Goal: Task Accomplishment & Management: Manage account settings

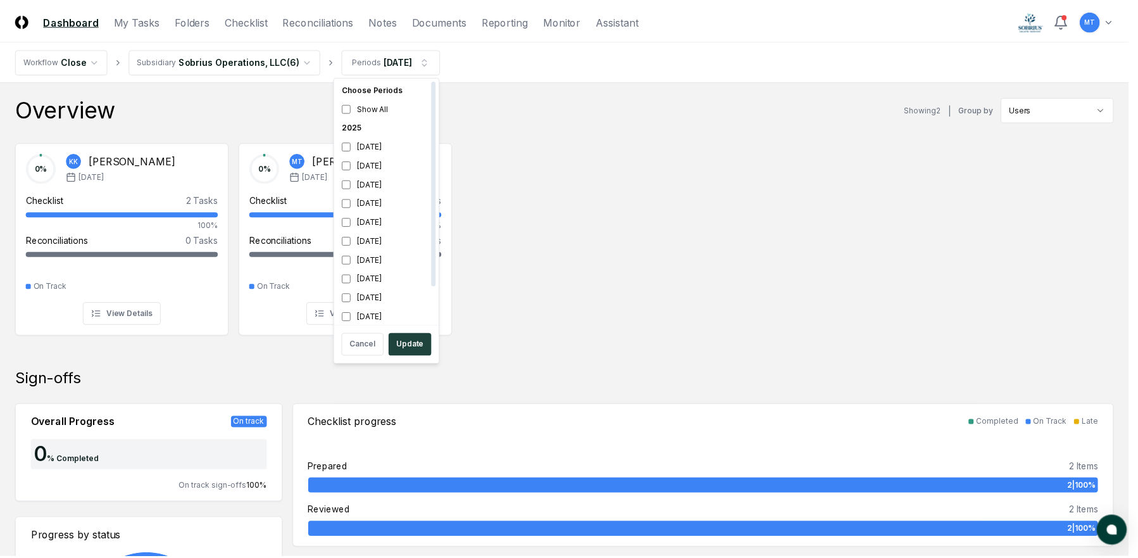
scroll to position [4, 0]
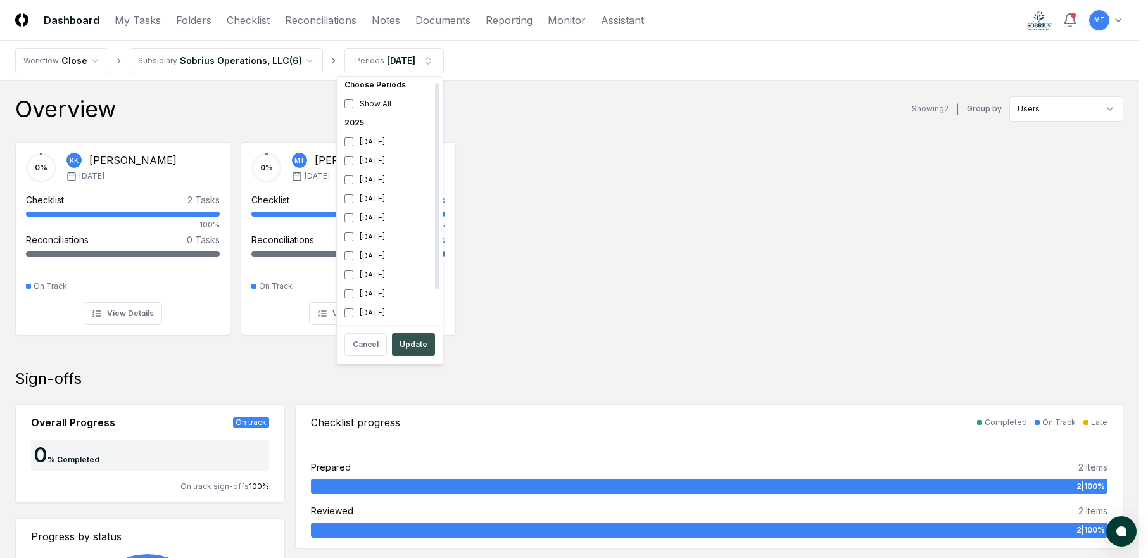
click at [420, 342] on button "Update" at bounding box center [413, 344] width 43 height 23
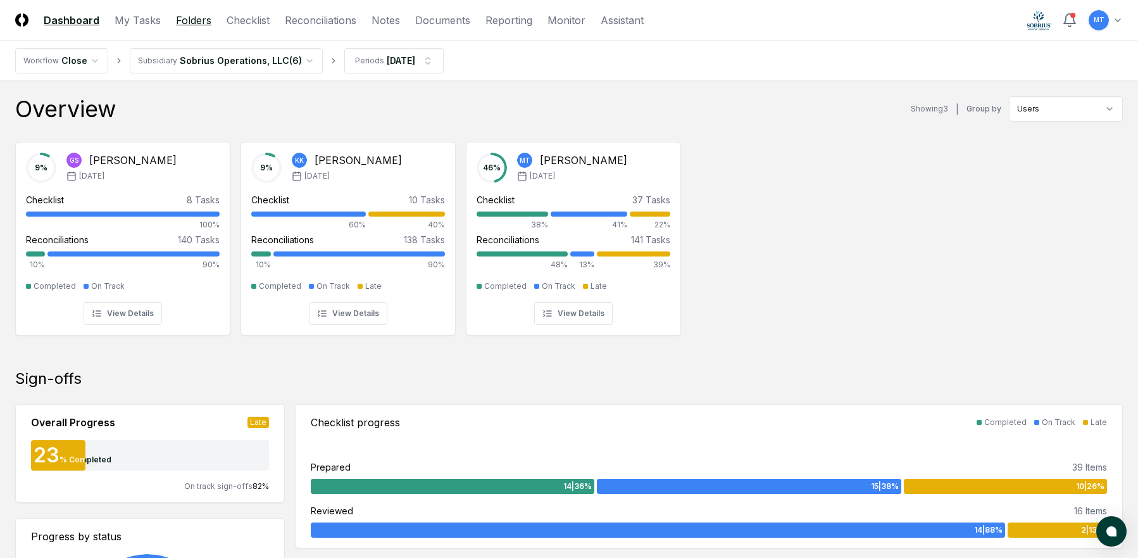
click at [184, 20] on link "Folders" at bounding box center [193, 20] width 35 height 15
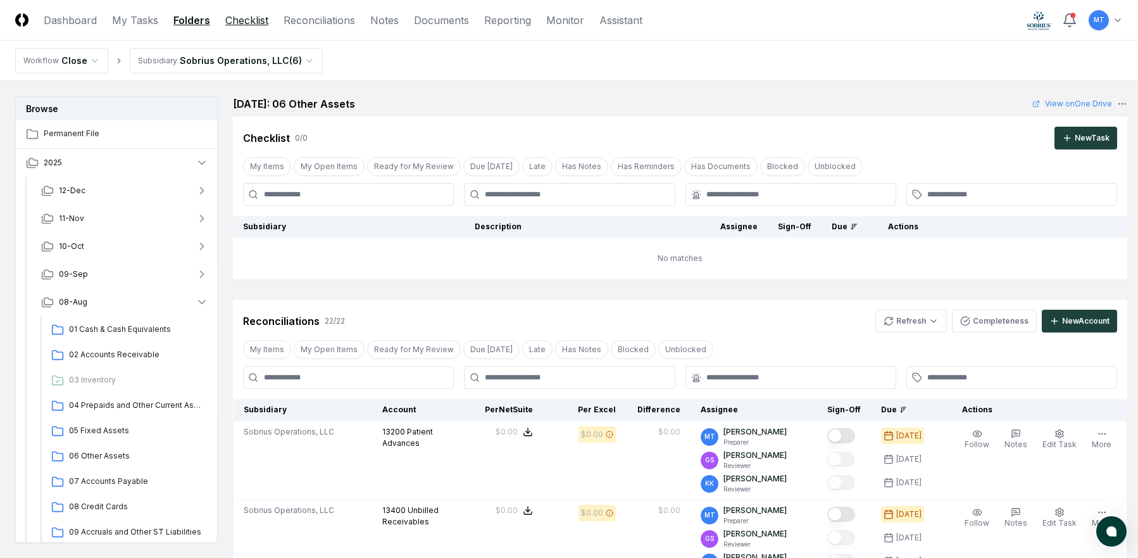
click at [254, 18] on link "Checklist" at bounding box center [246, 20] width 43 height 15
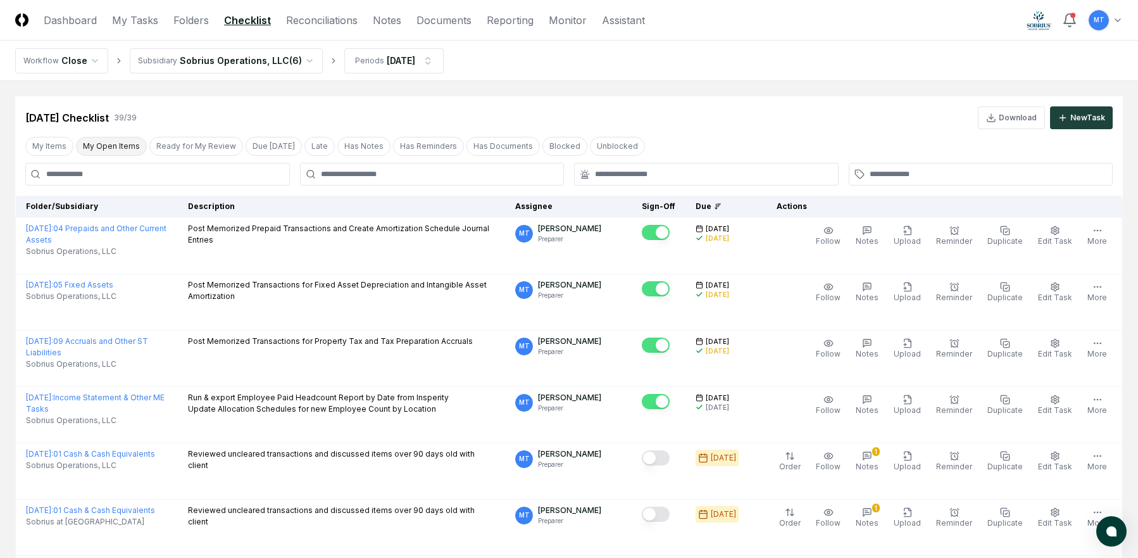
click at [104, 148] on button "My Open Items" at bounding box center [111, 146] width 71 height 19
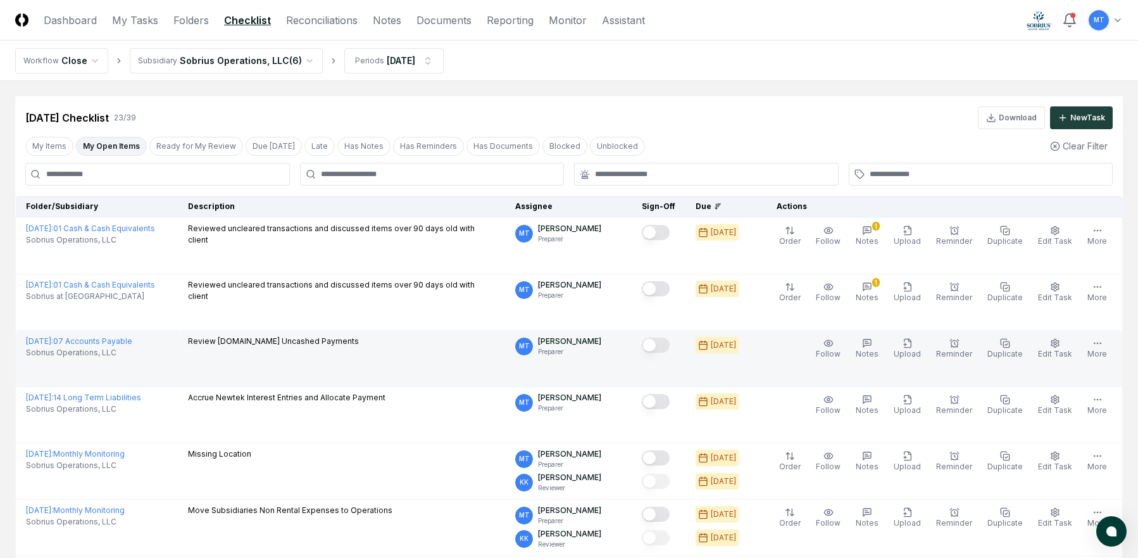
click at [670, 344] on button "Mark complete" at bounding box center [656, 344] width 28 height 15
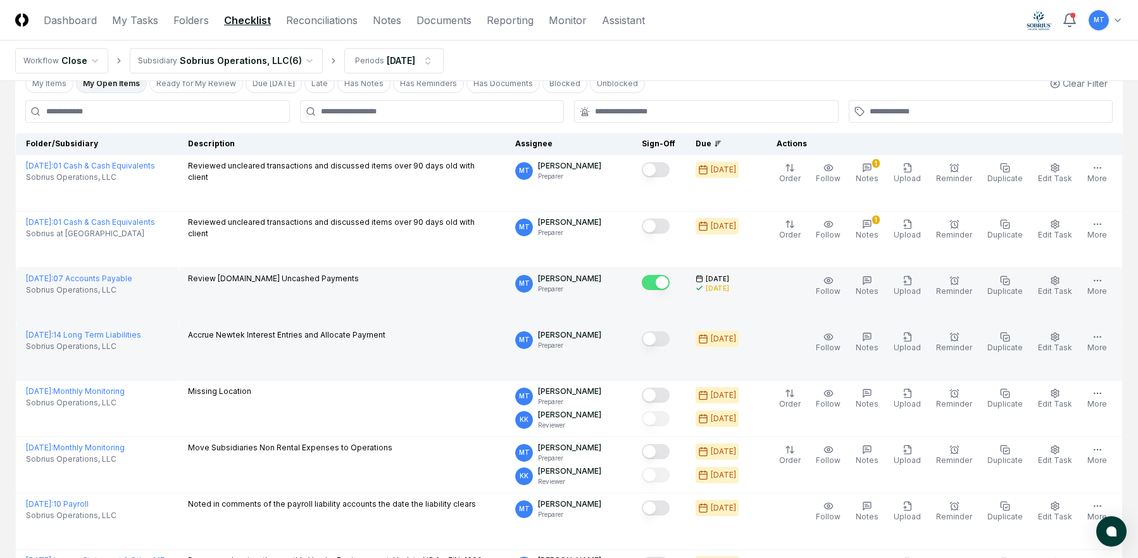
scroll to position [63, 0]
click at [670, 337] on button "Mark complete" at bounding box center [656, 337] width 28 height 15
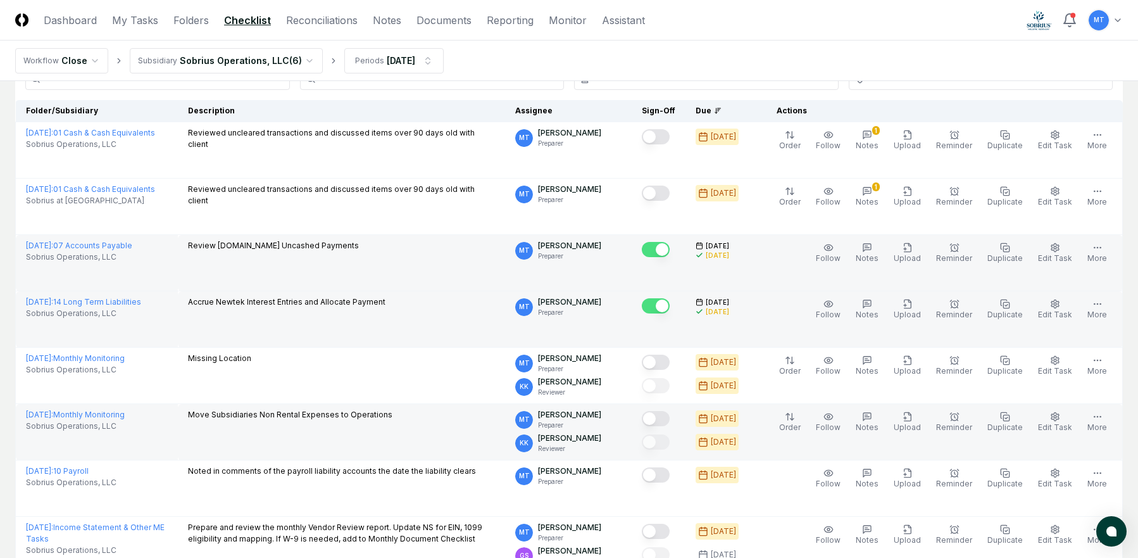
scroll to position [127, 0]
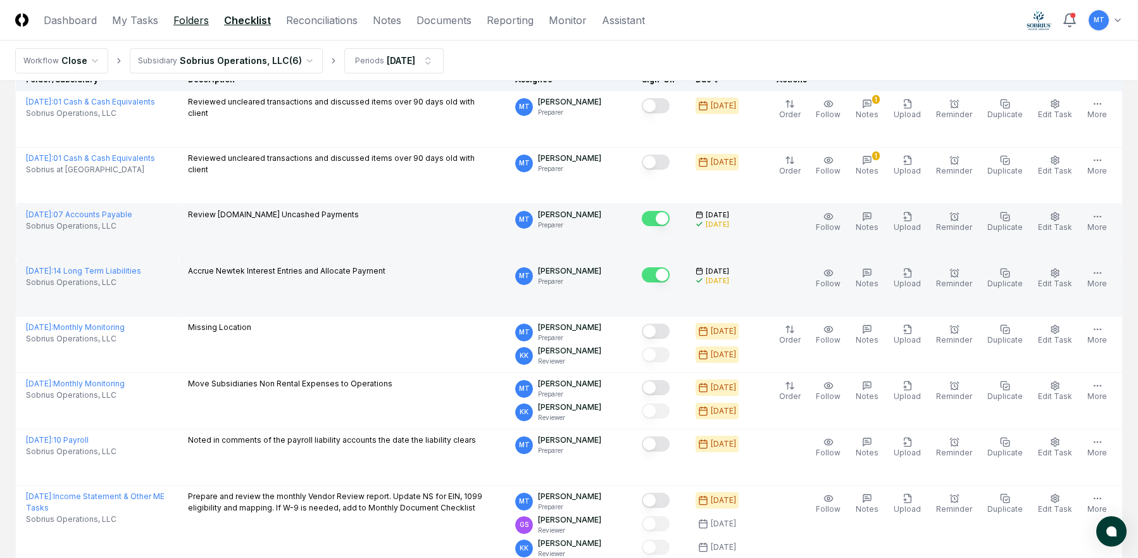
click at [196, 16] on link "Folders" at bounding box center [190, 20] width 35 height 15
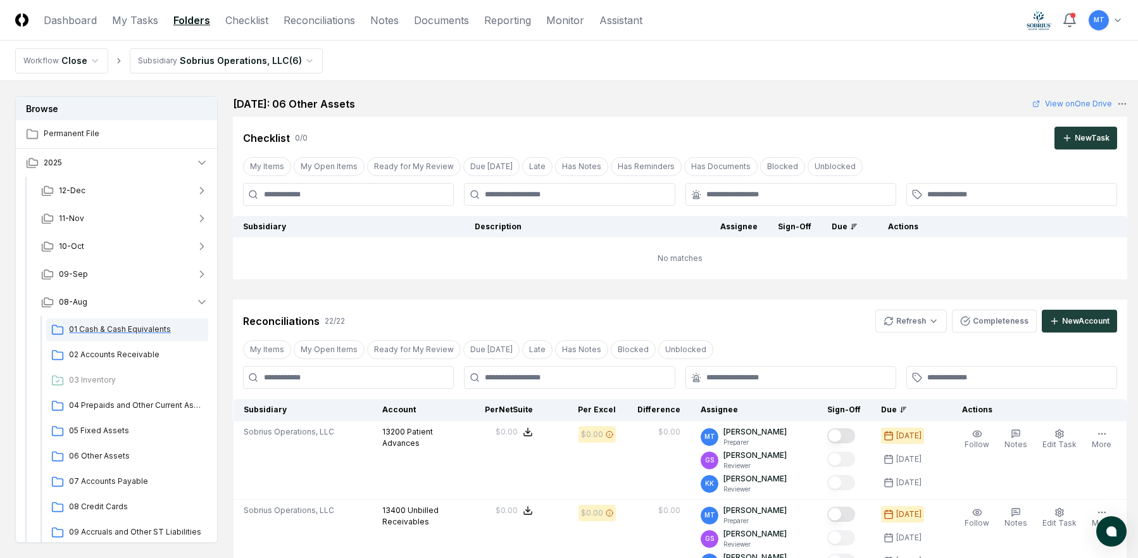
click at [147, 327] on span "01 Cash & Cash Equivalents" at bounding box center [136, 329] width 134 height 11
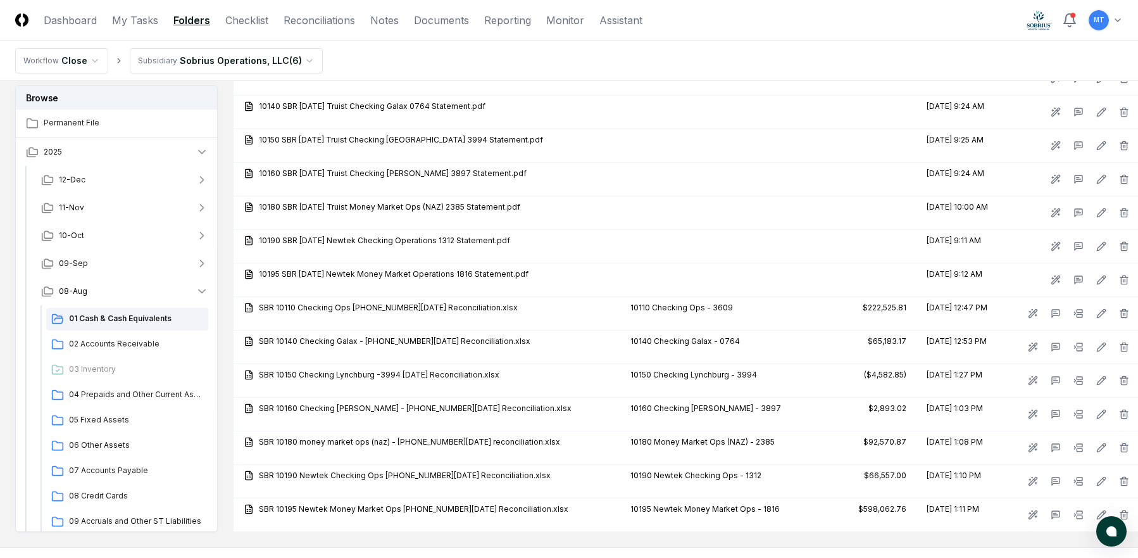
scroll to position [1519, 0]
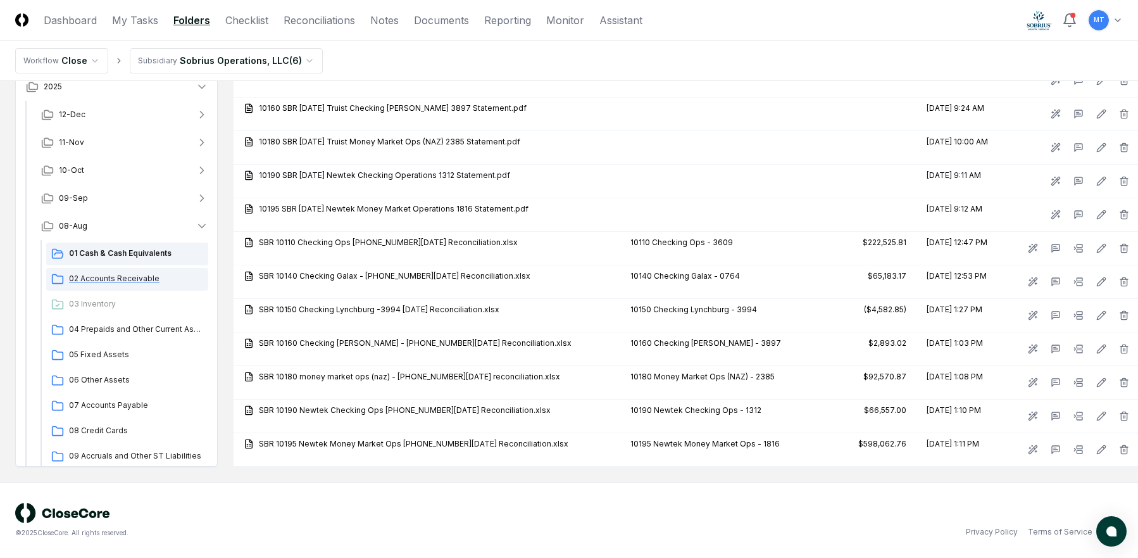
click at [117, 284] on span "02 Accounts Receivable" at bounding box center [136, 278] width 134 height 11
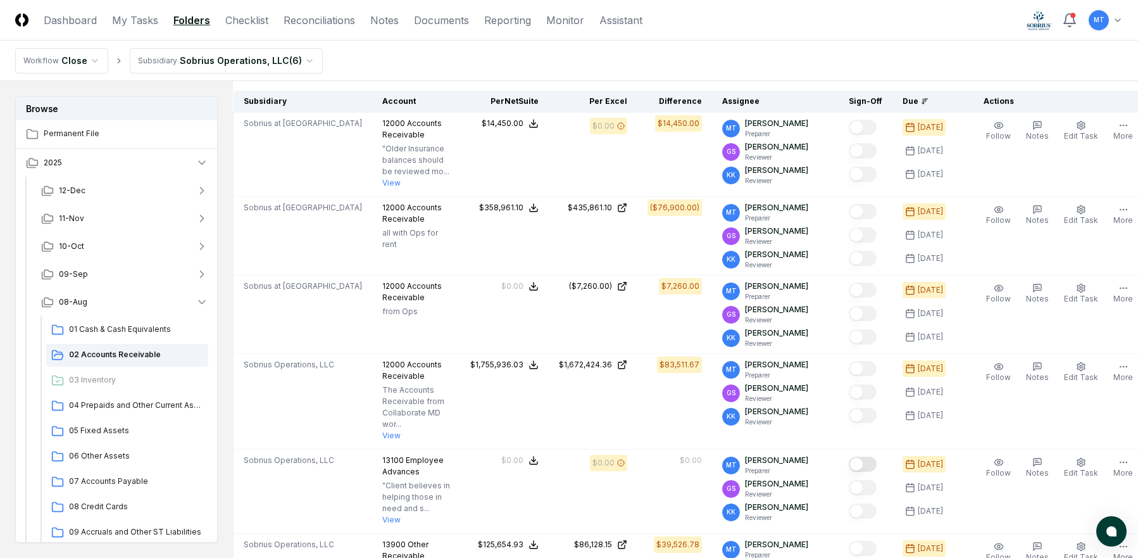
scroll to position [317, 0]
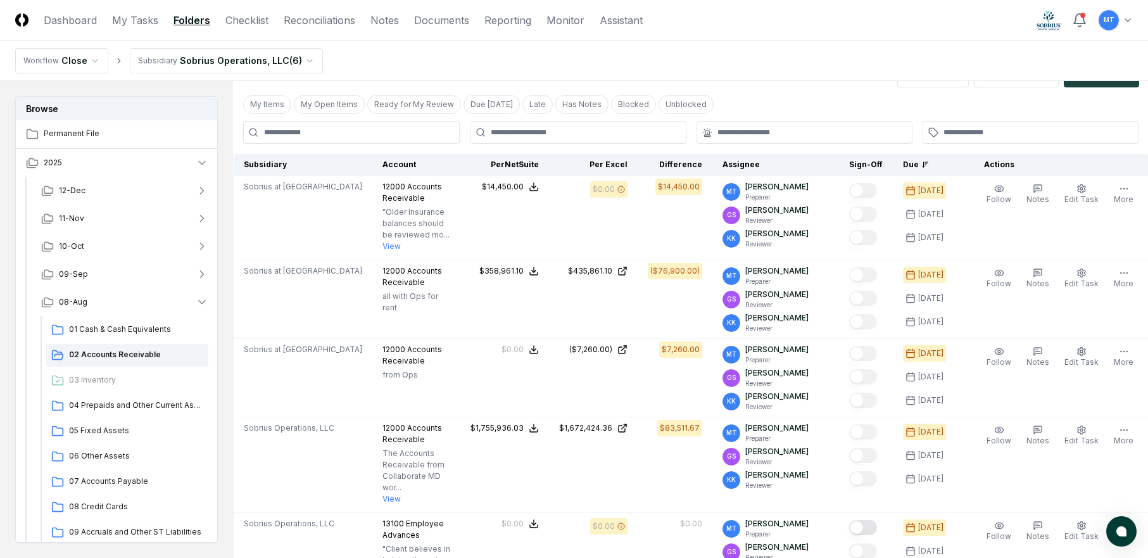
click at [216, 62] on html "CloseCore Dashboard My Tasks Folders Checklist Reconciliations Notes Documents …" at bounding box center [574, 427] width 1148 height 1488
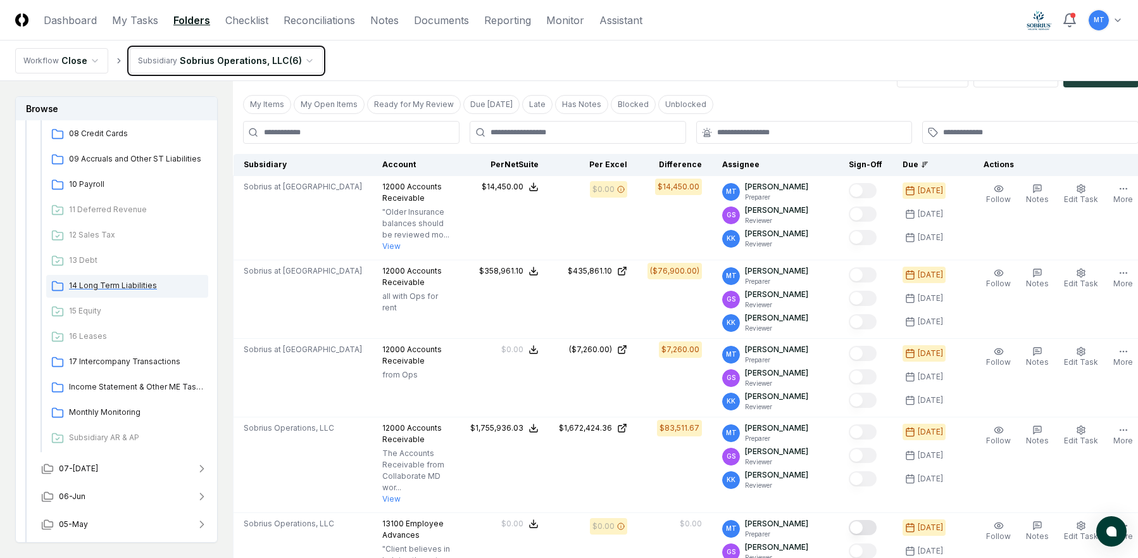
scroll to position [380, 0]
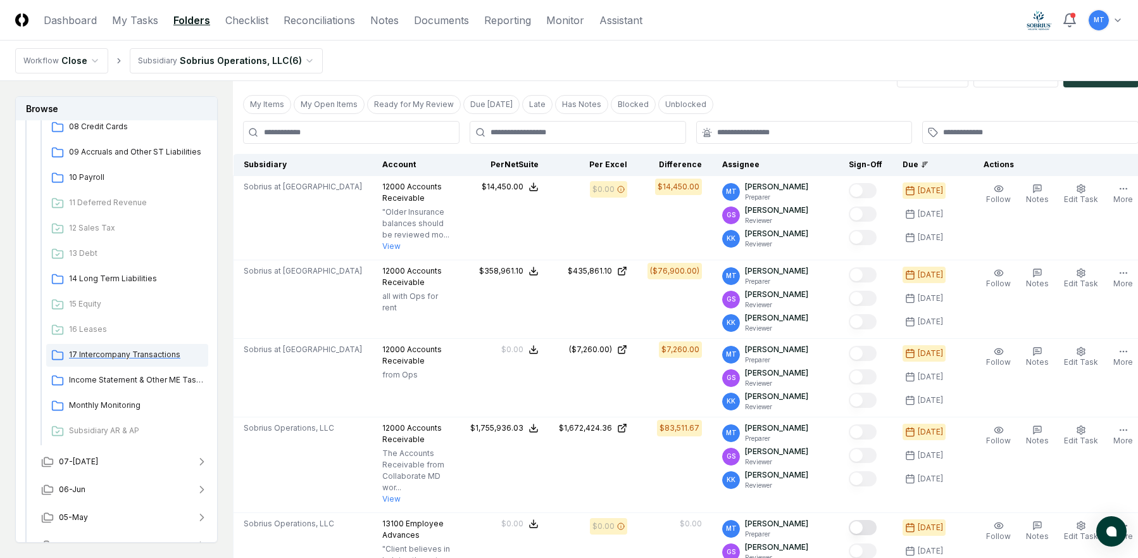
click at [130, 355] on span "17 Intercompany Transactions" at bounding box center [136, 354] width 134 height 11
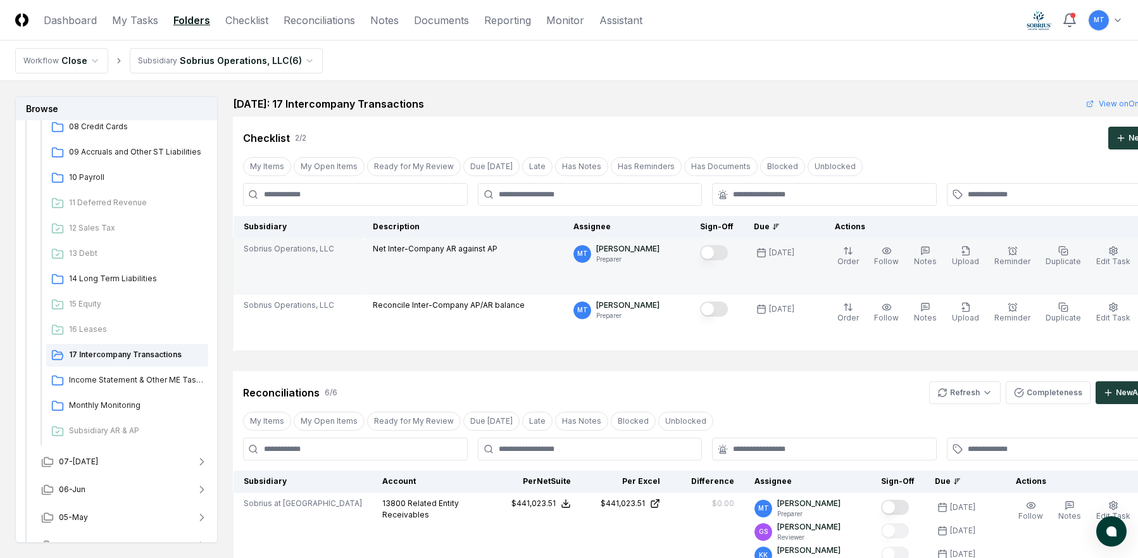
click at [700, 252] on button "Mark complete" at bounding box center [714, 252] width 28 height 15
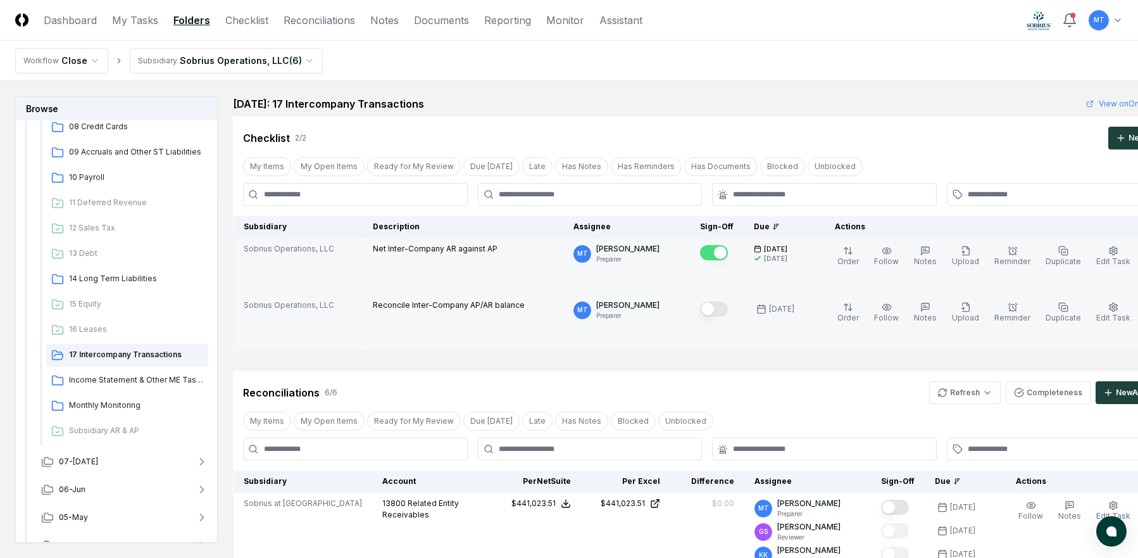
click at [700, 308] on button "Mark complete" at bounding box center [714, 308] width 28 height 15
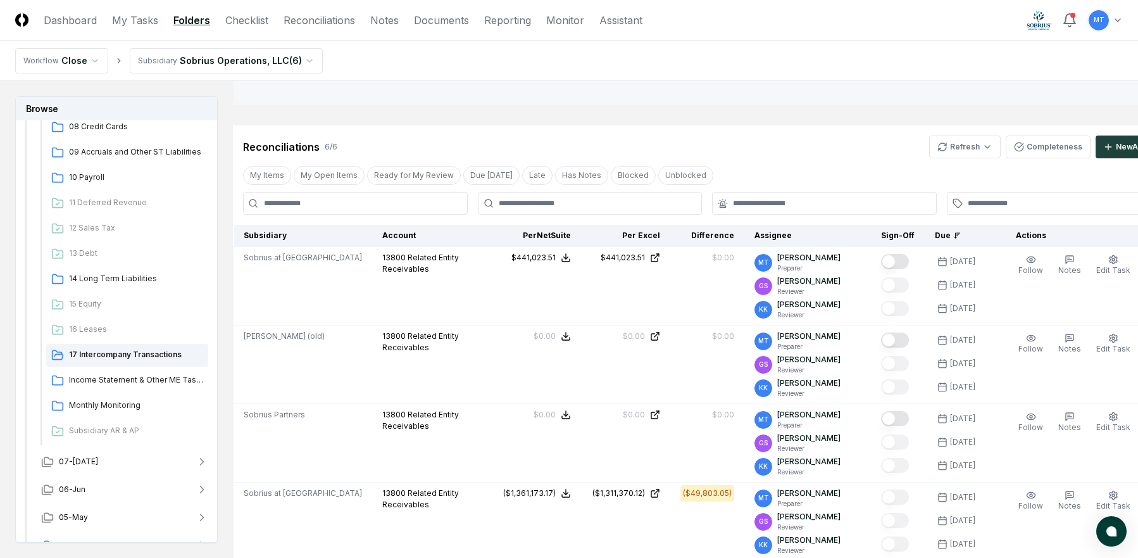
scroll to position [253, 0]
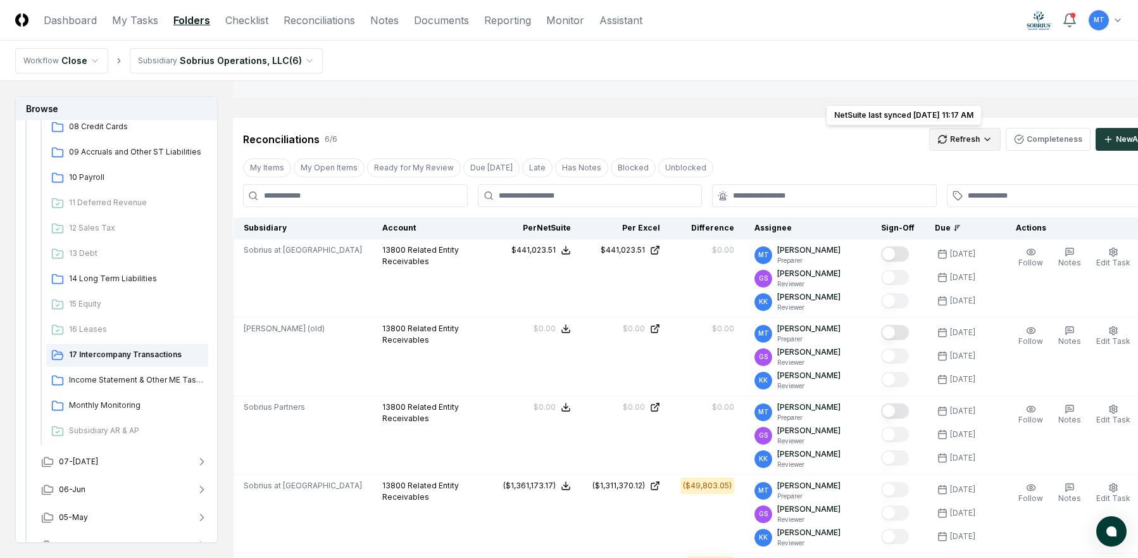
click at [917, 143] on html "CloseCore Dashboard My Tasks Folders Checklist Reconciliations Notes Documents …" at bounding box center [569, 376] width 1138 height 1259
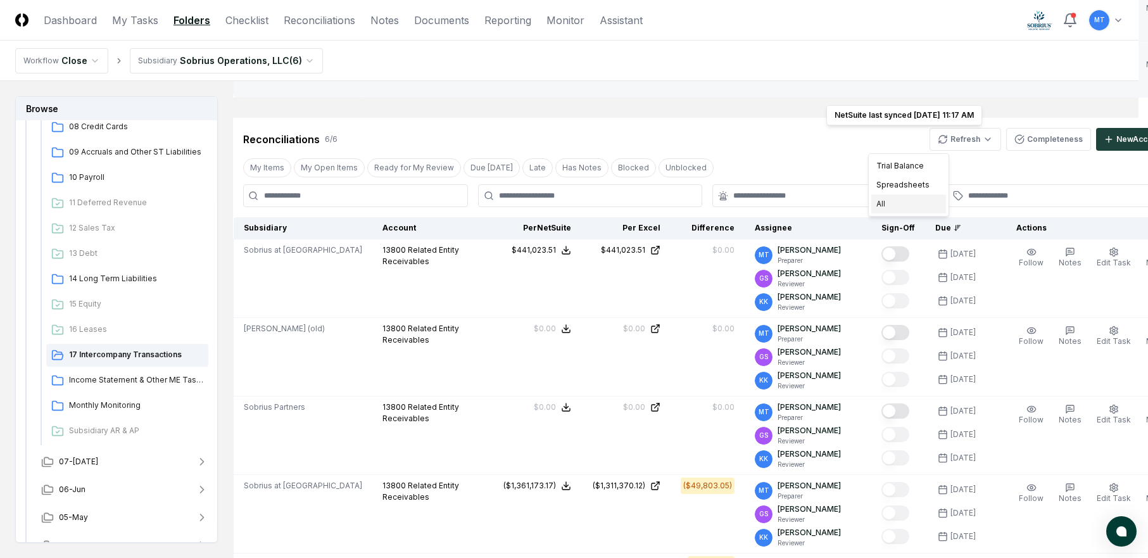
click at [924, 206] on div "All" at bounding box center [908, 203] width 75 height 19
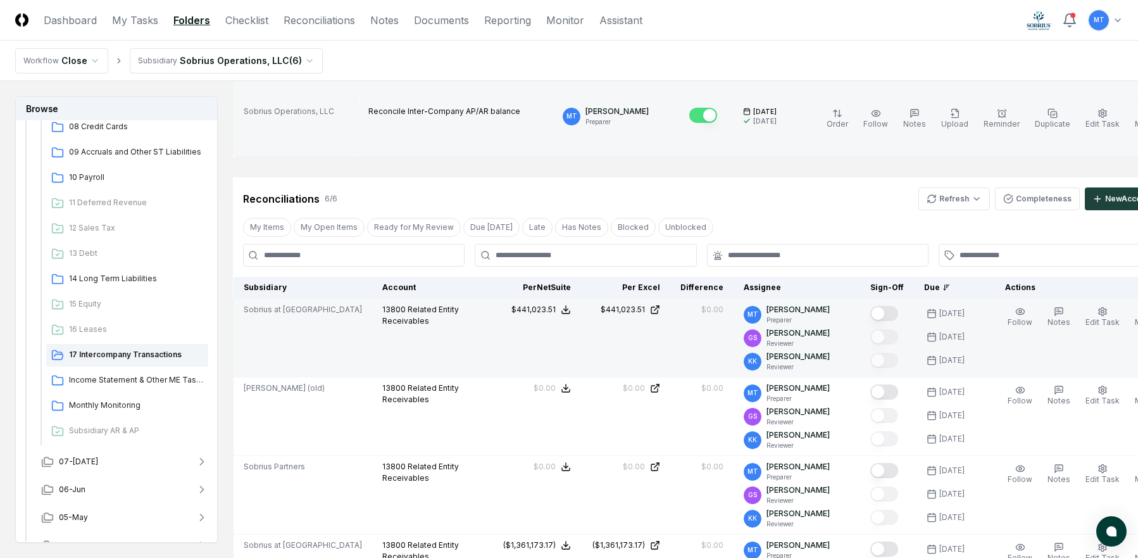
scroll to position [127, 0]
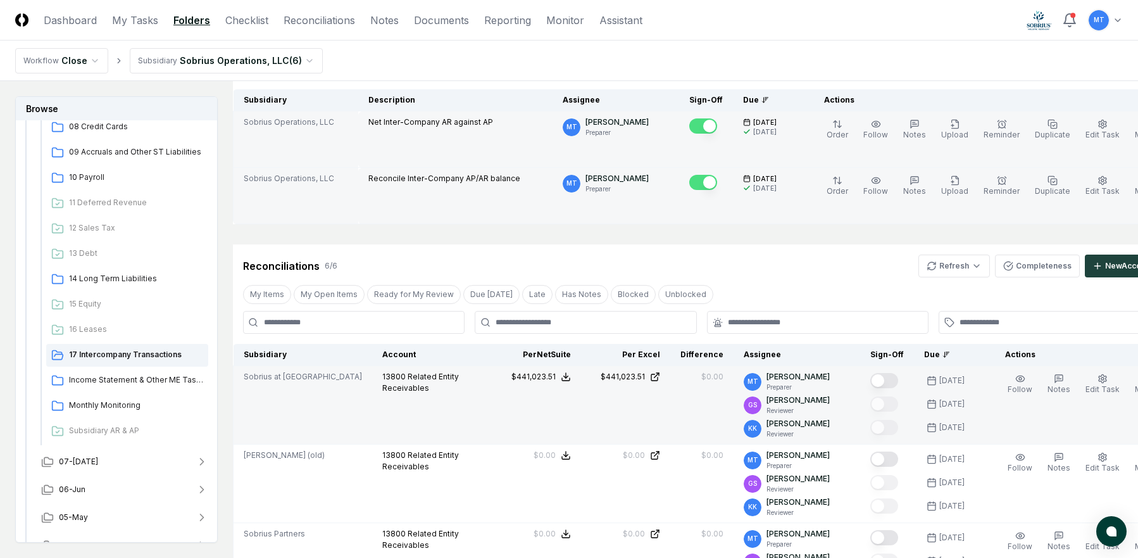
click at [870, 379] on button "Mark complete" at bounding box center [884, 380] width 28 height 15
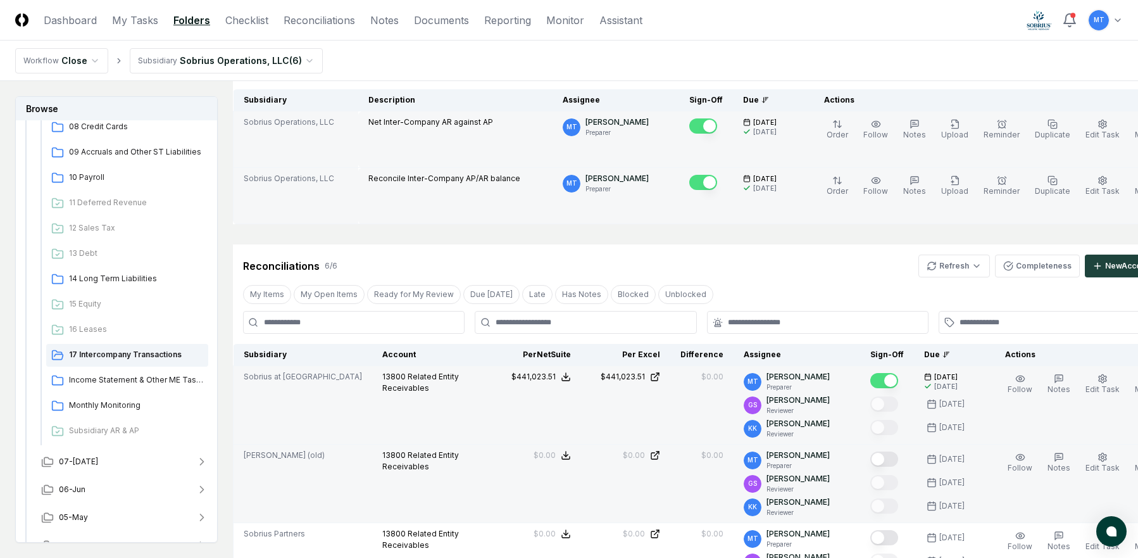
click at [870, 462] on button "Mark complete" at bounding box center [884, 458] width 28 height 15
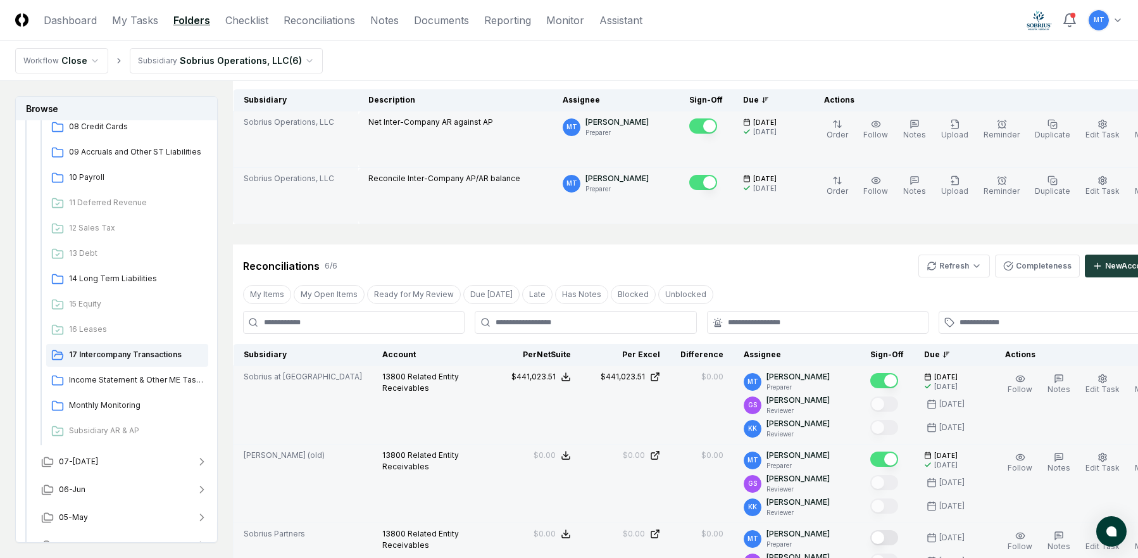
click at [870, 537] on button "Mark complete" at bounding box center [884, 537] width 28 height 15
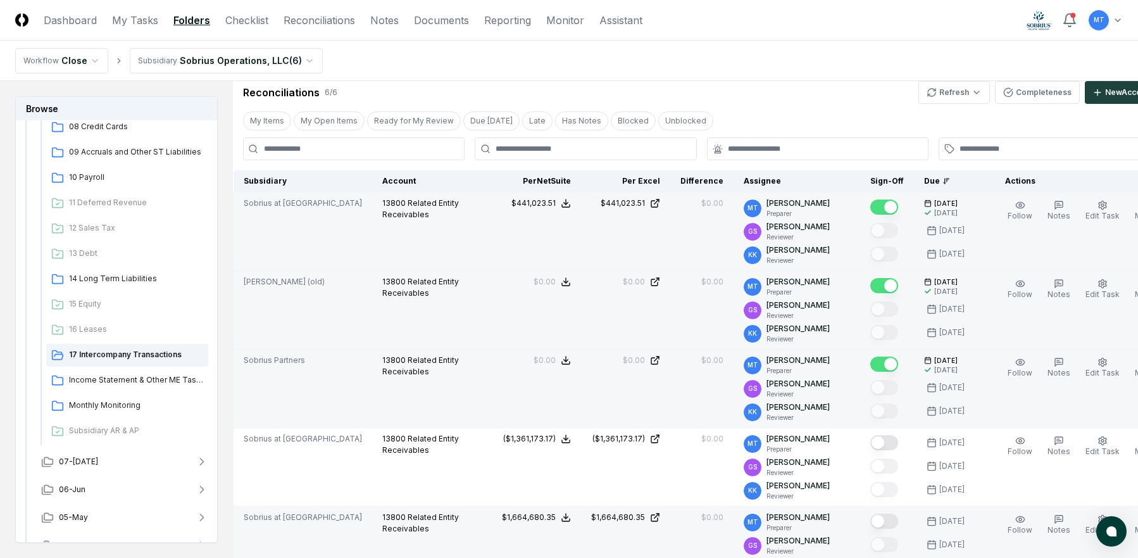
scroll to position [317, 0]
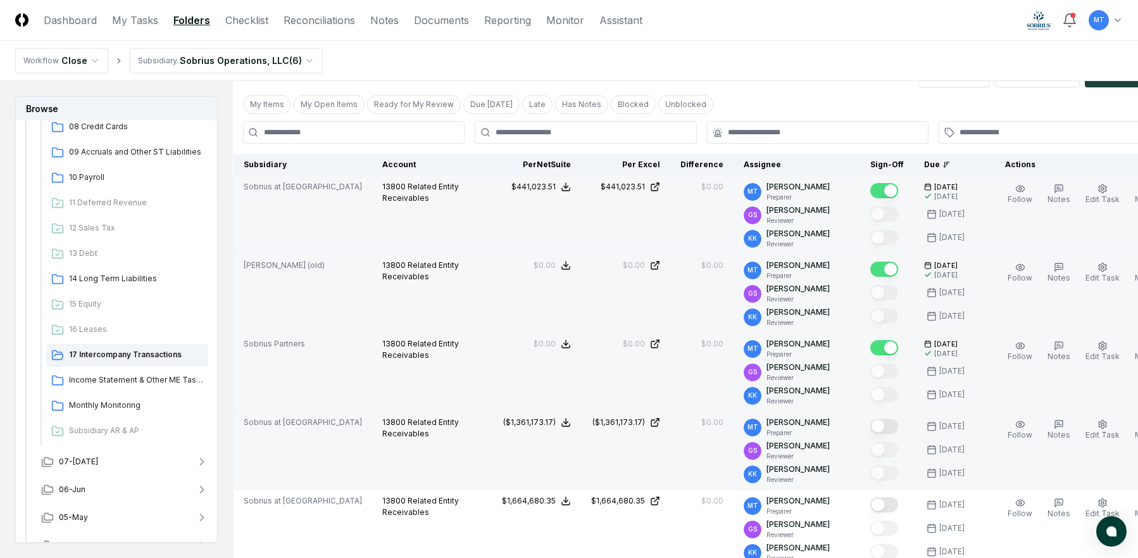
click at [870, 425] on button "Mark complete" at bounding box center [884, 425] width 28 height 15
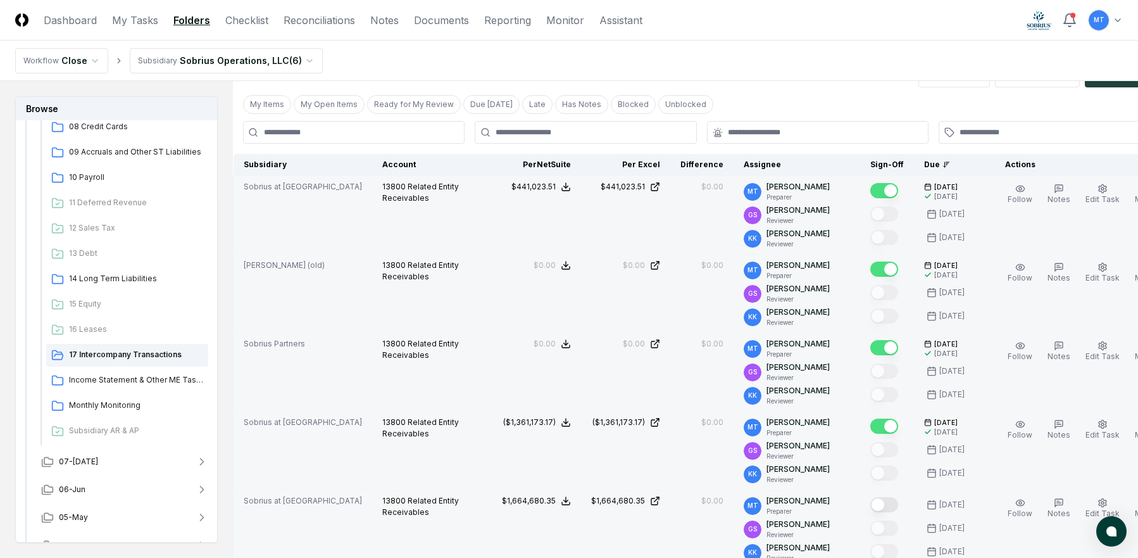
click at [870, 502] on button "Mark complete" at bounding box center [884, 504] width 28 height 15
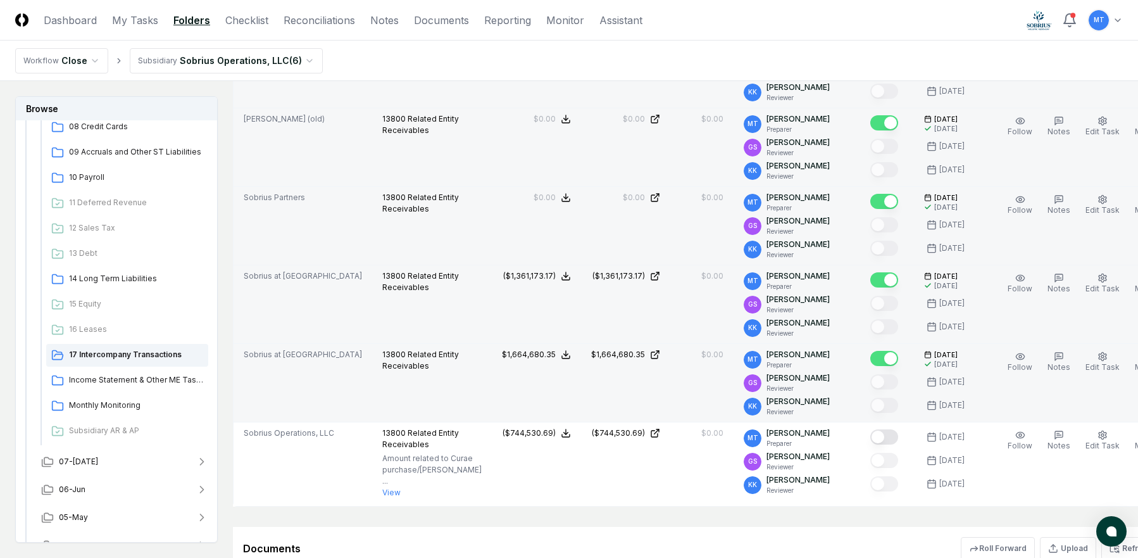
scroll to position [506, 0]
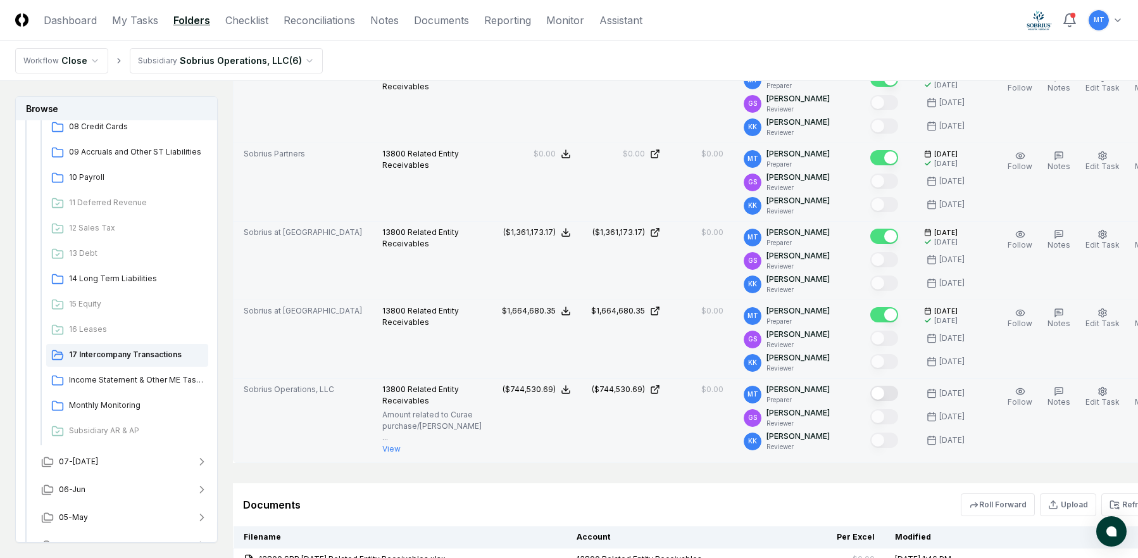
click at [870, 393] on button "Mark complete" at bounding box center [884, 393] width 28 height 15
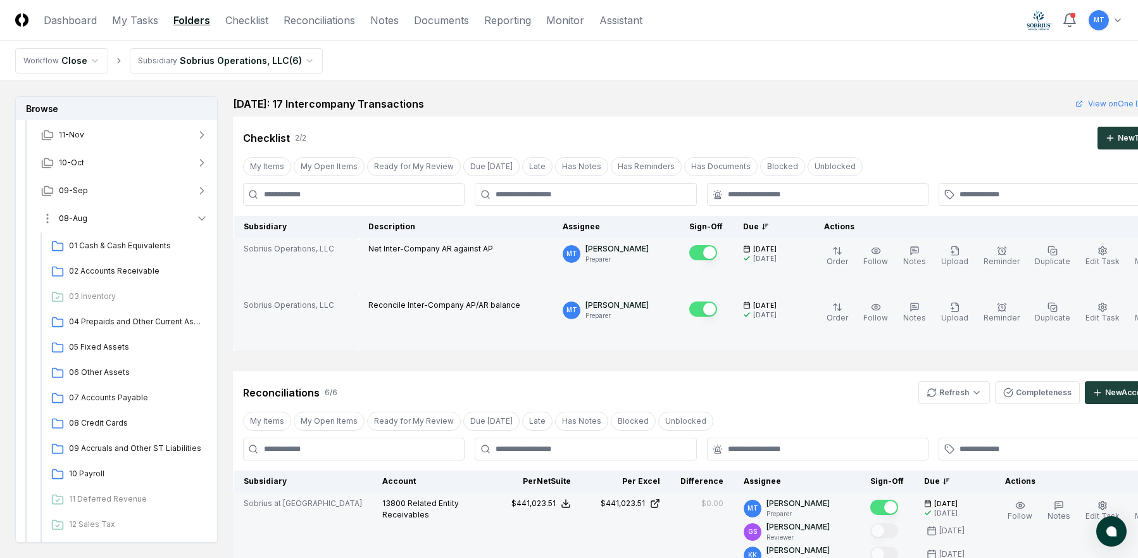
scroll to position [63, 0]
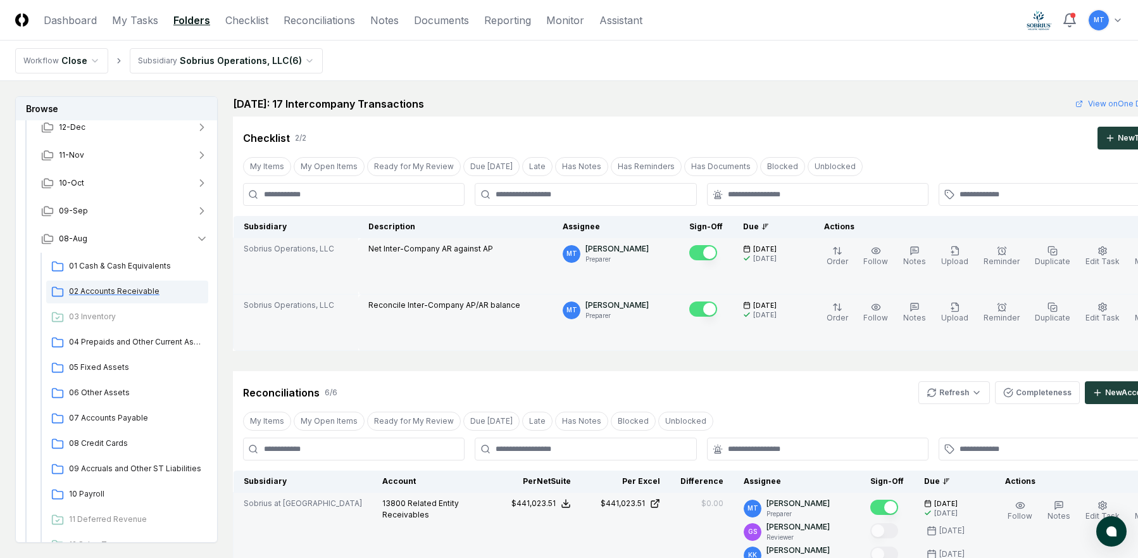
click at [115, 289] on span "02 Accounts Receivable" at bounding box center [136, 291] width 134 height 11
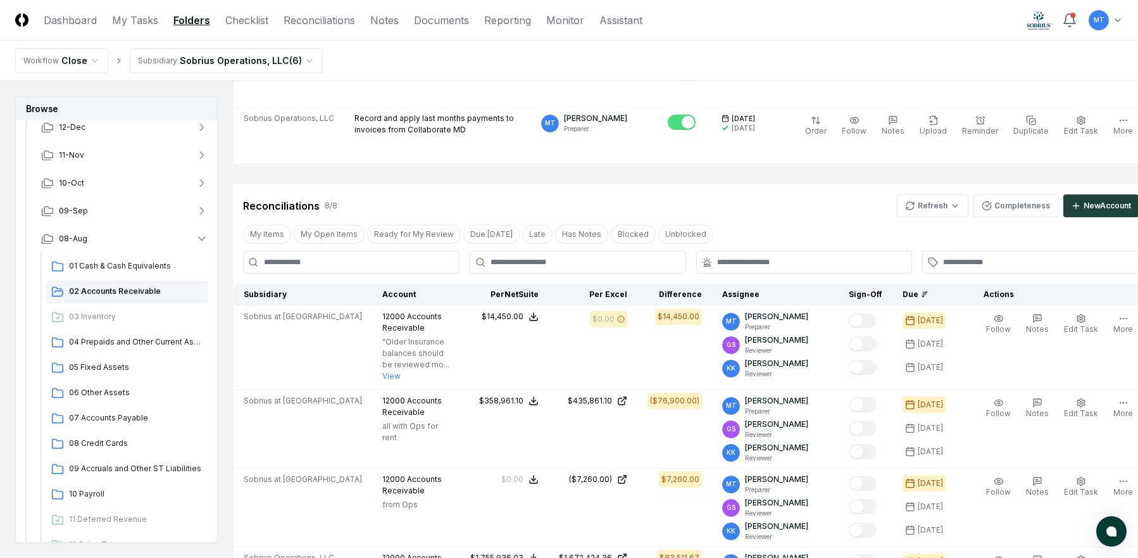
scroll to position [190, 0]
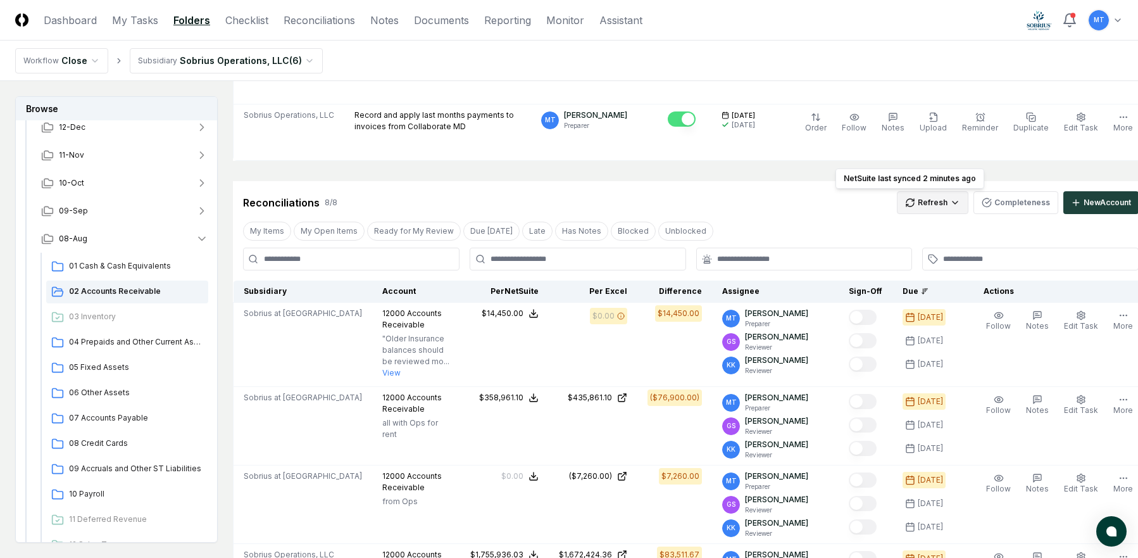
click at [908, 202] on html "CloseCore Dashboard My Tasks Folders Checklist Reconciliations Notes Documents …" at bounding box center [569, 554] width 1138 height 1488
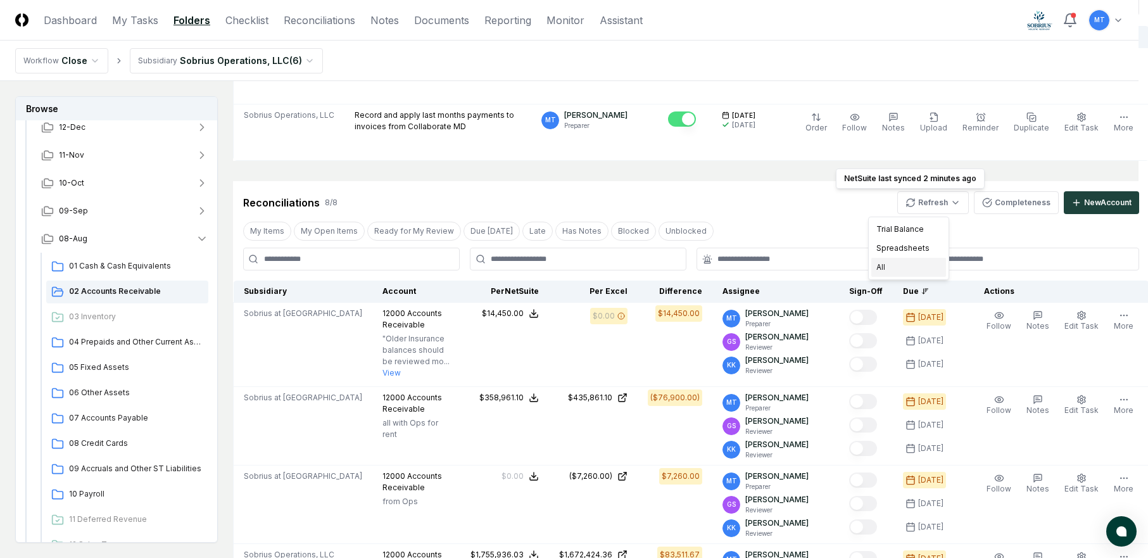
click at [921, 262] on div "All" at bounding box center [908, 267] width 75 height 19
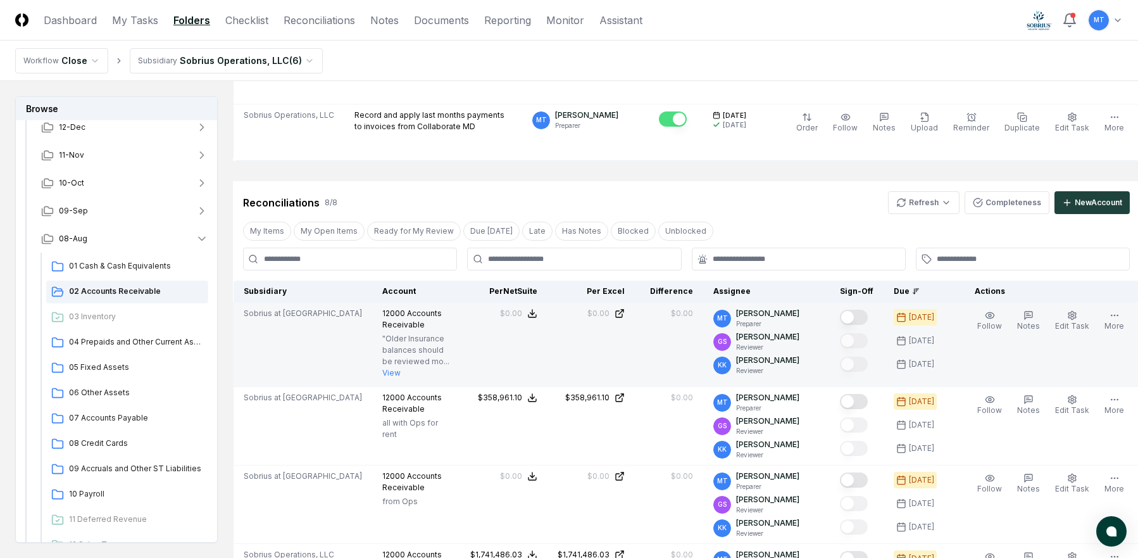
click at [848, 315] on button "Mark complete" at bounding box center [854, 317] width 28 height 15
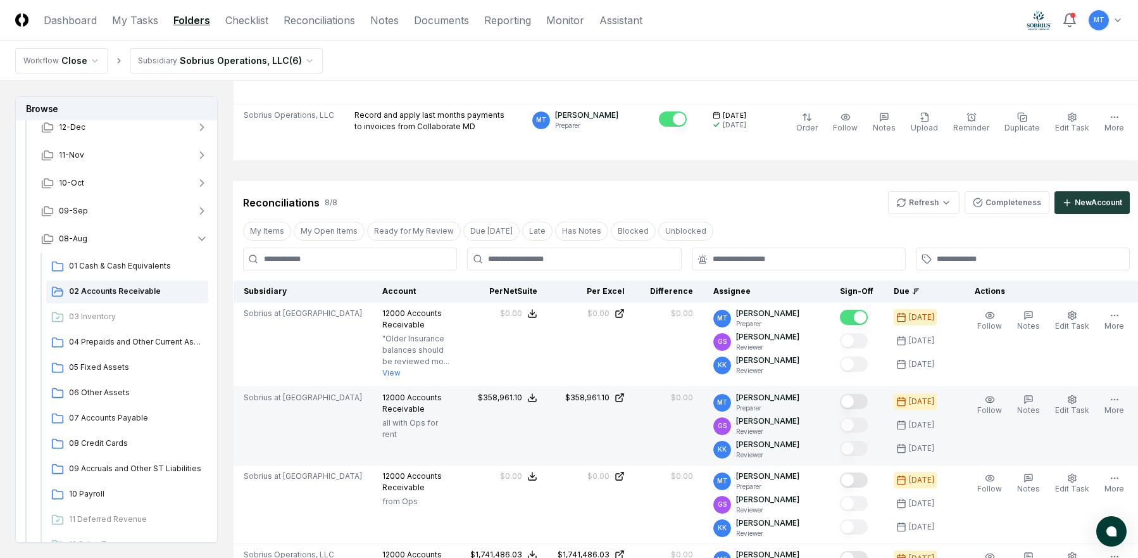
click at [848, 409] on button "Mark complete" at bounding box center [854, 401] width 28 height 15
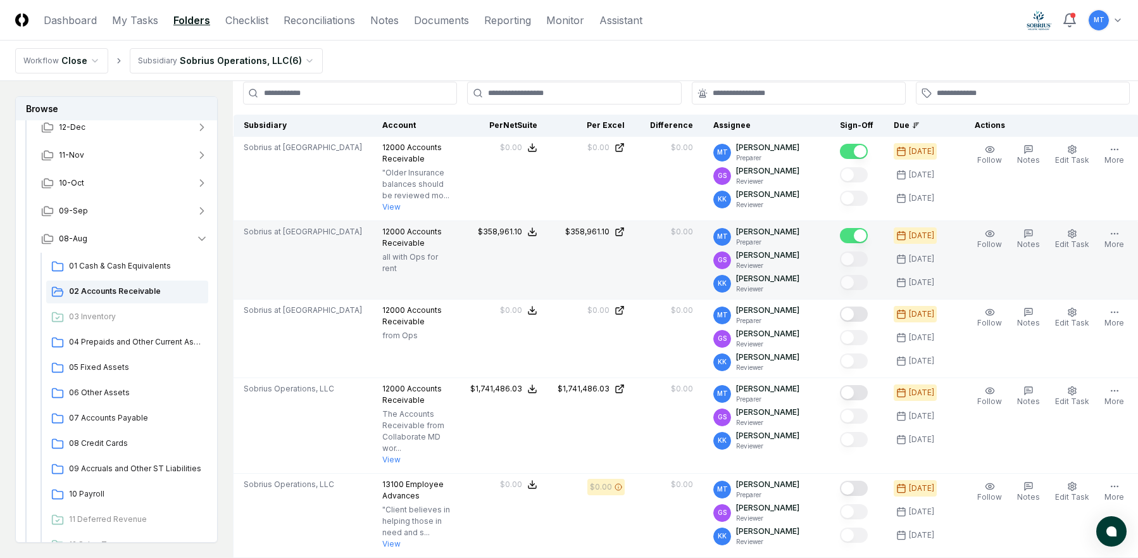
scroll to position [380, 0]
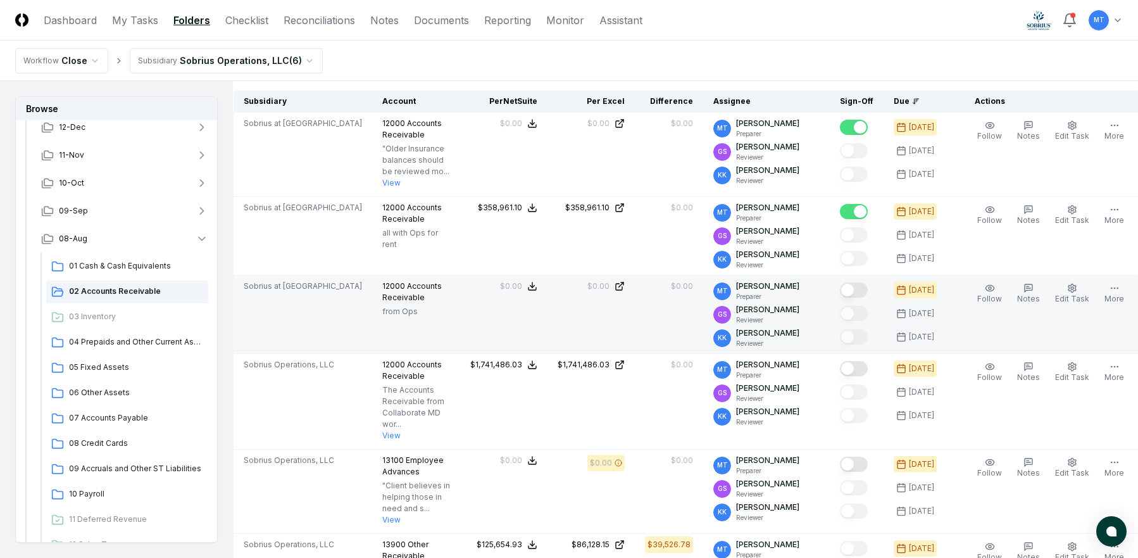
click at [850, 298] on button "Mark complete" at bounding box center [854, 289] width 28 height 15
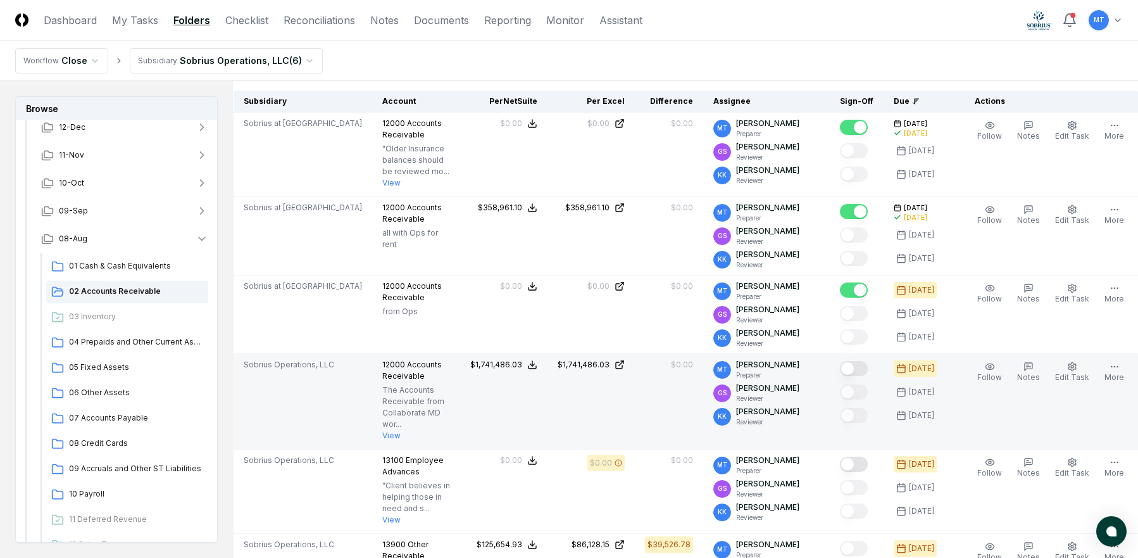
click at [848, 376] on button "Mark complete" at bounding box center [854, 368] width 28 height 15
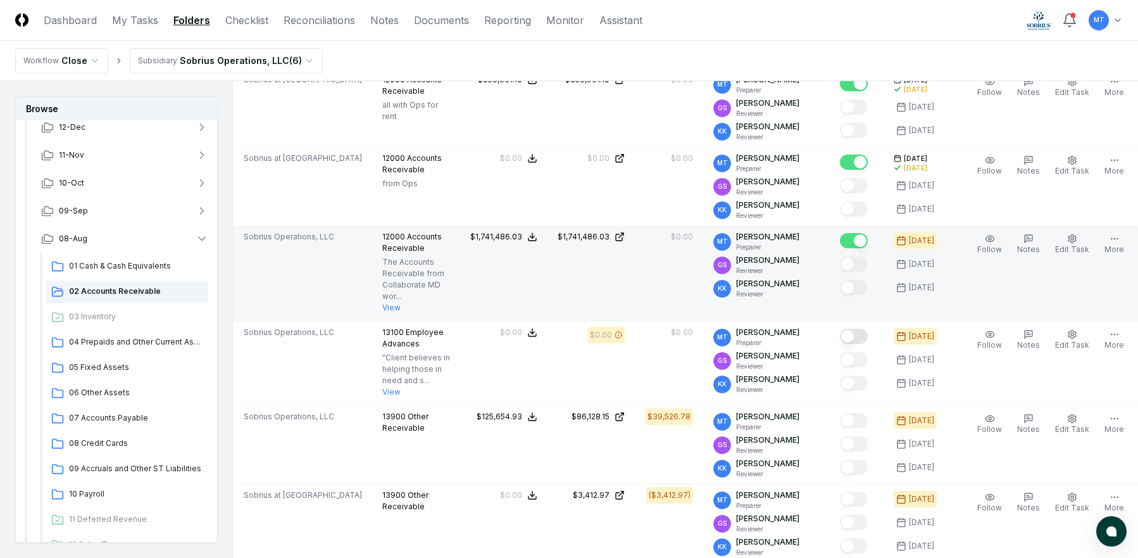
scroll to position [570, 0]
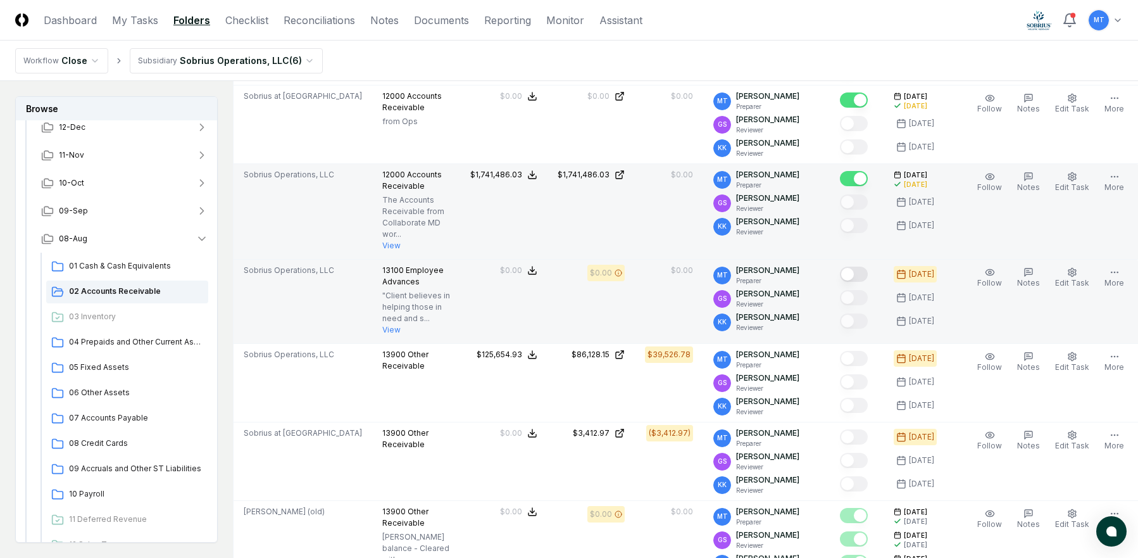
click at [848, 282] on button "Mark complete" at bounding box center [854, 274] width 28 height 15
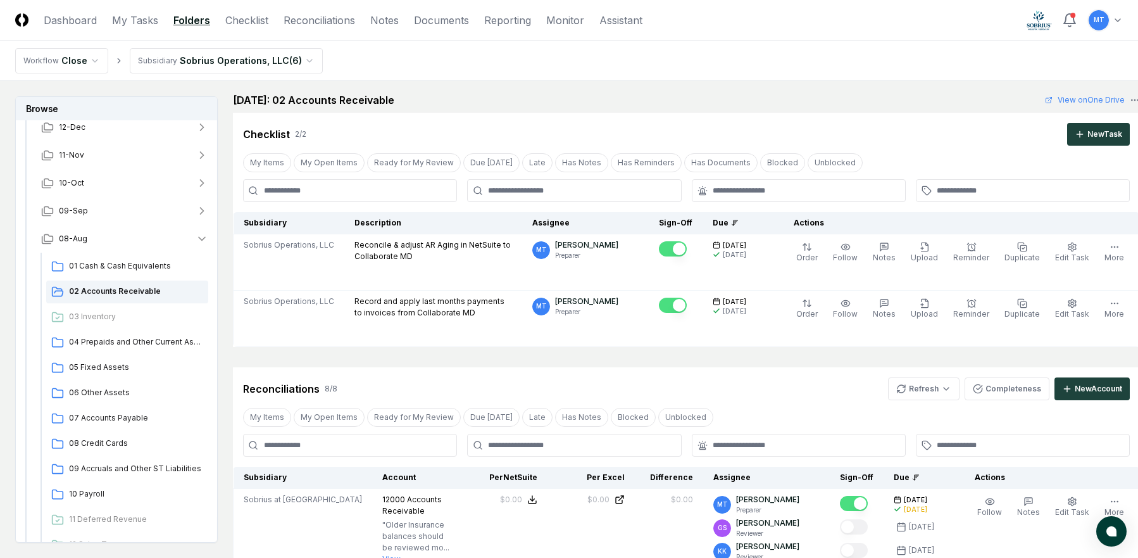
scroll to position [0, 0]
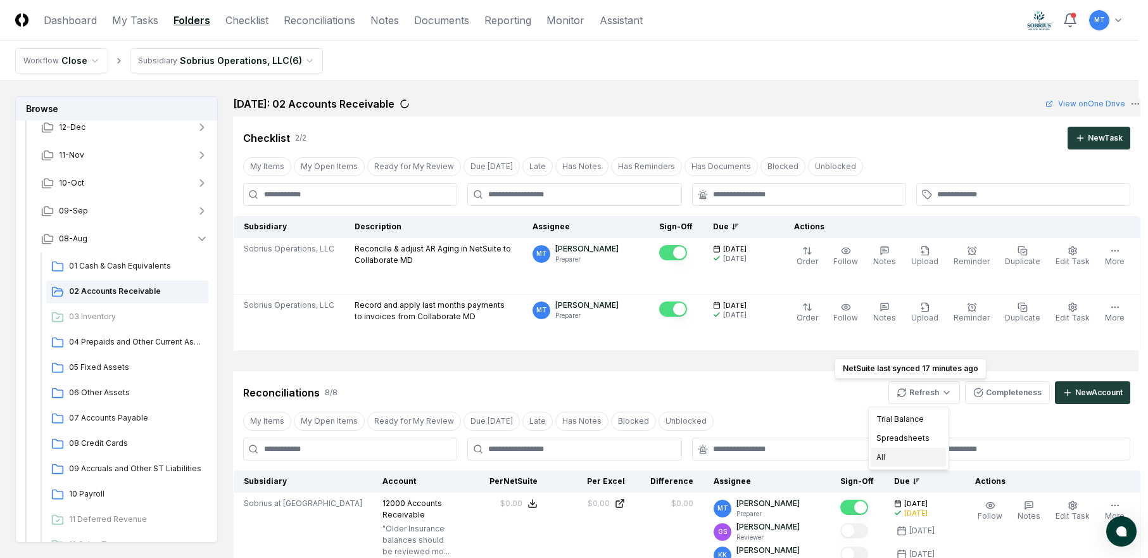
click at [905, 459] on div "All" at bounding box center [908, 457] width 75 height 19
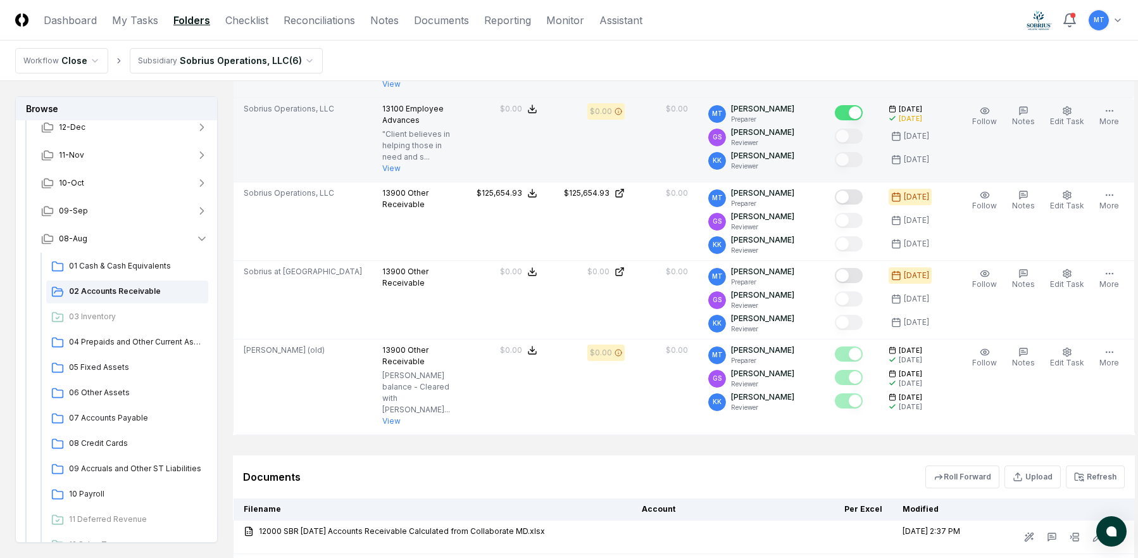
scroll to position [696, 0]
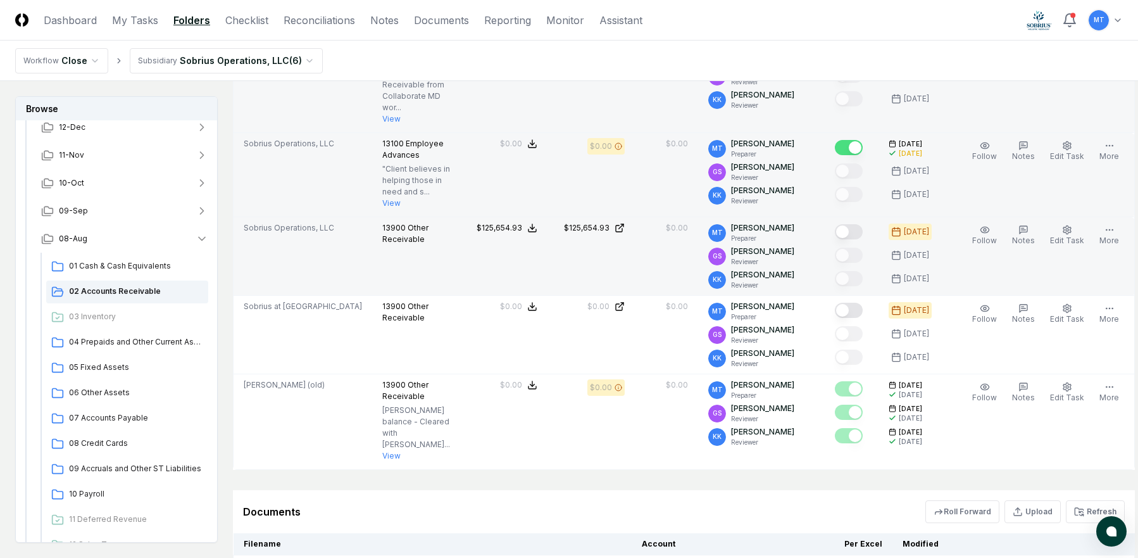
click at [852, 239] on button "Mark complete" at bounding box center [849, 231] width 28 height 15
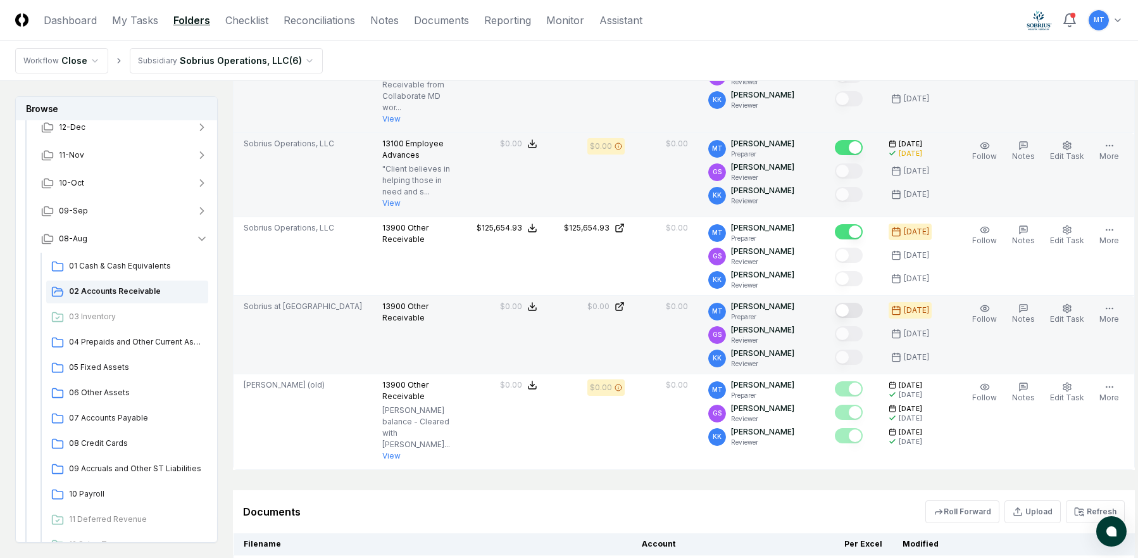
click at [852, 318] on button "Mark complete" at bounding box center [849, 310] width 28 height 15
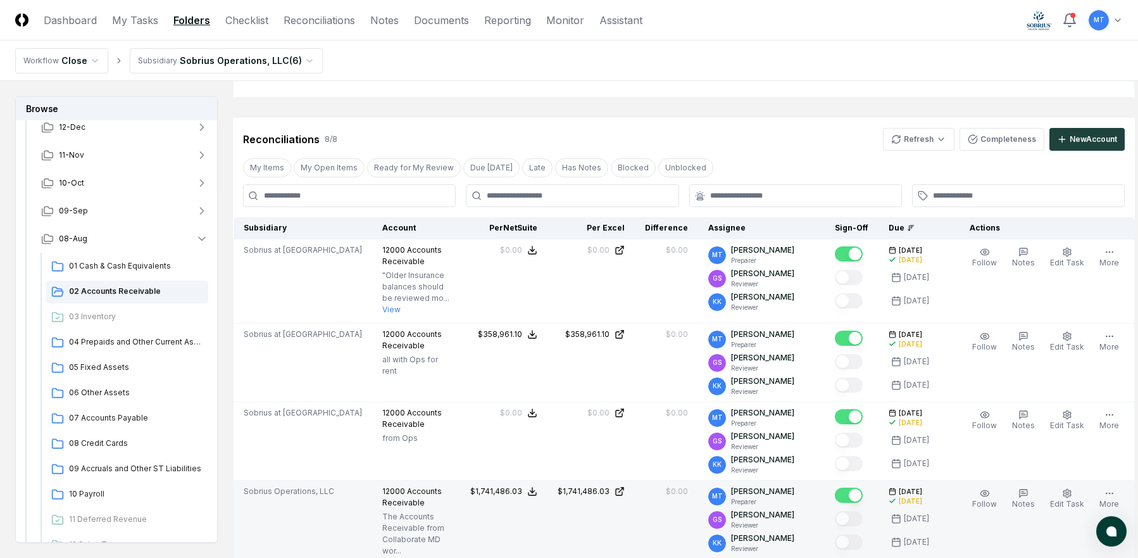
scroll to position [0, 0]
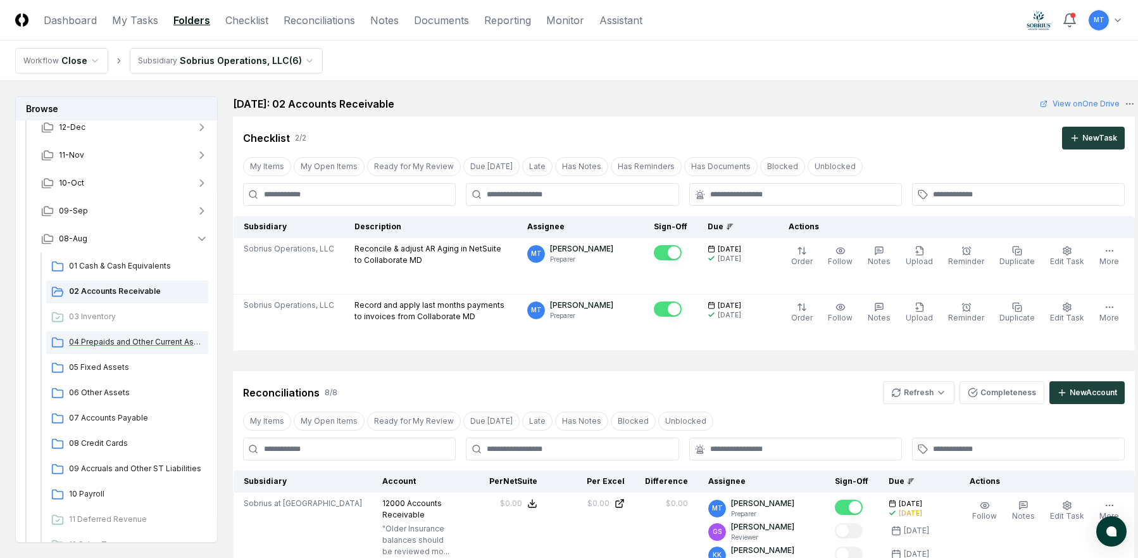
click at [110, 340] on span "04 Prepaids and Other Current Assets" at bounding box center [136, 341] width 134 height 11
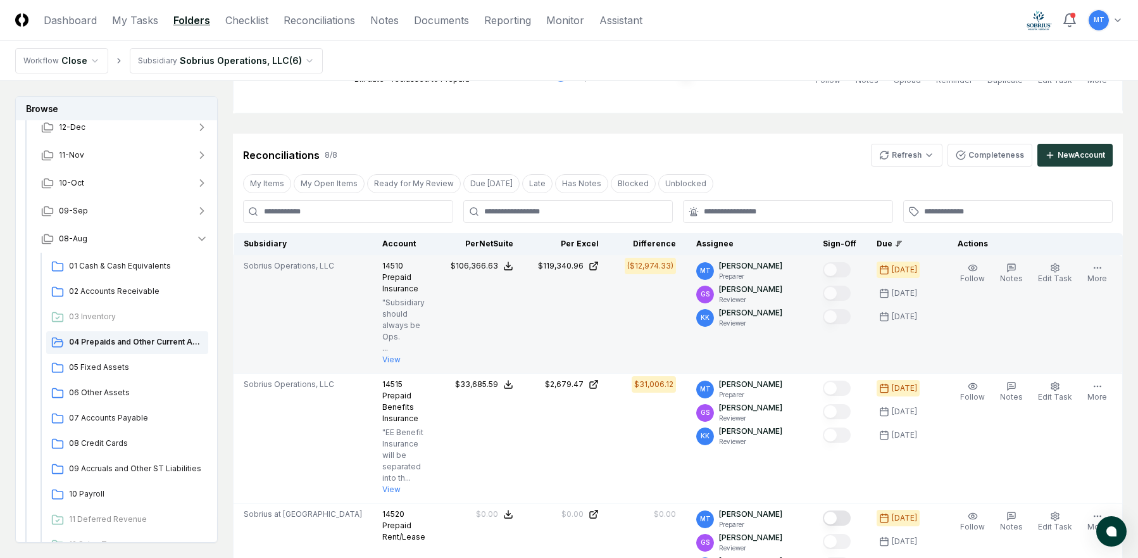
scroll to position [253, 0]
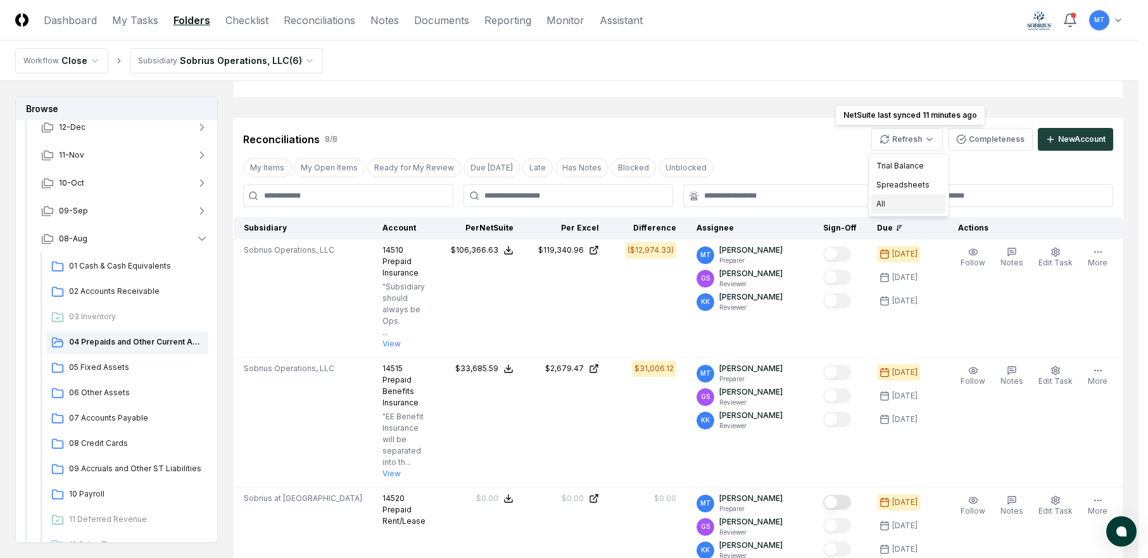
click at [908, 206] on div "All" at bounding box center [908, 203] width 75 height 19
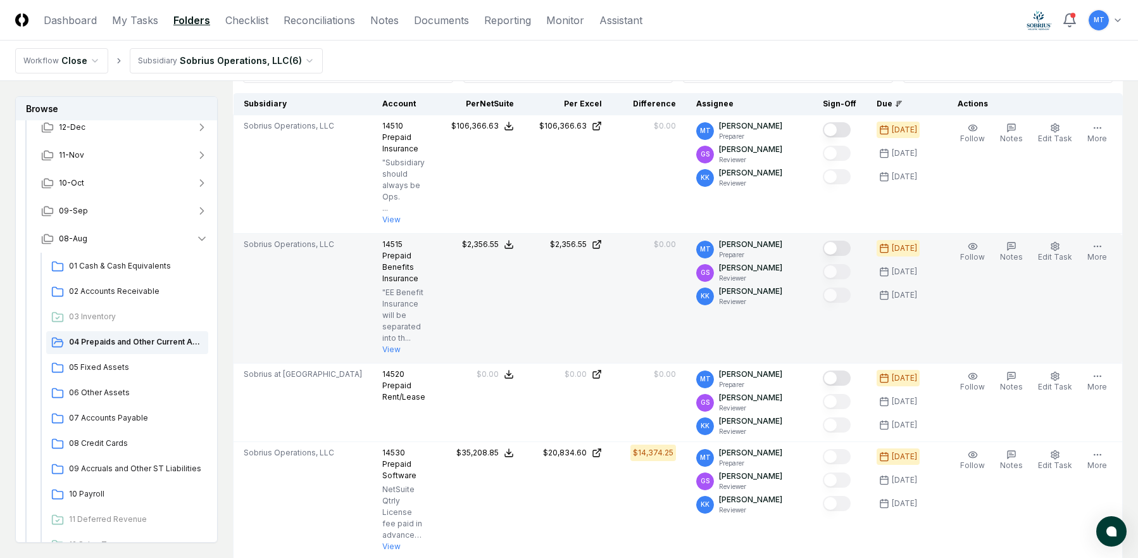
scroll to position [317, 0]
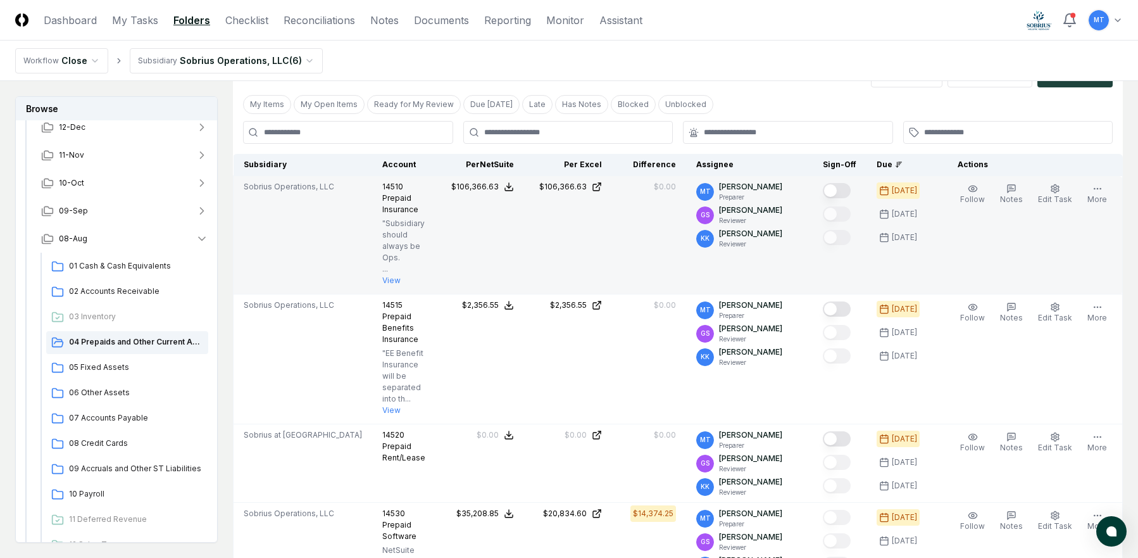
click at [849, 192] on button "Mark complete" at bounding box center [837, 190] width 28 height 15
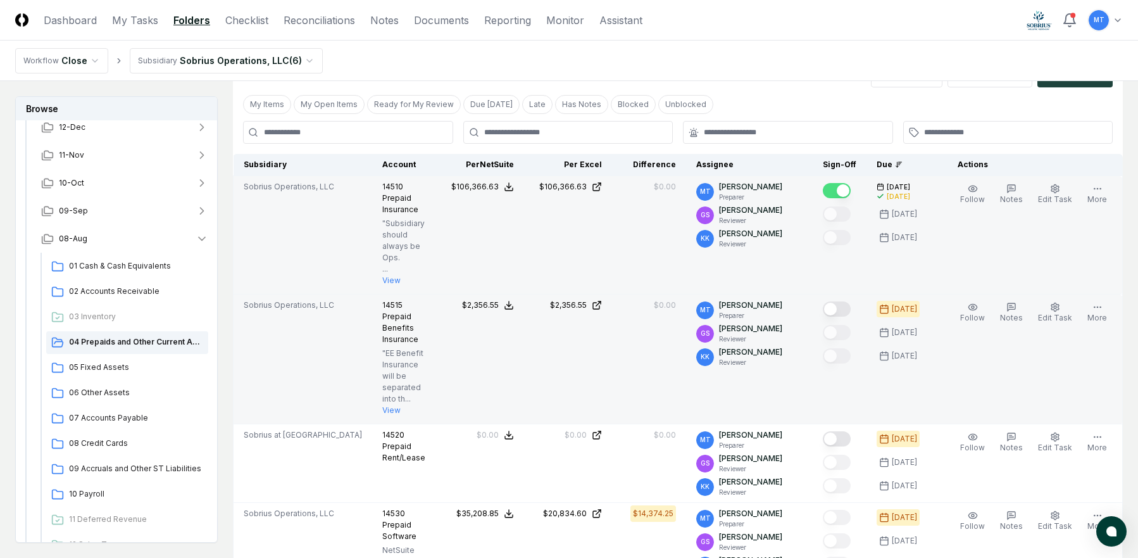
click at [850, 310] on button "Mark complete" at bounding box center [837, 308] width 28 height 15
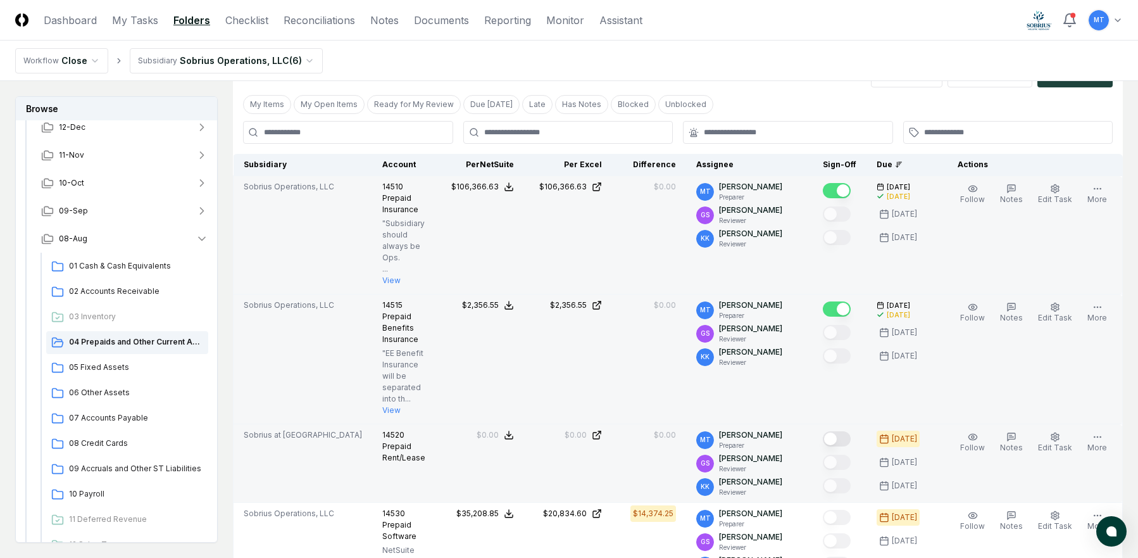
click at [851, 440] on button "Mark complete" at bounding box center [837, 438] width 28 height 15
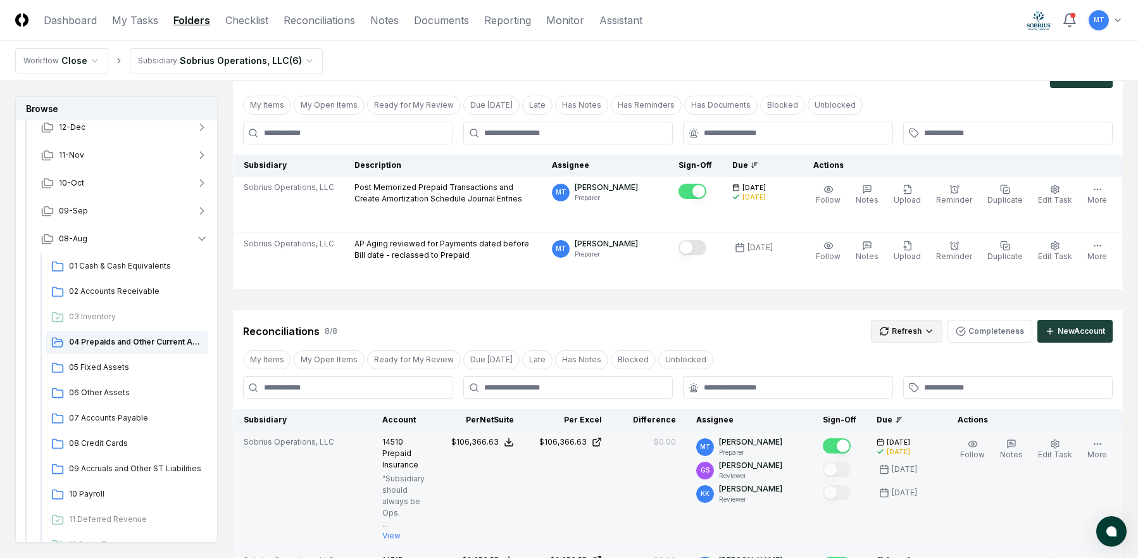
scroll to position [63, 0]
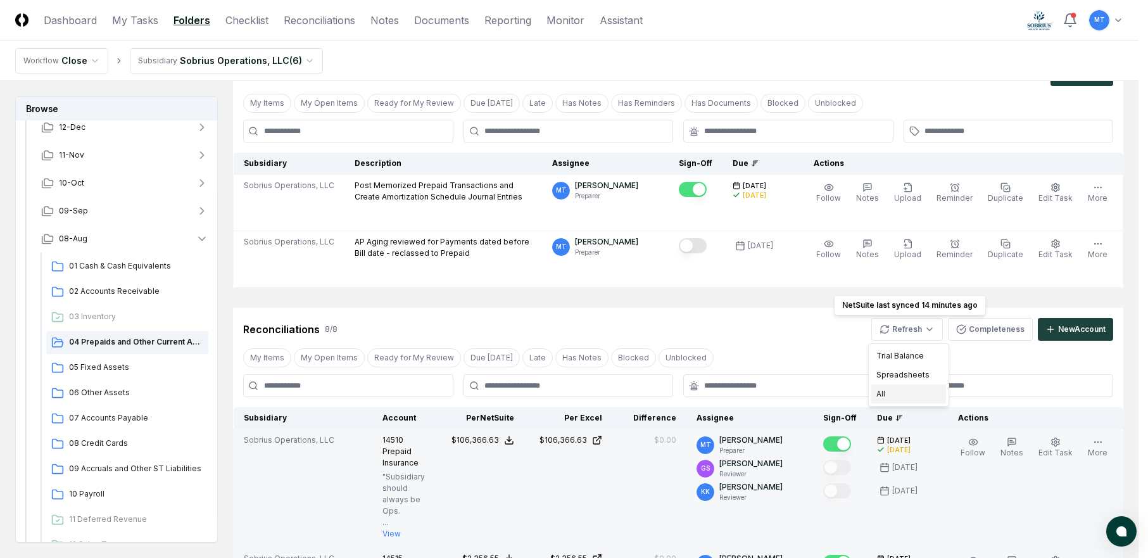
click at [915, 391] on div "All" at bounding box center [908, 393] width 75 height 19
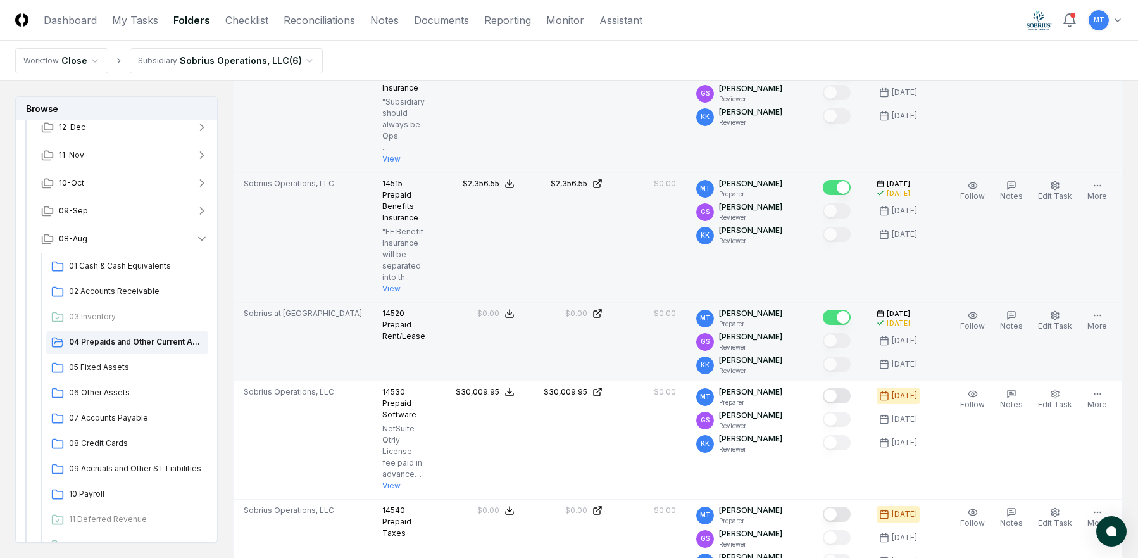
scroll to position [443, 0]
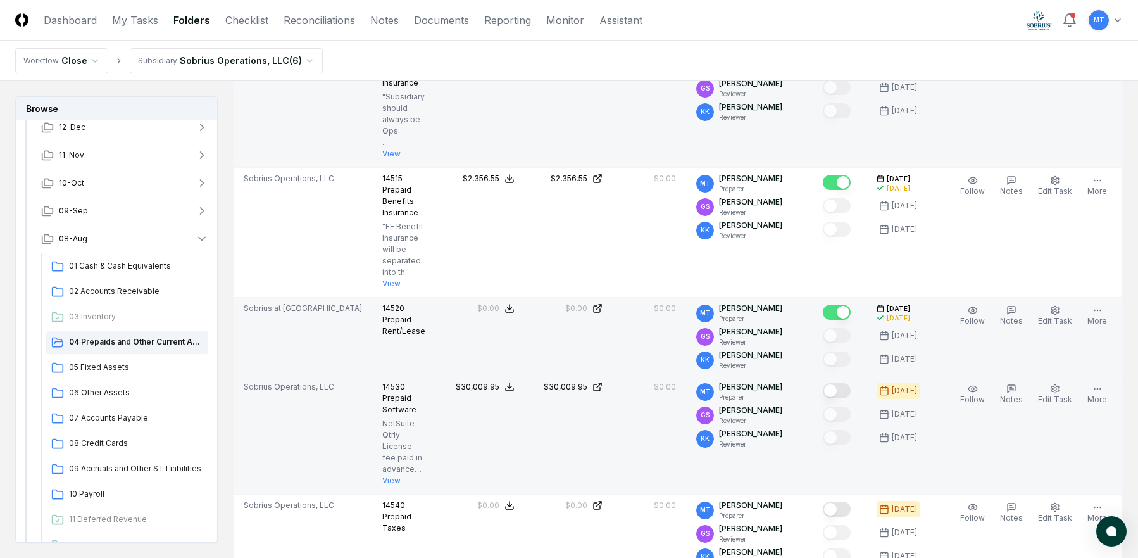
click at [851, 389] on button "Mark complete" at bounding box center [837, 390] width 28 height 15
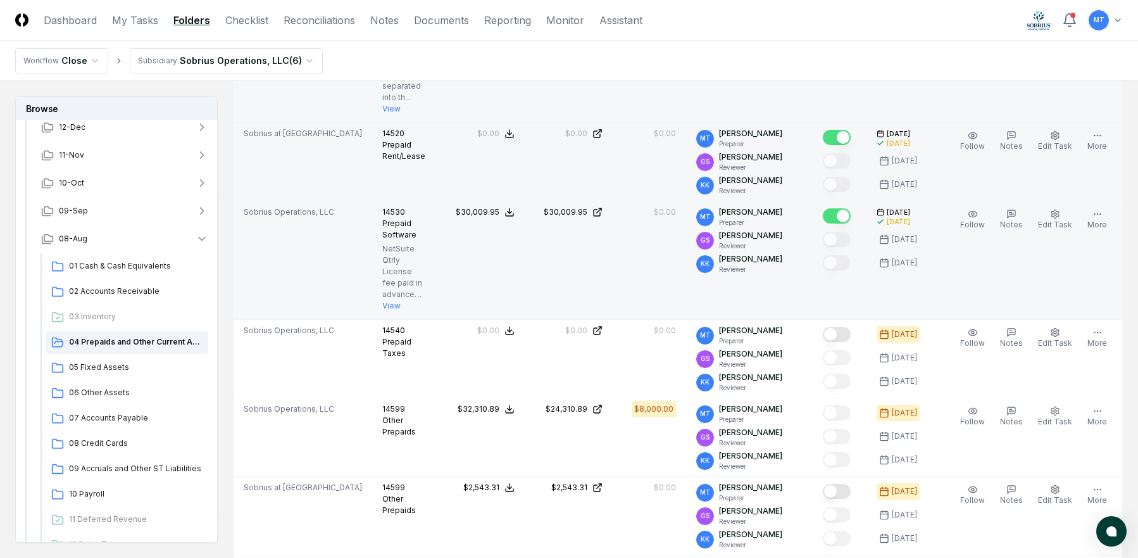
scroll to position [633, 0]
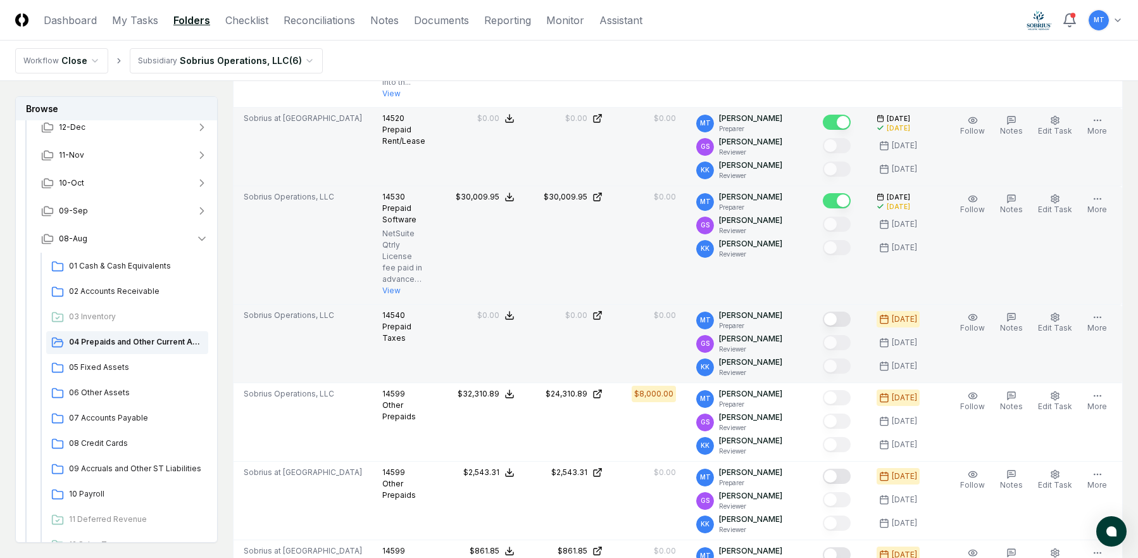
click at [851, 320] on button "Mark complete" at bounding box center [837, 318] width 28 height 15
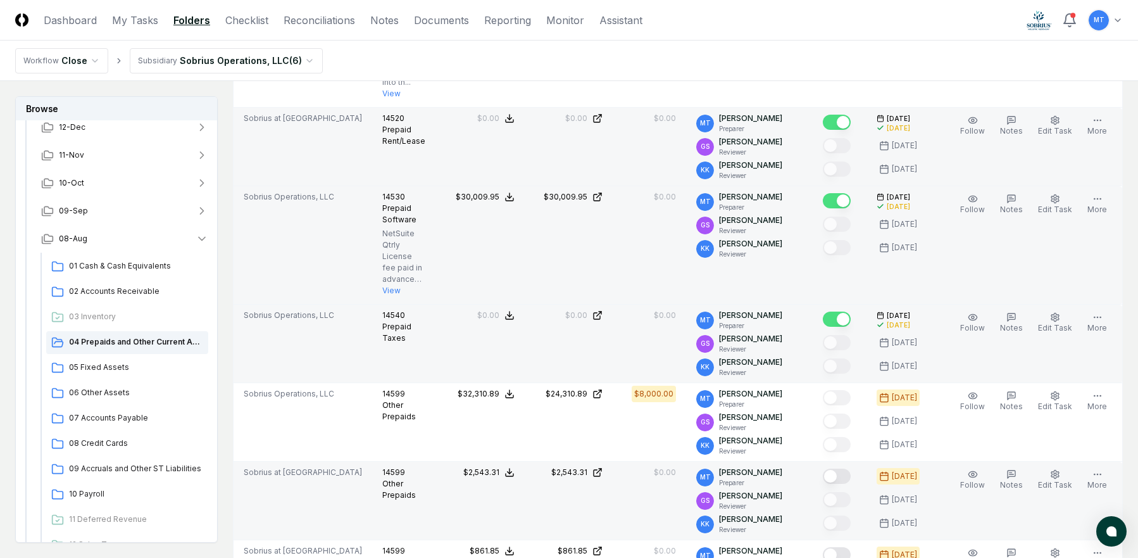
click at [851, 477] on button "Mark complete" at bounding box center [837, 475] width 28 height 15
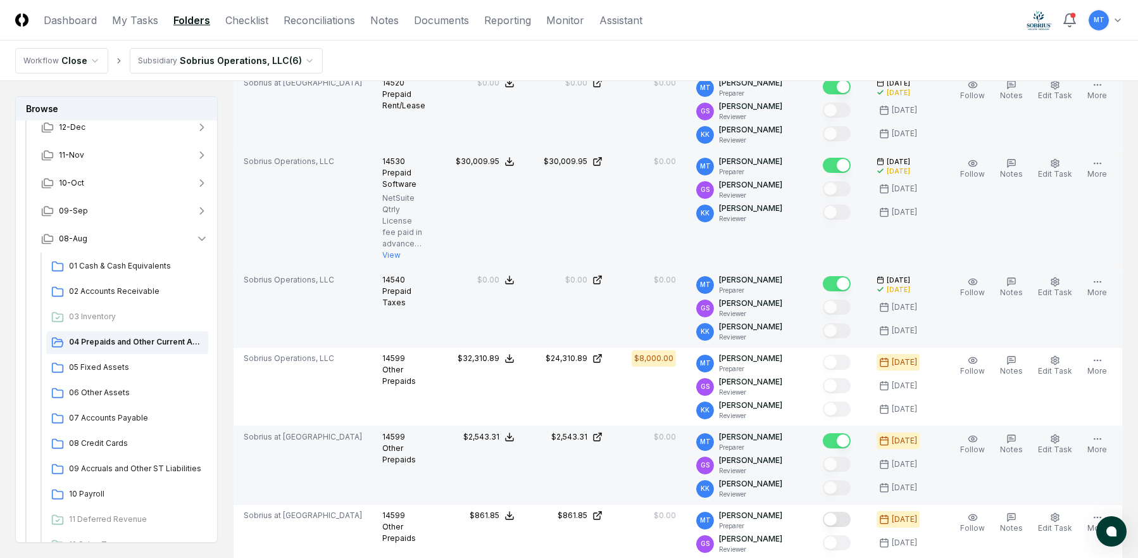
scroll to position [696, 0]
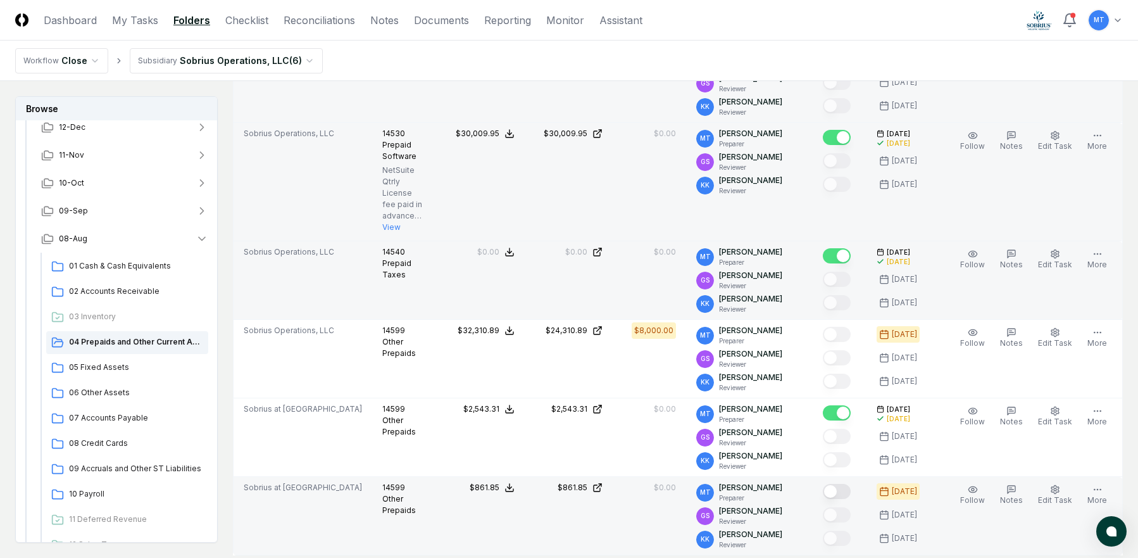
click at [851, 493] on button "Mark complete" at bounding box center [837, 491] width 28 height 15
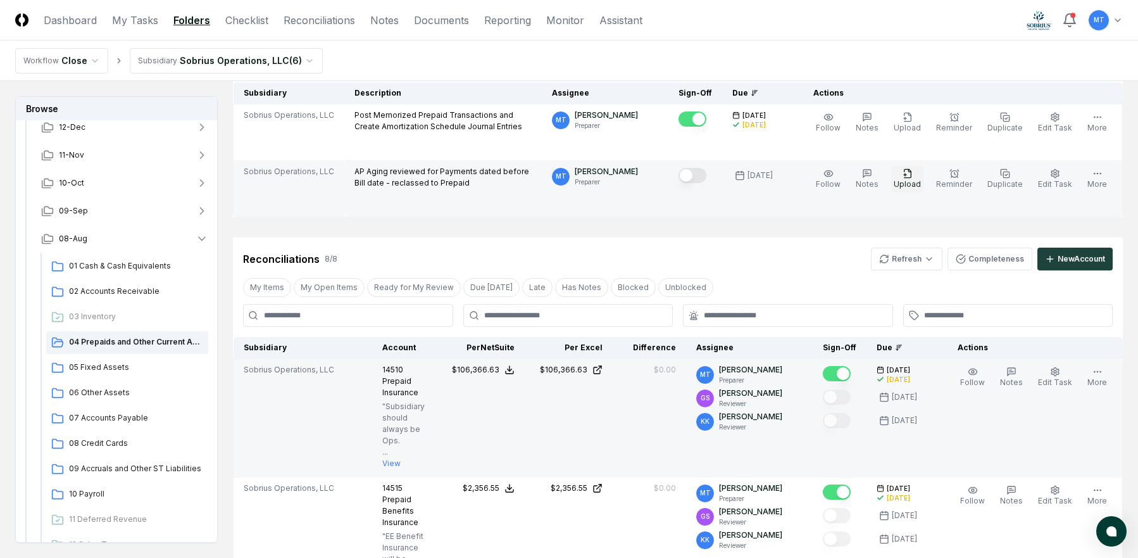
scroll to position [127, 0]
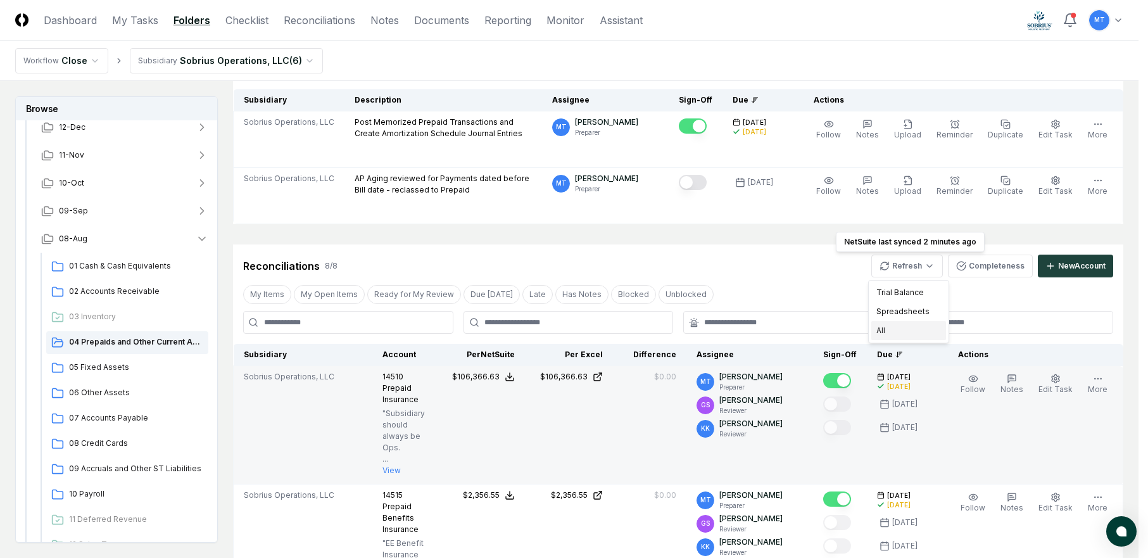
click at [903, 330] on div "All" at bounding box center [908, 330] width 75 height 19
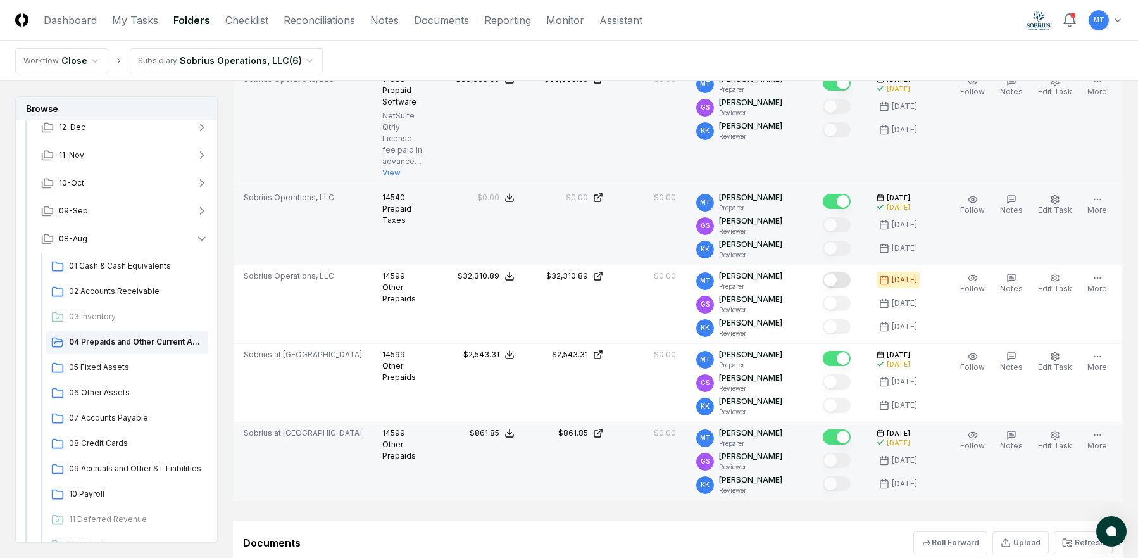
scroll to position [760, 0]
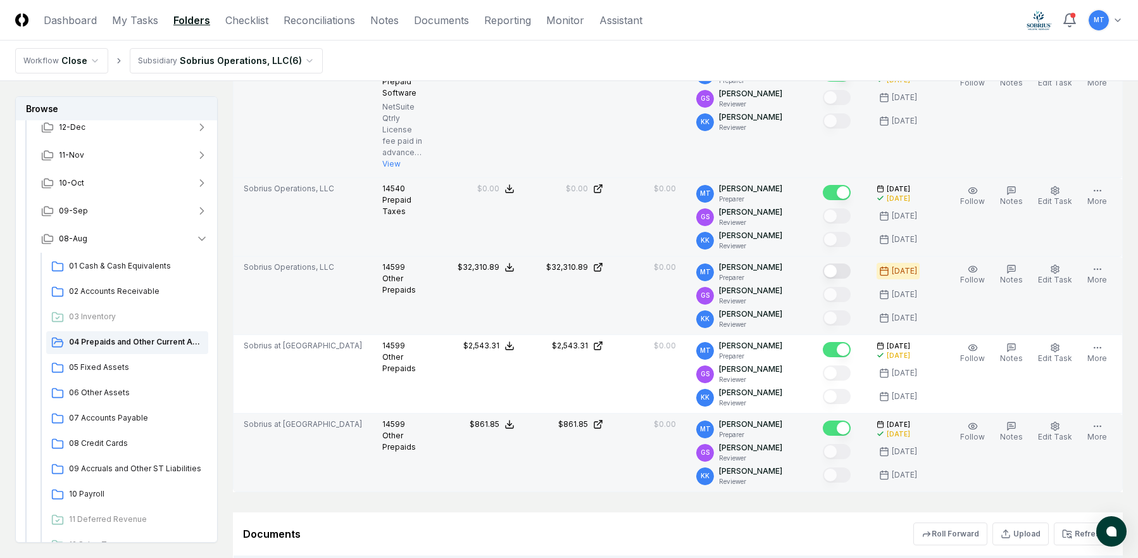
click at [849, 270] on button "Mark complete" at bounding box center [837, 270] width 28 height 15
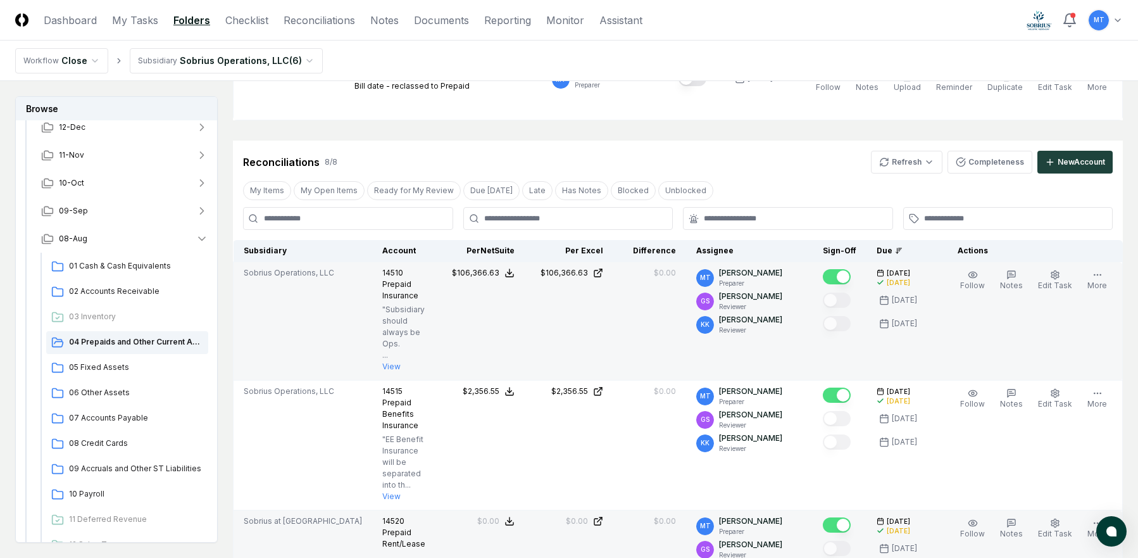
scroll to position [41, 0]
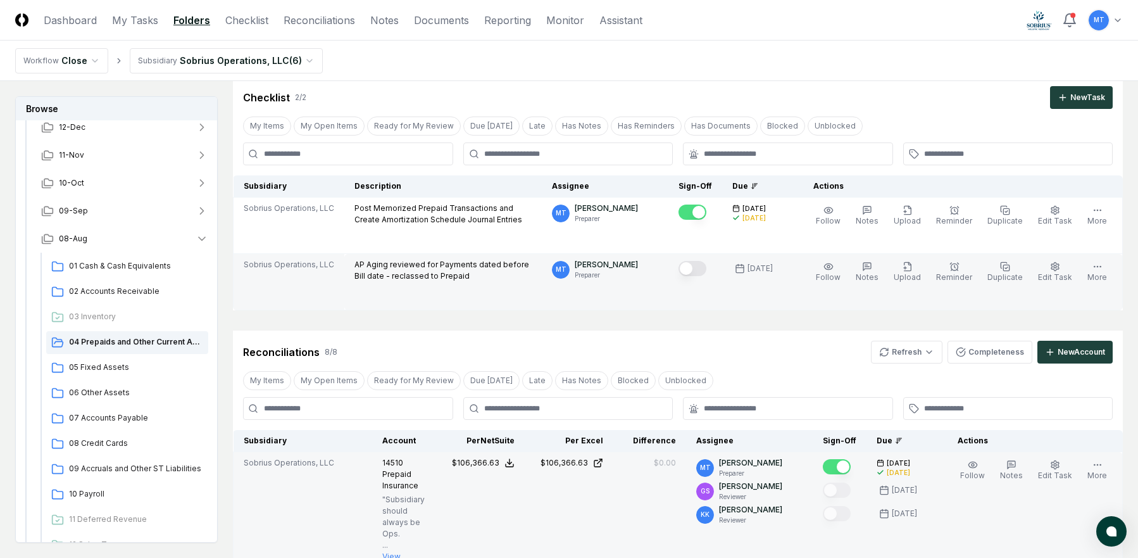
click at [707, 271] on button "Mark complete" at bounding box center [693, 268] width 28 height 15
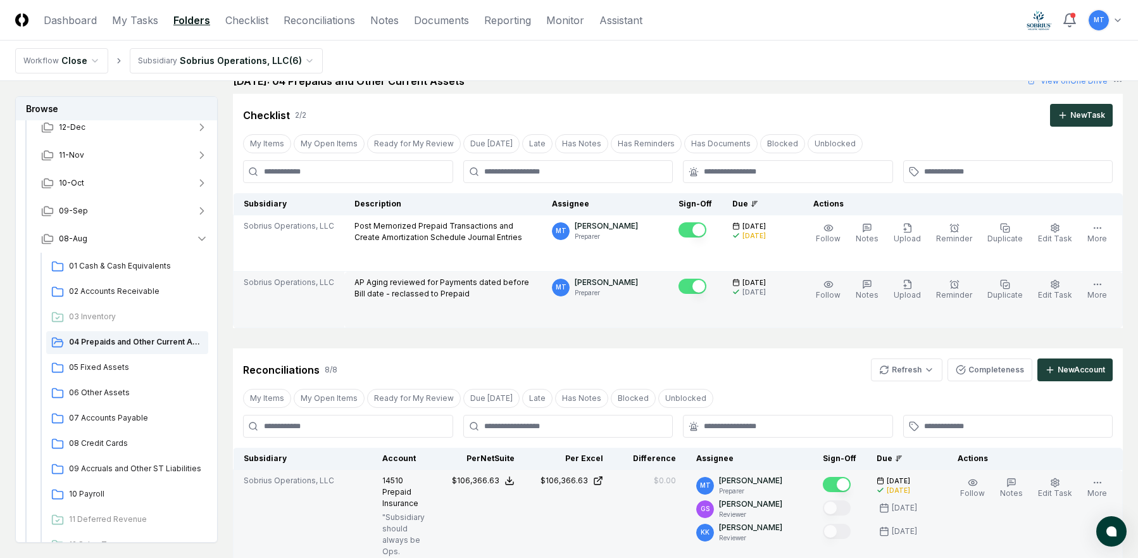
scroll to position [0, 0]
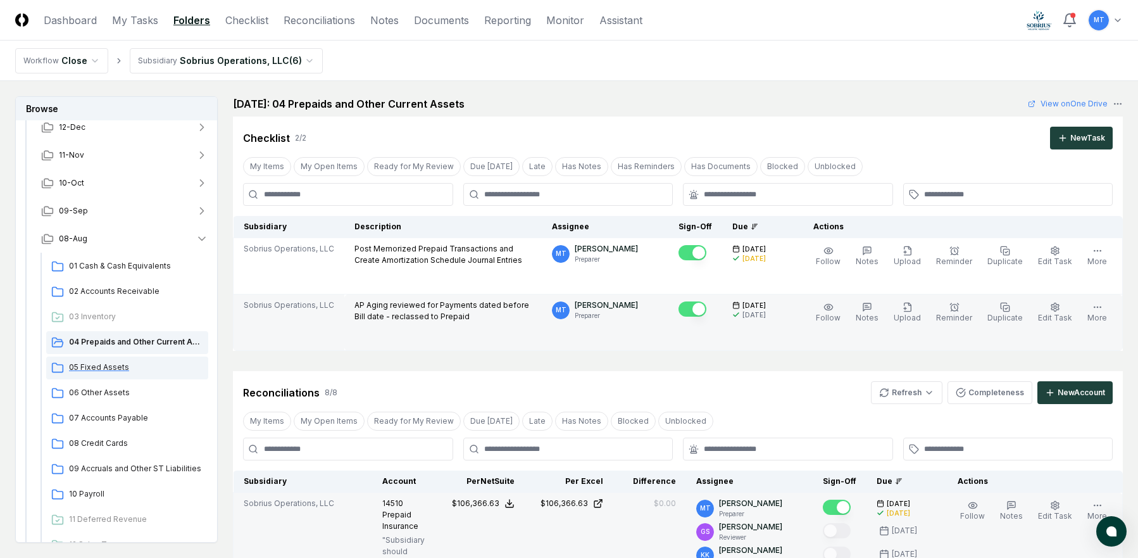
click at [123, 369] on span "05 Fixed Assets" at bounding box center [136, 366] width 134 height 11
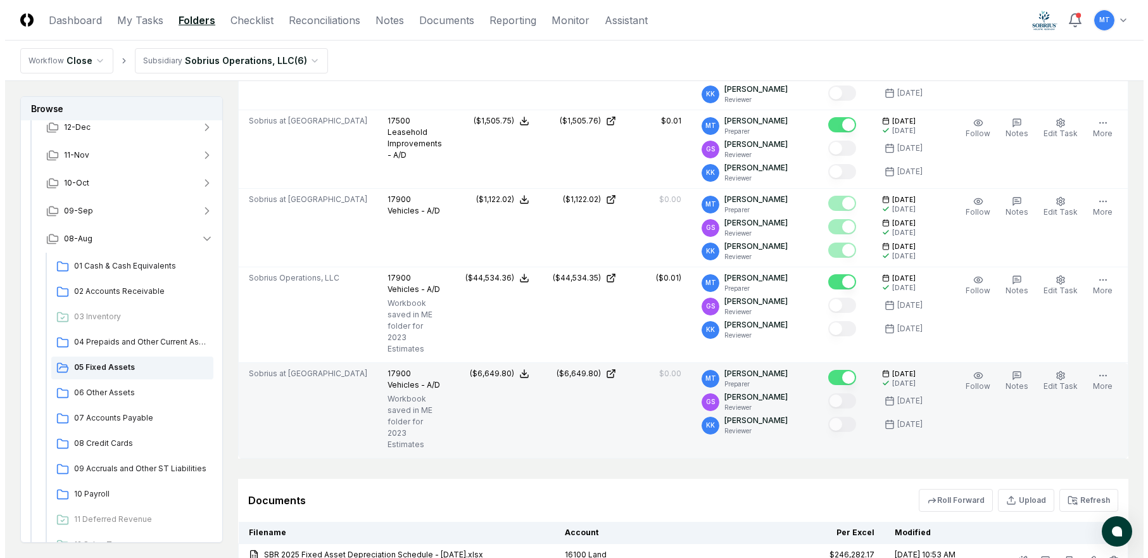
scroll to position [3229, 0]
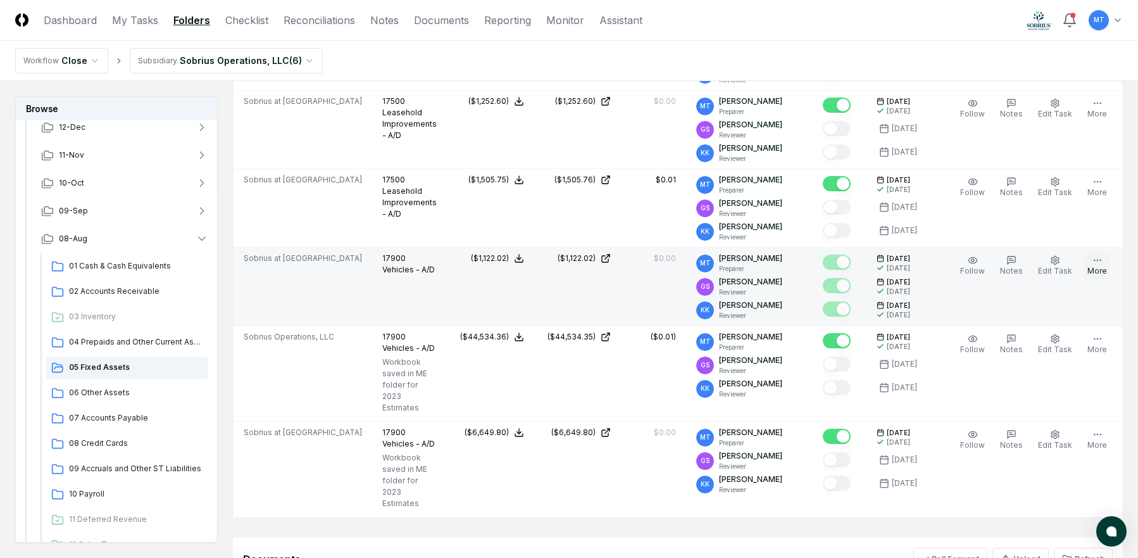
click at [1101, 279] on button "More" at bounding box center [1097, 266] width 25 height 27
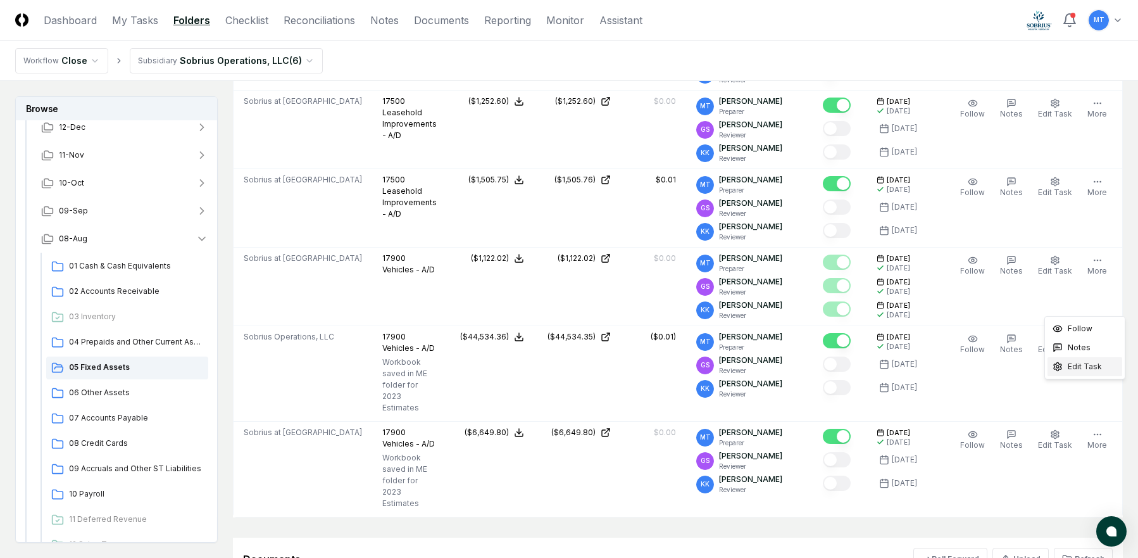
click at [1068, 365] on span "Edit Task" at bounding box center [1085, 366] width 34 height 11
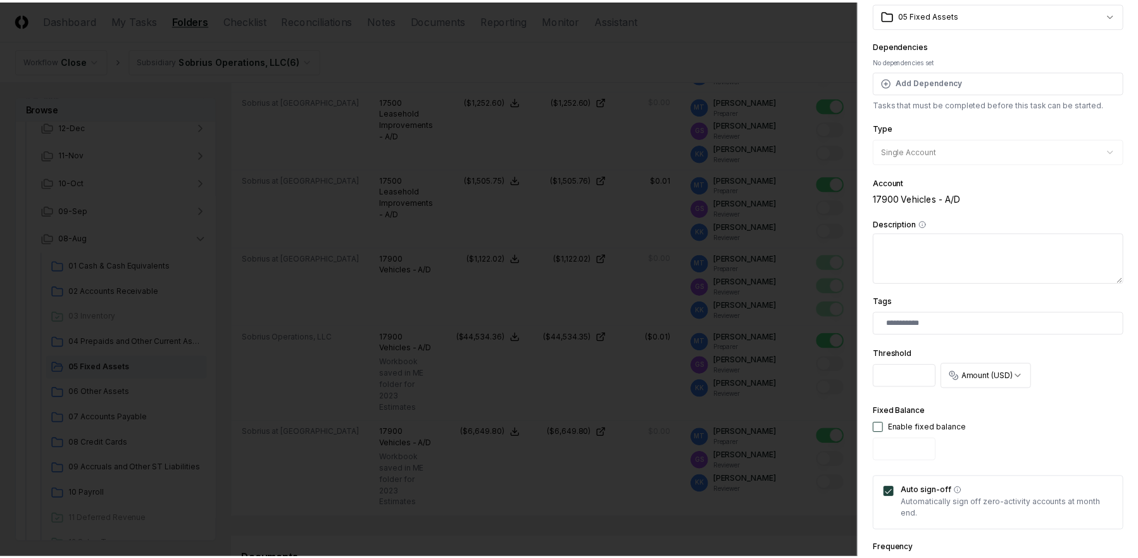
scroll to position [0, 0]
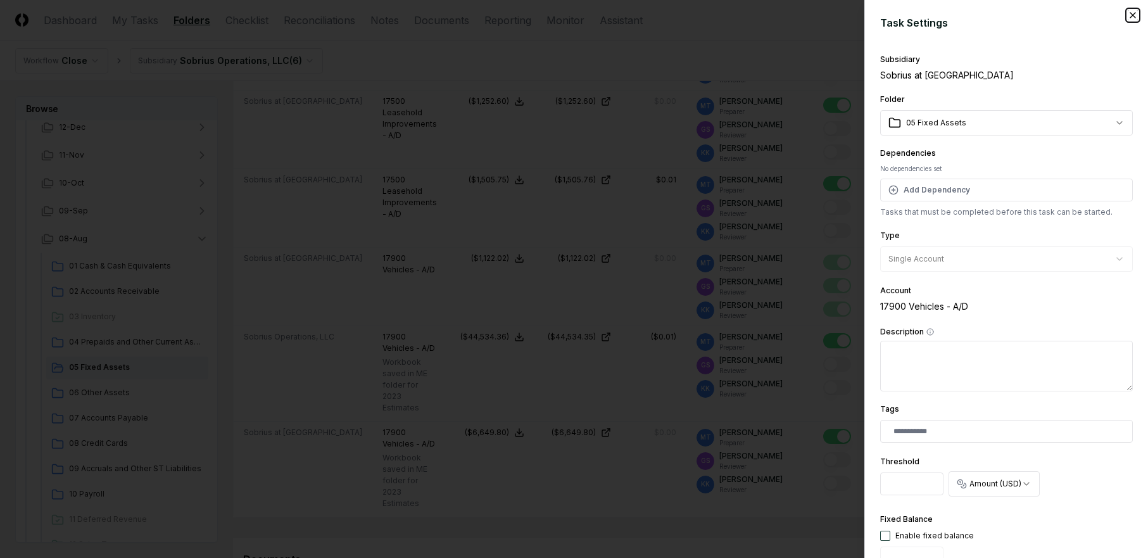
click at [1128, 18] on icon "button" at bounding box center [1133, 15] width 10 height 10
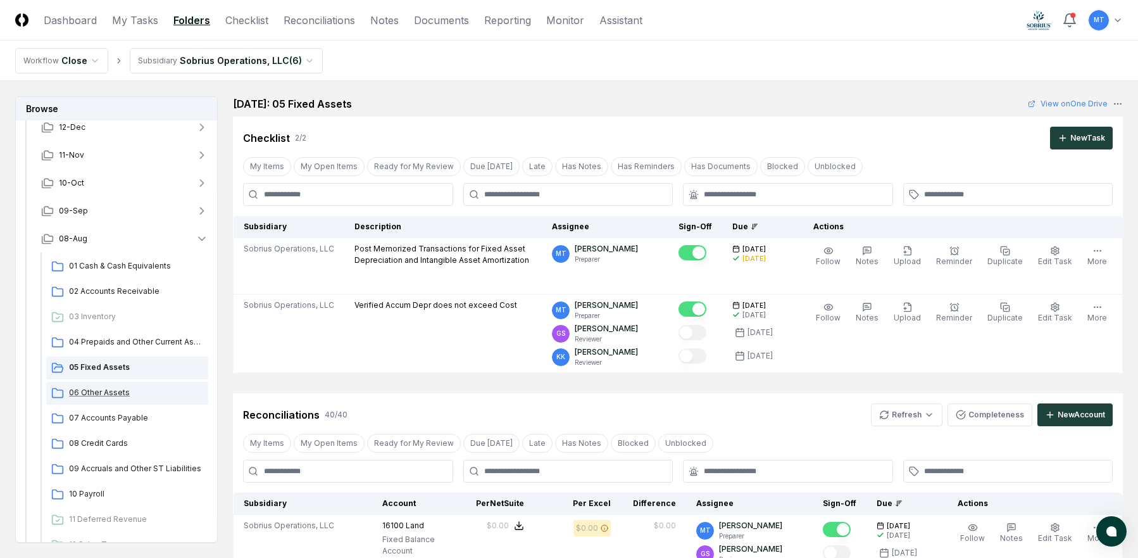
click at [113, 393] on span "06 Other Assets" at bounding box center [136, 392] width 134 height 11
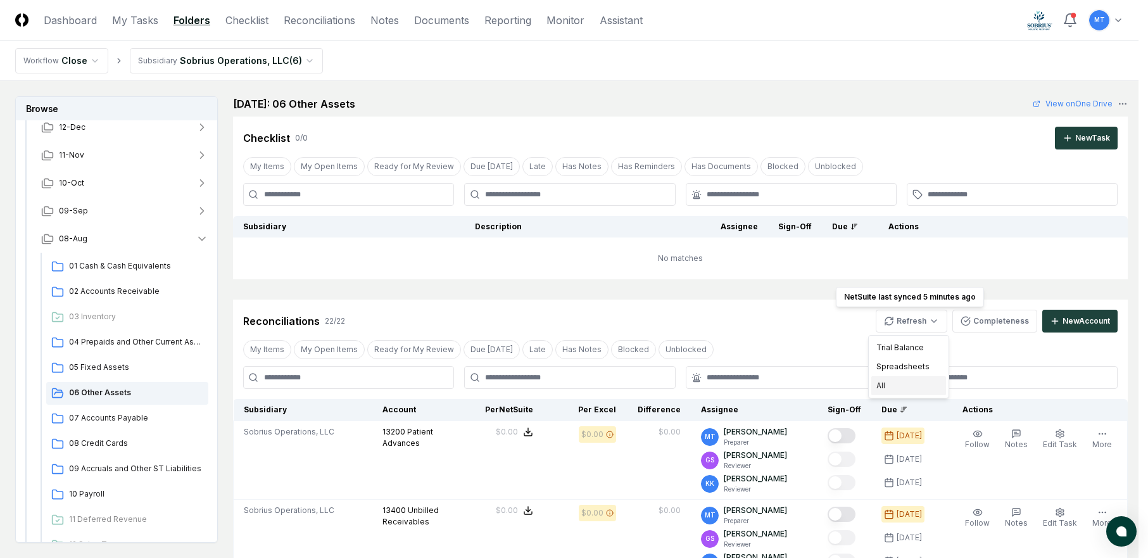
click at [897, 384] on div "All" at bounding box center [908, 385] width 75 height 19
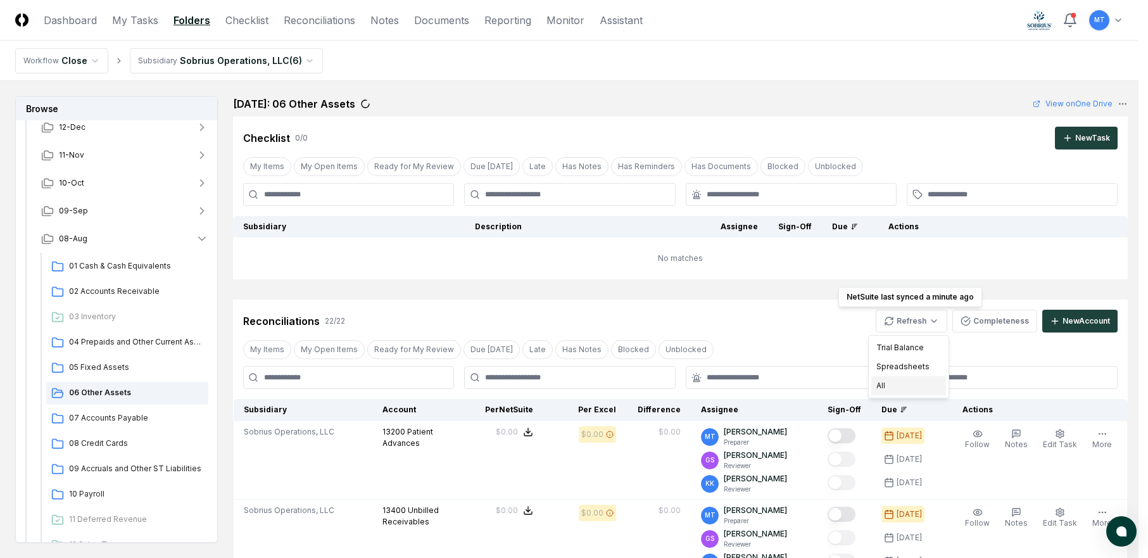
click at [916, 384] on div "All" at bounding box center [908, 385] width 75 height 19
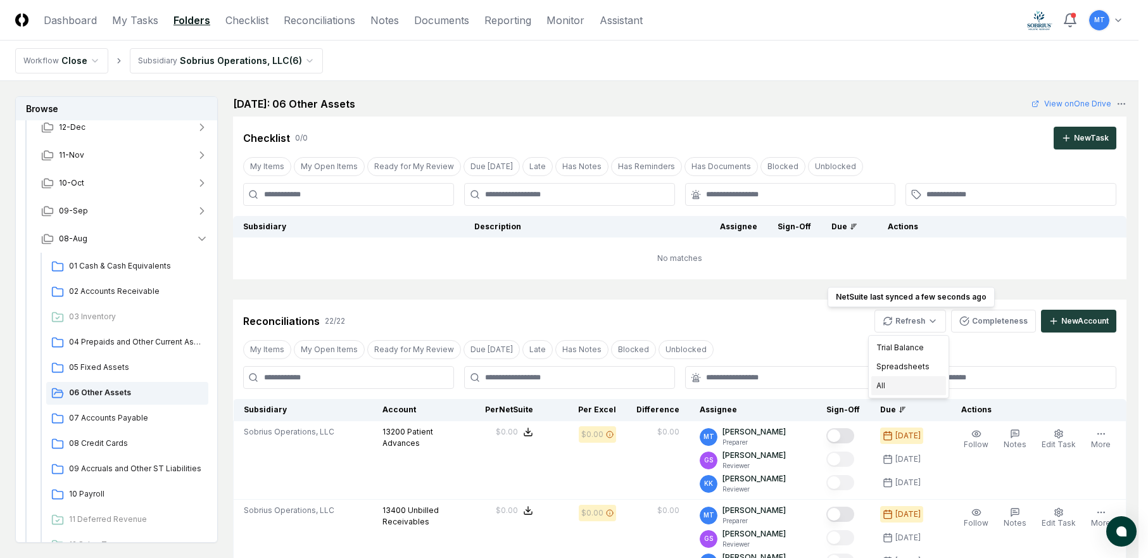
click at [905, 391] on div "All" at bounding box center [908, 385] width 75 height 19
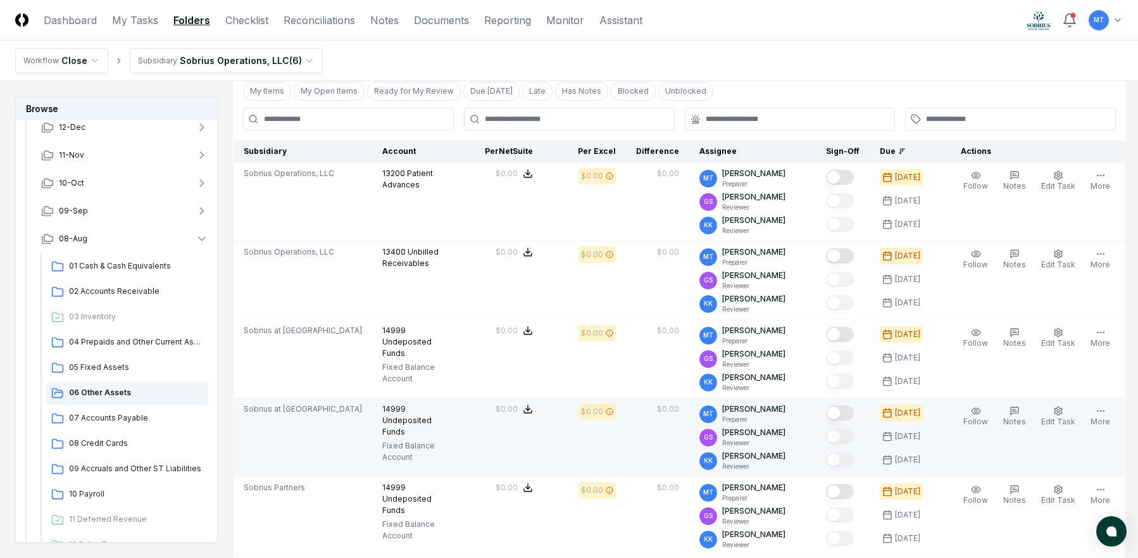
scroll to position [253, 0]
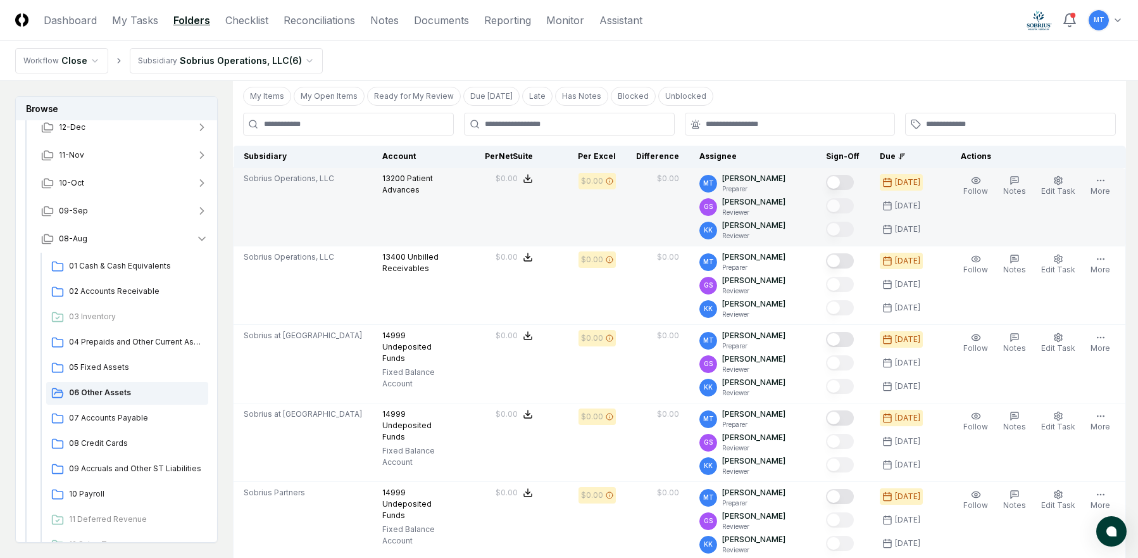
click at [847, 183] on button "Mark complete" at bounding box center [840, 182] width 28 height 15
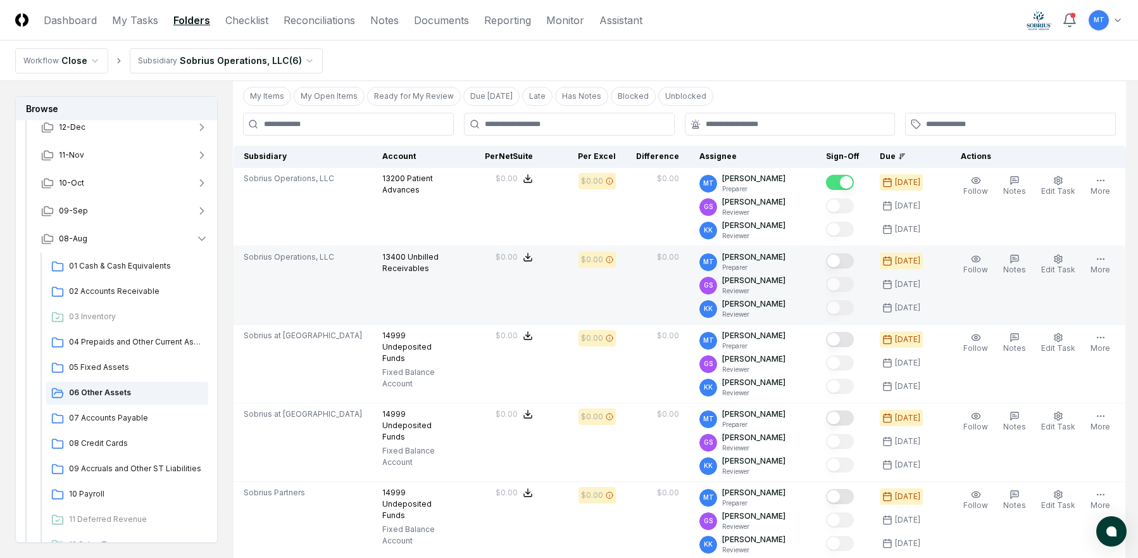
click at [849, 258] on button "Mark complete" at bounding box center [840, 260] width 28 height 15
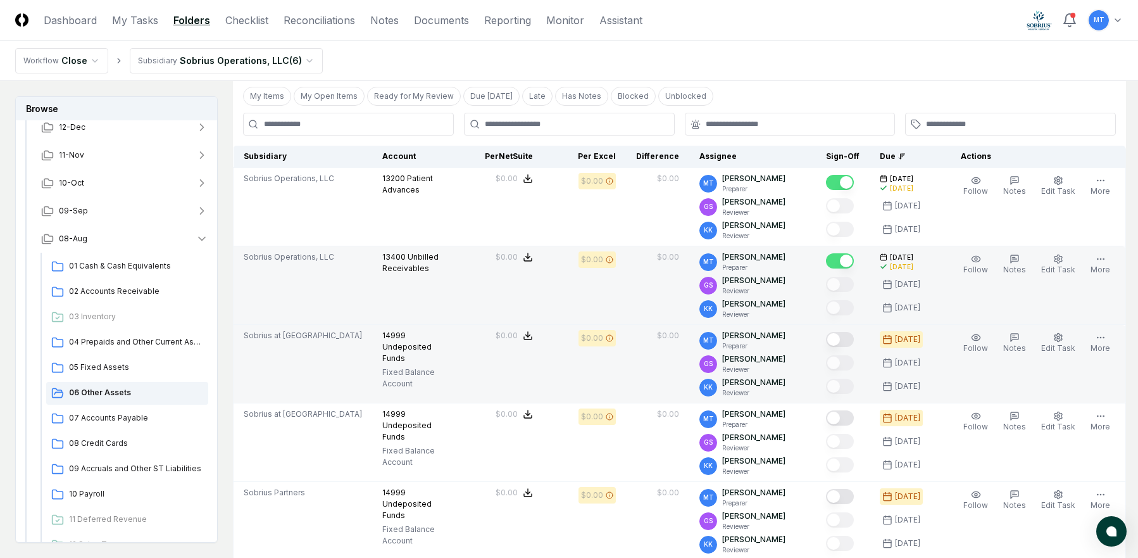
click at [850, 339] on button "Mark complete" at bounding box center [840, 339] width 28 height 15
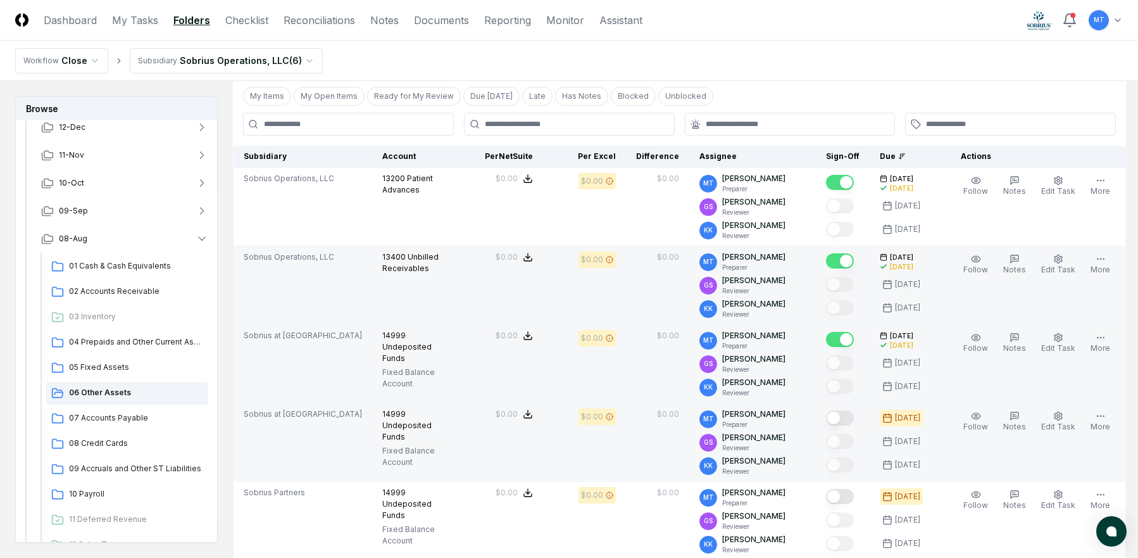
click at [850, 418] on button "Mark complete" at bounding box center [840, 417] width 28 height 15
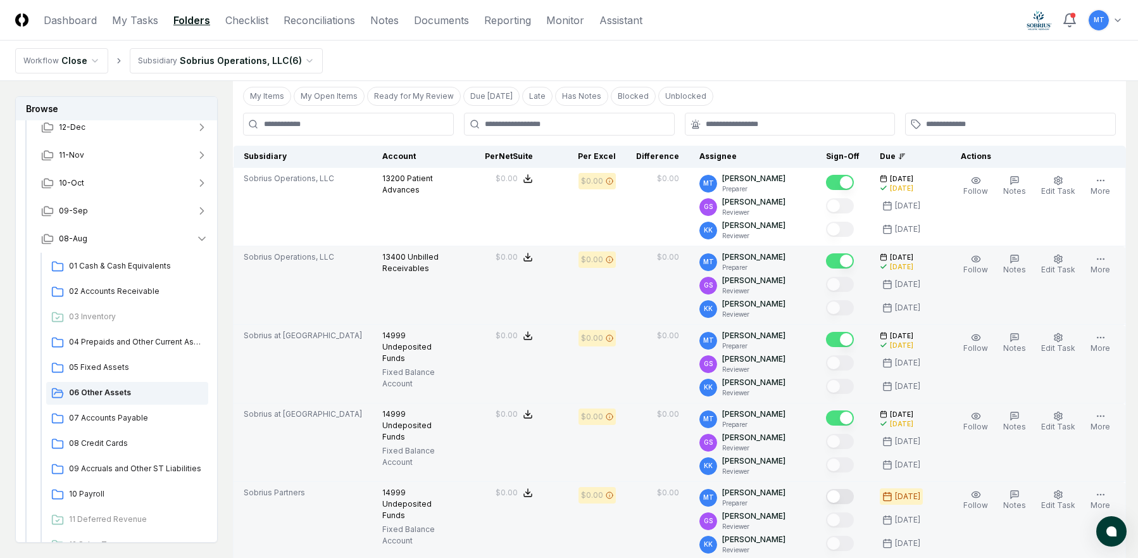
click at [852, 491] on button "Mark complete" at bounding box center [840, 496] width 28 height 15
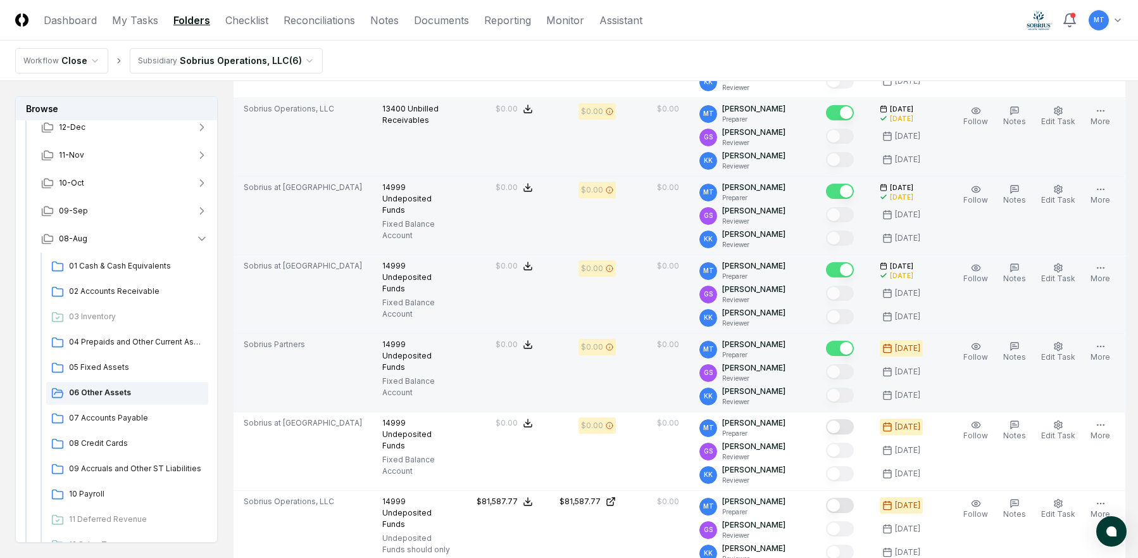
scroll to position [443, 0]
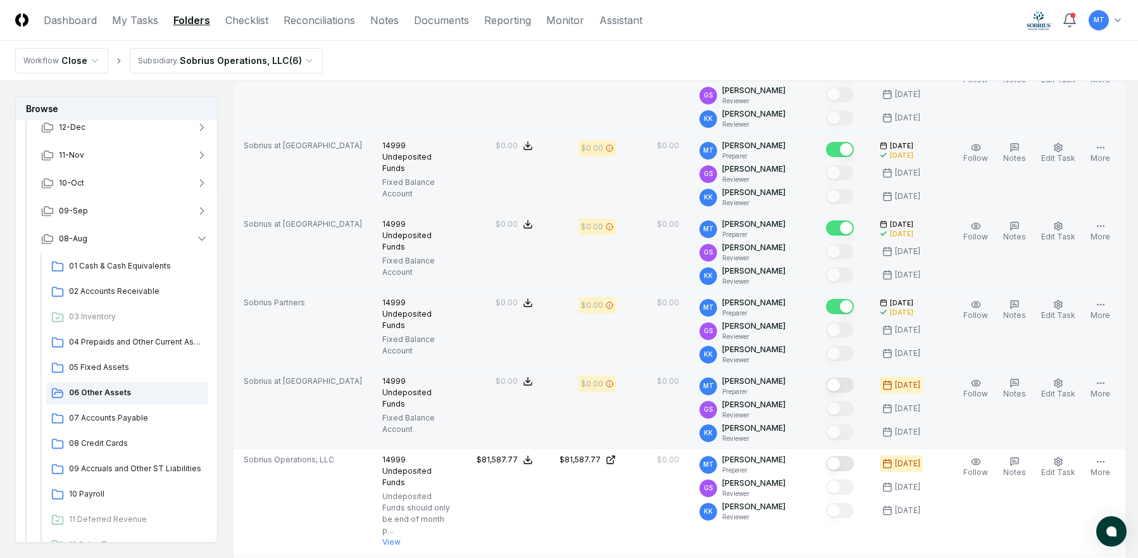
click at [845, 385] on button "Mark complete" at bounding box center [840, 384] width 28 height 15
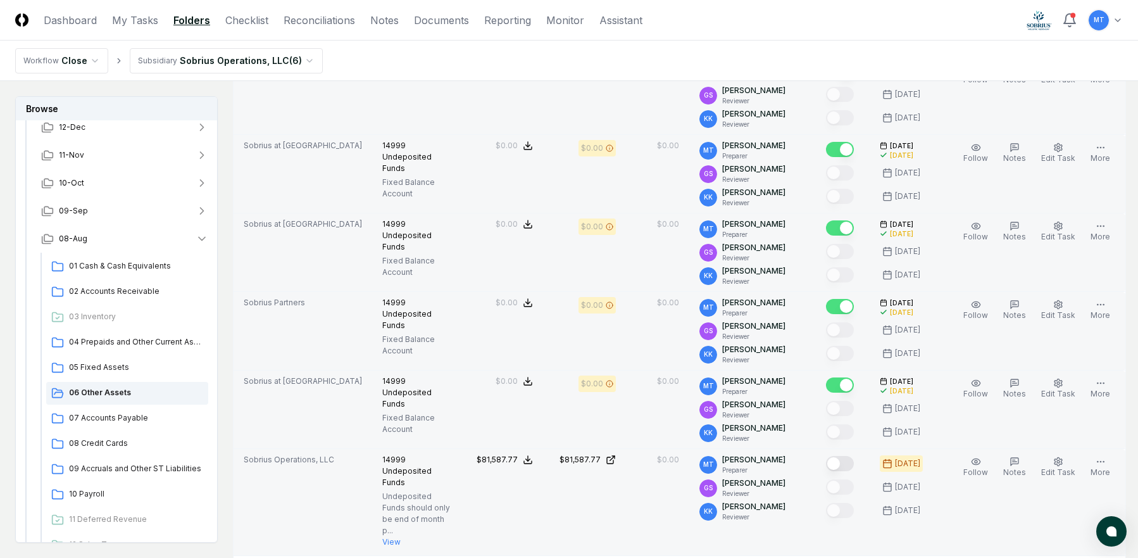
click at [849, 465] on button "Mark complete" at bounding box center [840, 463] width 28 height 15
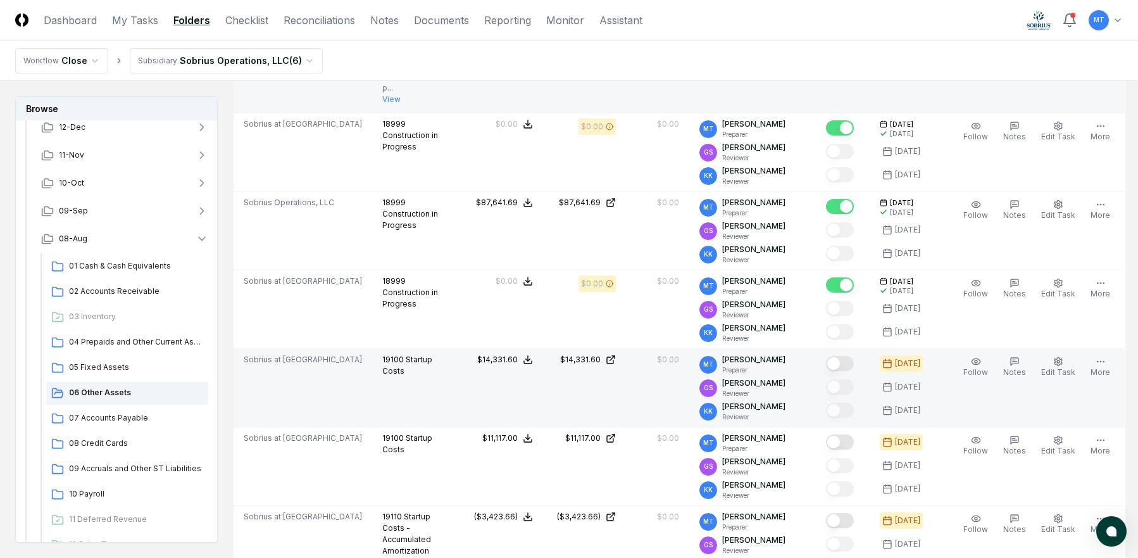
scroll to position [886, 0]
click at [848, 363] on button "Mark complete" at bounding box center [840, 362] width 28 height 15
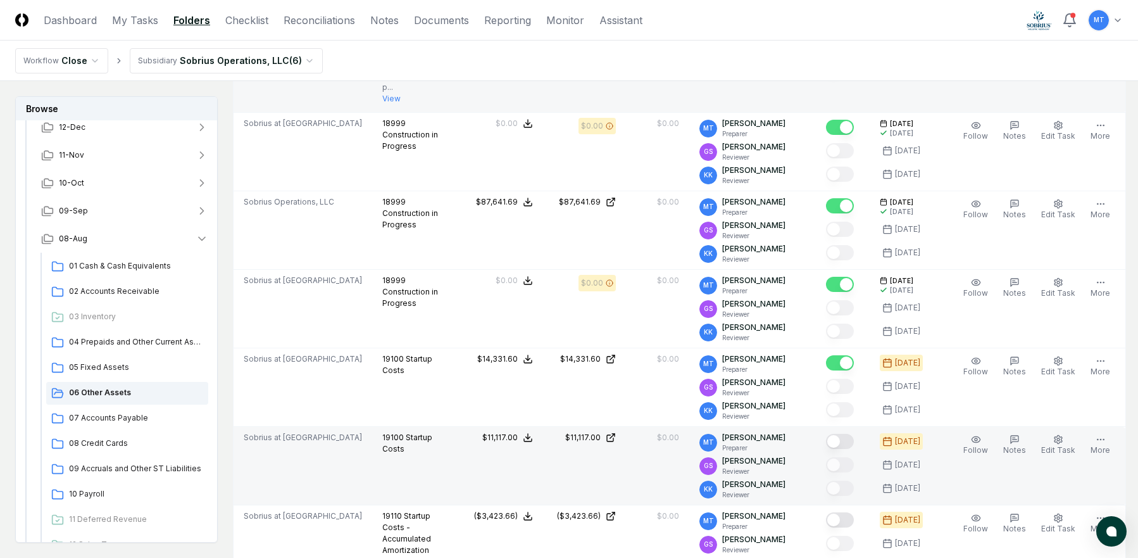
click at [852, 444] on button "Mark complete" at bounding box center [840, 441] width 28 height 15
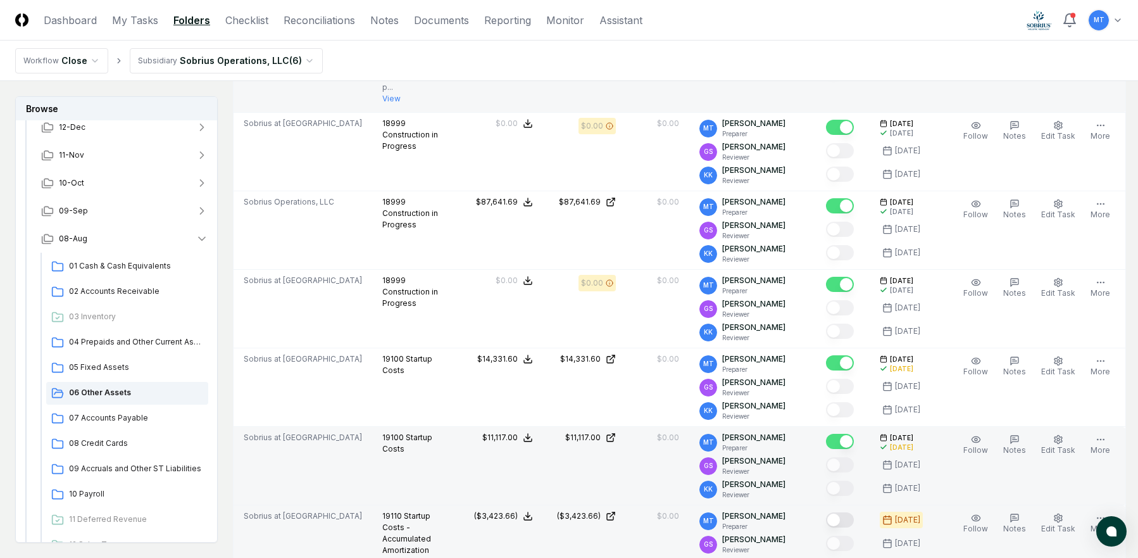
click at [851, 517] on button "Mark complete" at bounding box center [840, 519] width 28 height 15
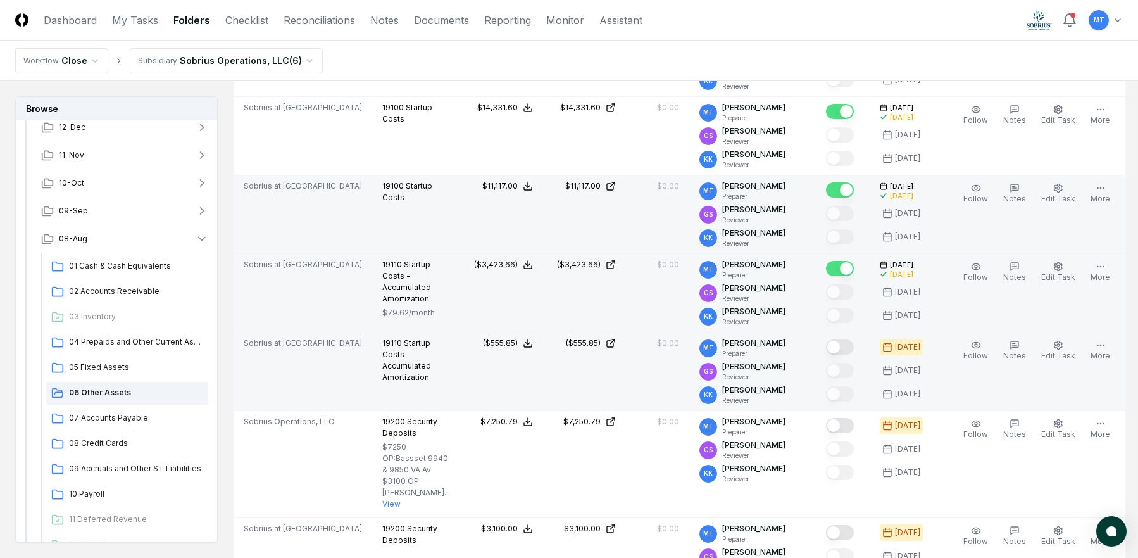
scroll to position [1140, 0]
click at [849, 344] on button "Mark complete" at bounding box center [840, 344] width 28 height 15
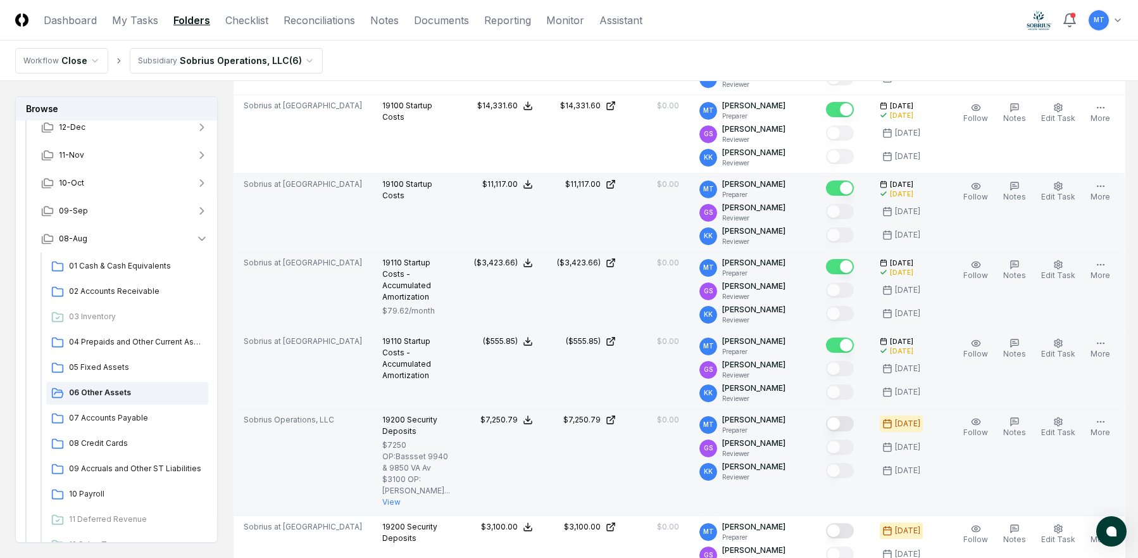
click at [852, 422] on button "Mark complete" at bounding box center [840, 423] width 28 height 15
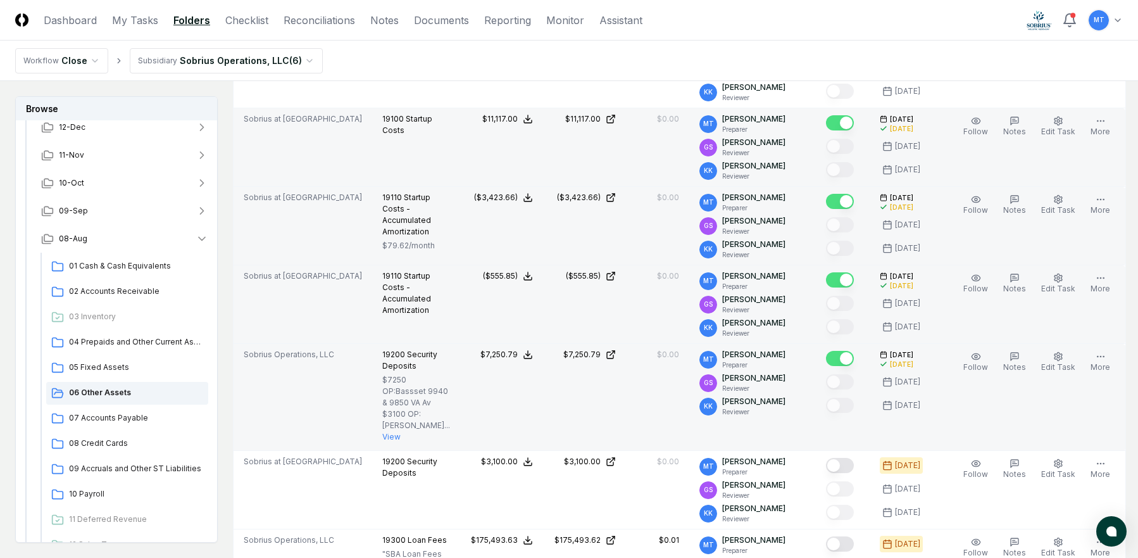
scroll to position [1266, 0]
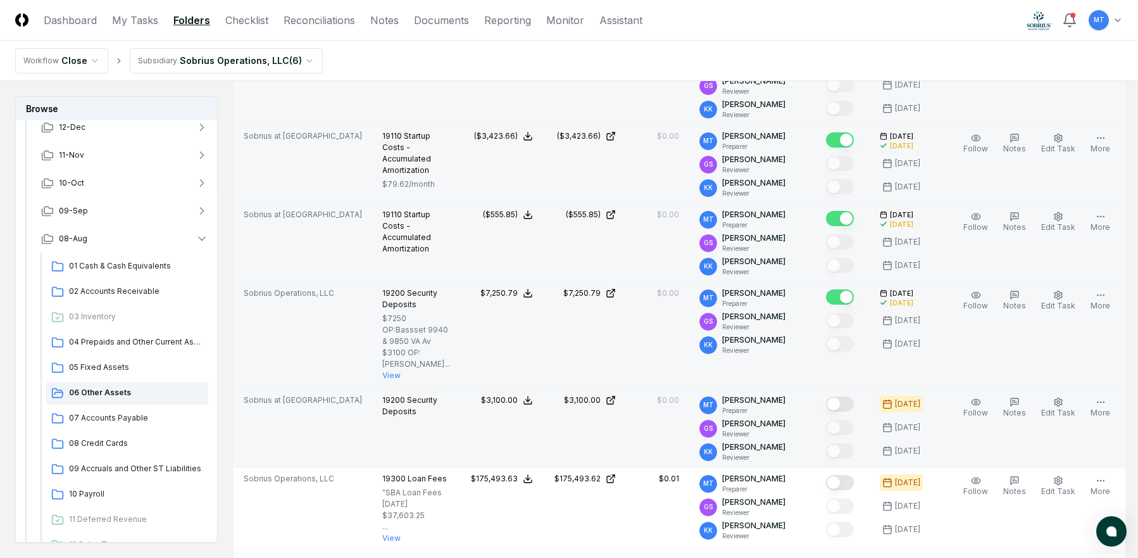
click at [854, 412] on button "Mark complete" at bounding box center [840, 403] width 28 height 15
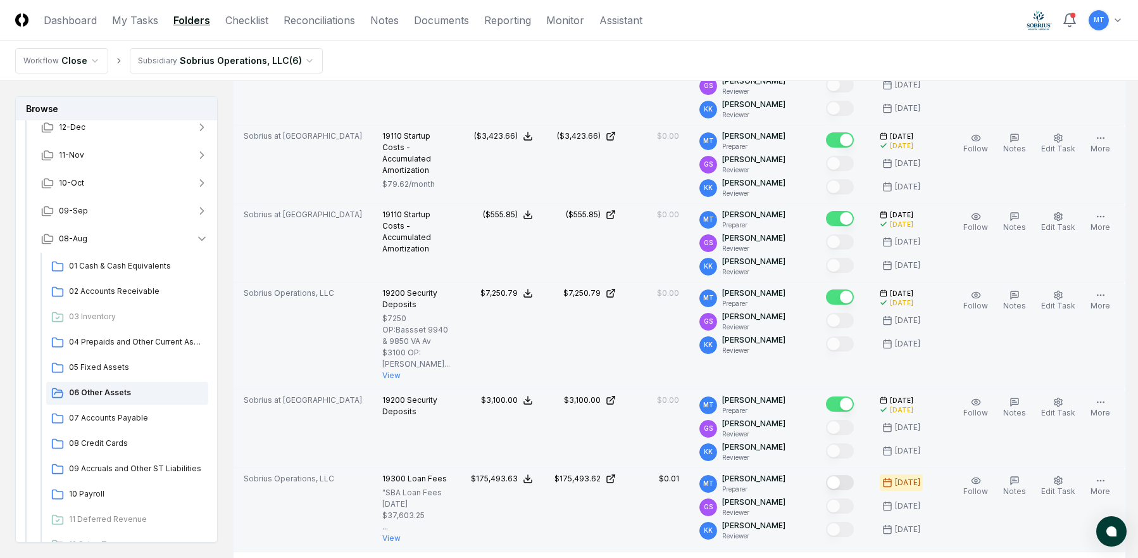
click at [850, 490] on button "Mark complete" at bounding box center [840, 482] width 28 height 15
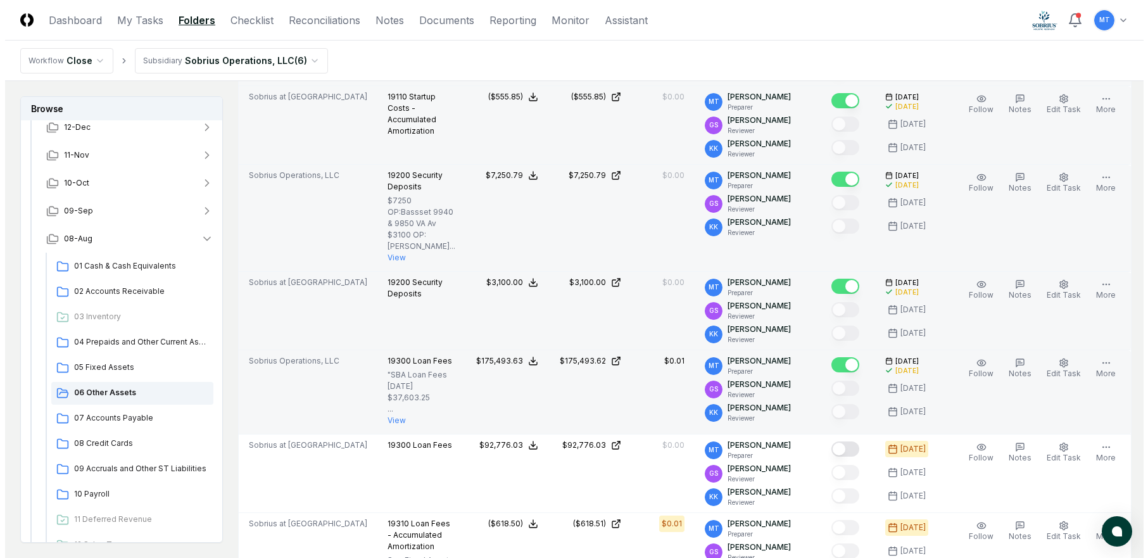
scroll to position [1456, 0]
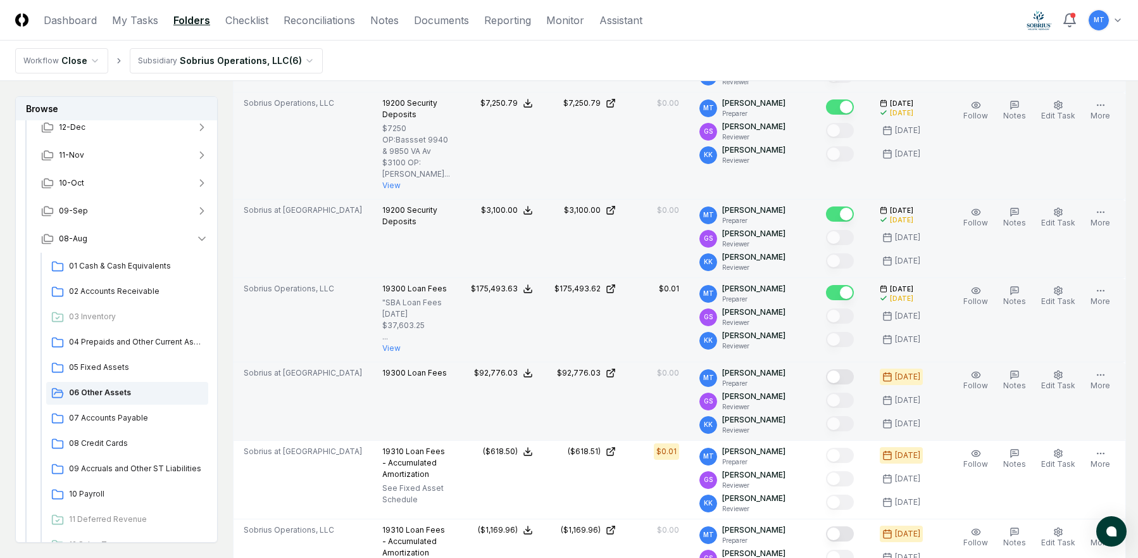
click at [850, 384] on button "Mark complete" at bounding box center [840, 376] width 28 height 15
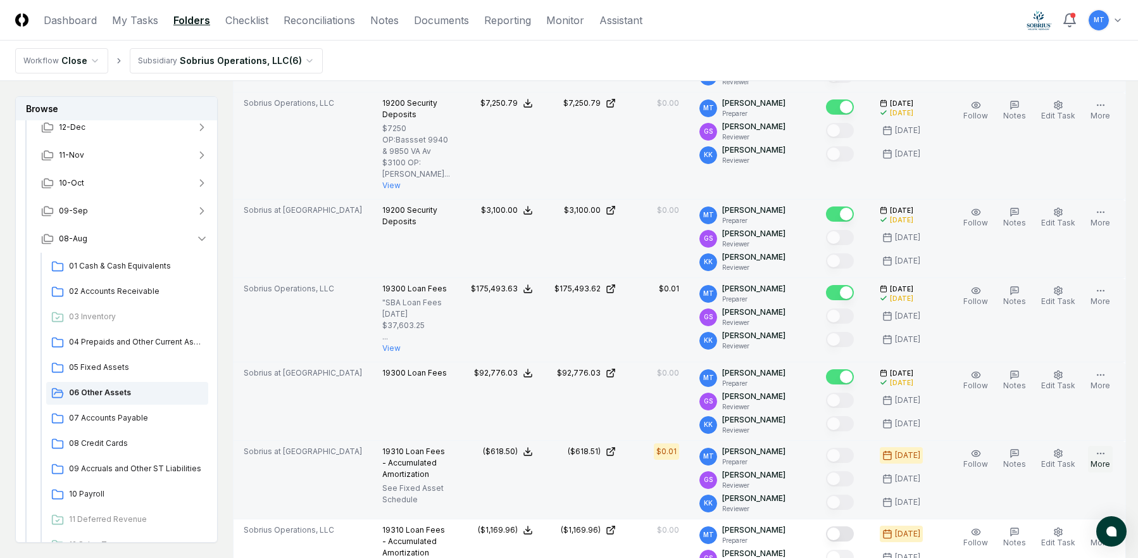
click at [1102, 458] on icon "button" at bounding box center [1101, 453] width 10 height 10
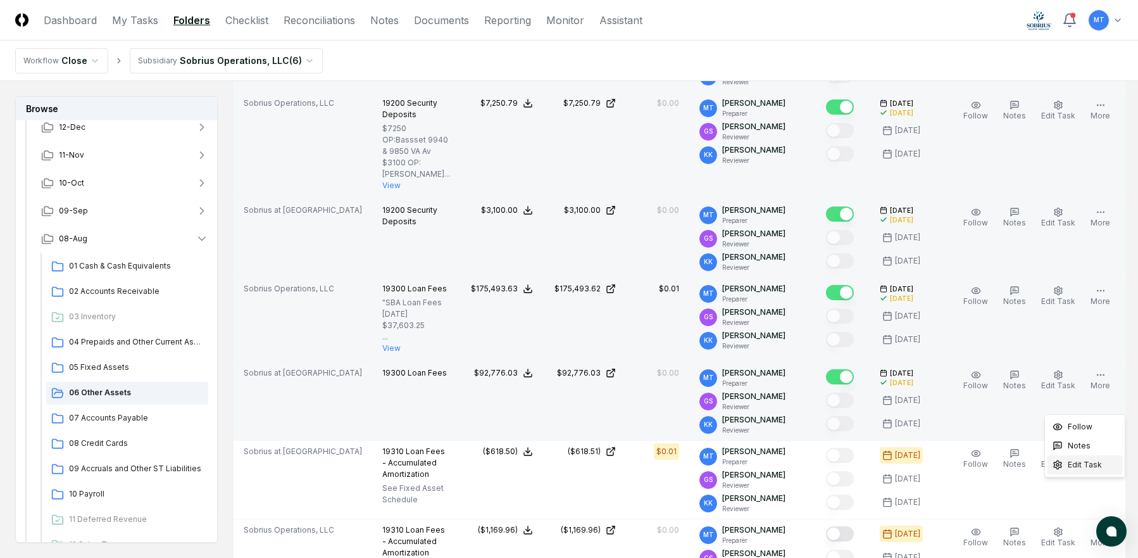
click at [1086, 470] on span "Edit Task" at bounding box center [1085, 464] width 34 height 11
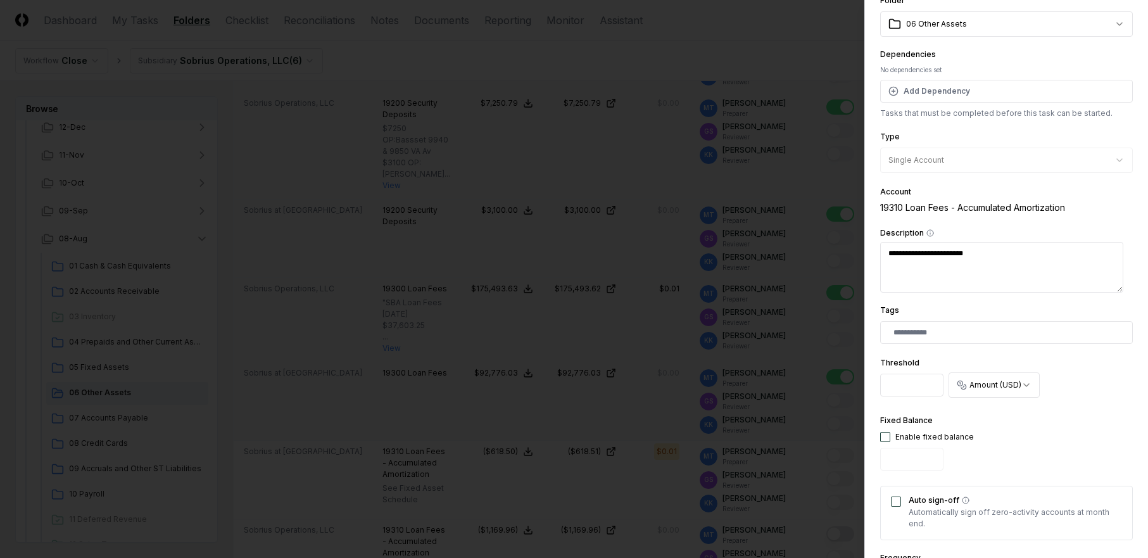
scroll to position [127, 0]
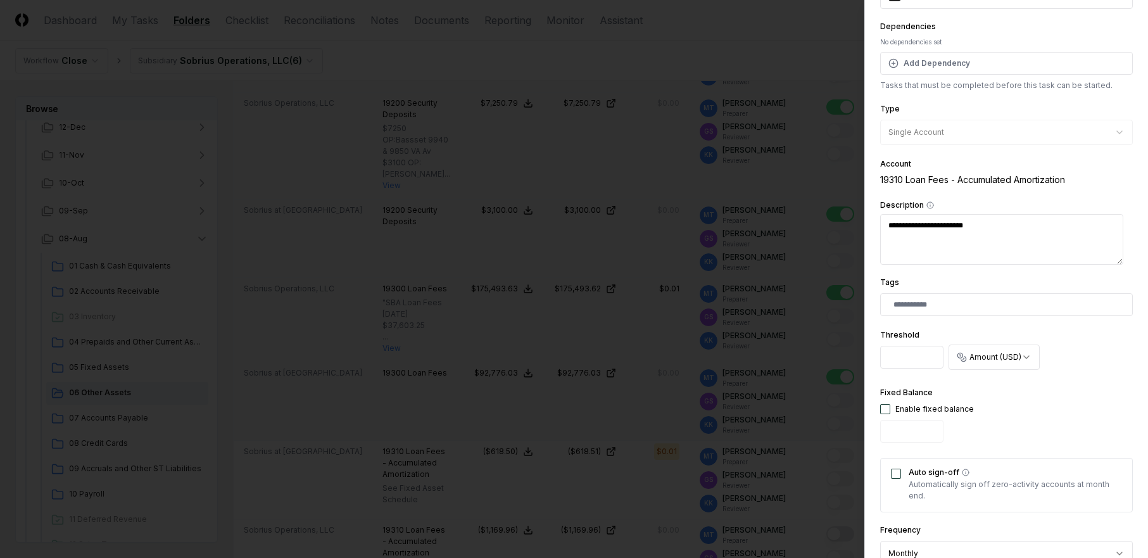
click at [900, 363] on input "*" at bounding box center [911, 357] width 63 height 23
type textarea "*"
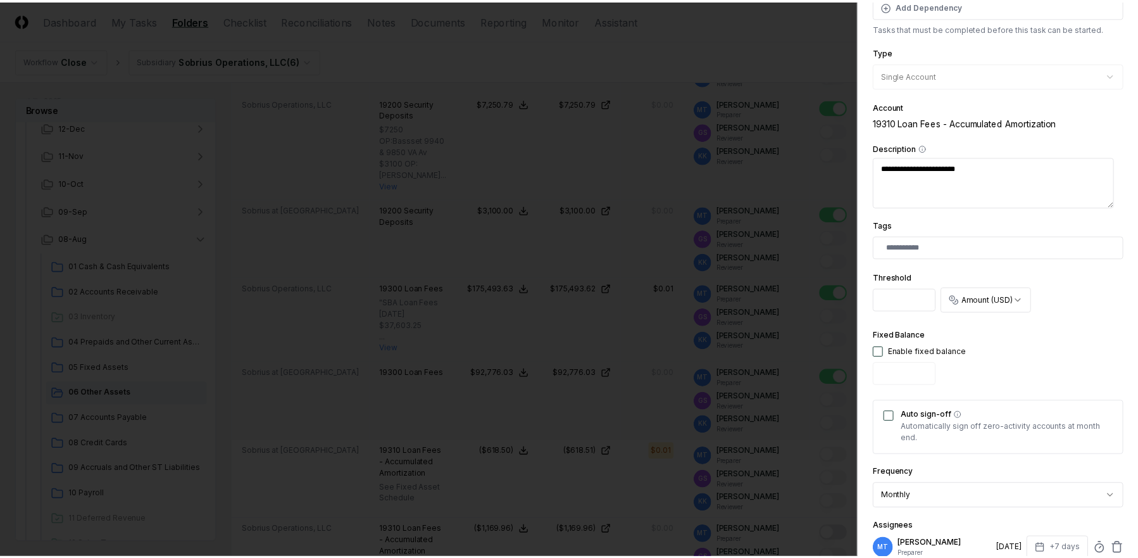
scroll to position [408, 0]
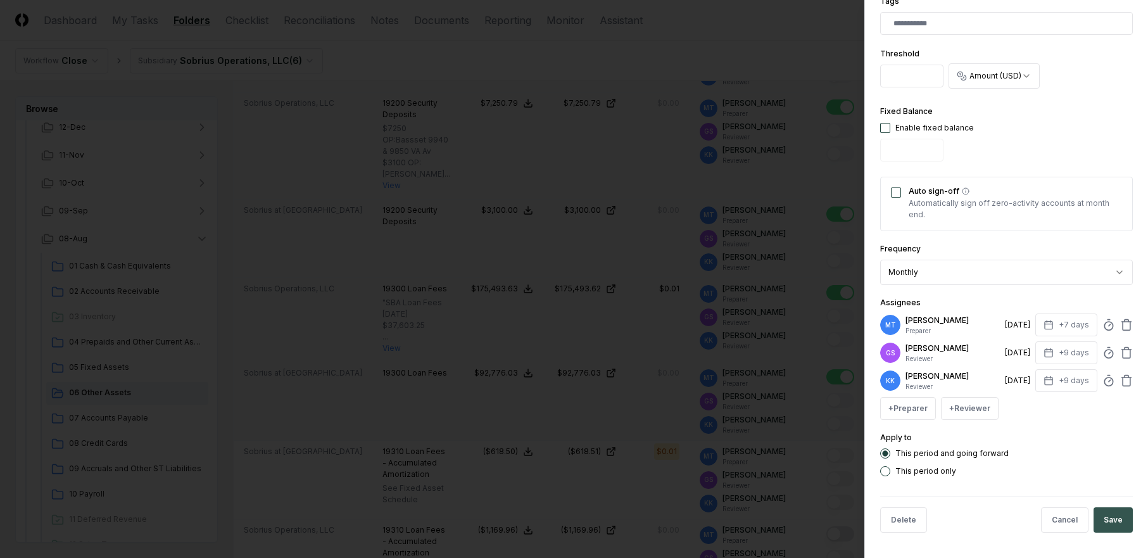
type input "****"
click at [1102, 512] on button "Save" at bounding box center [1112, 519] width 39 height 25
type textarea "*"
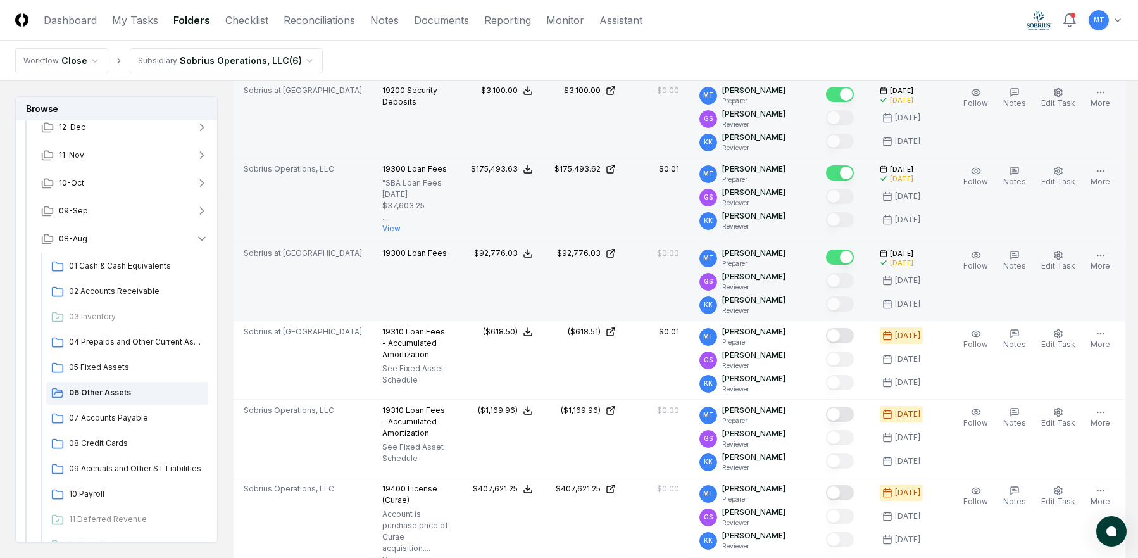
scroll to position [1583, 0]
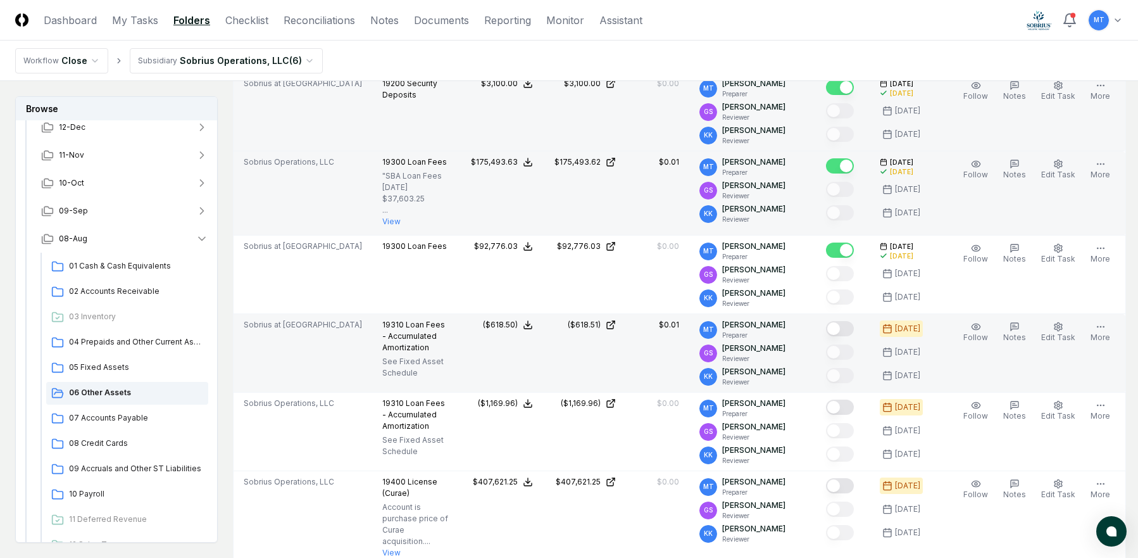
click at [848, 336] on button "Mark complete" at bounding box center [840, 328] width 28 height 15
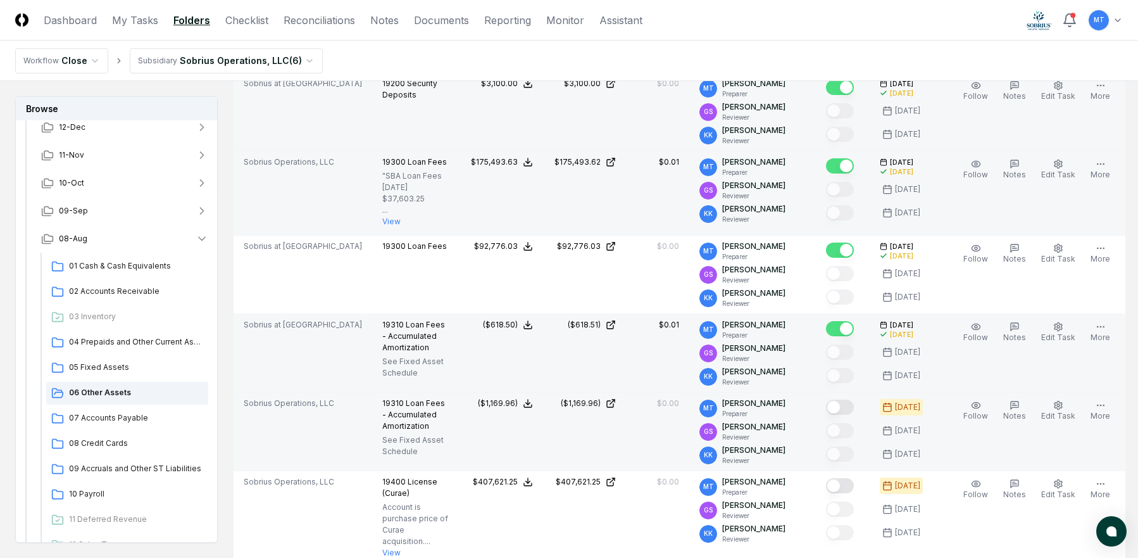
click at [854, 415] on button "Mark complete" at bounding box center [840, 406] width 28 height 15
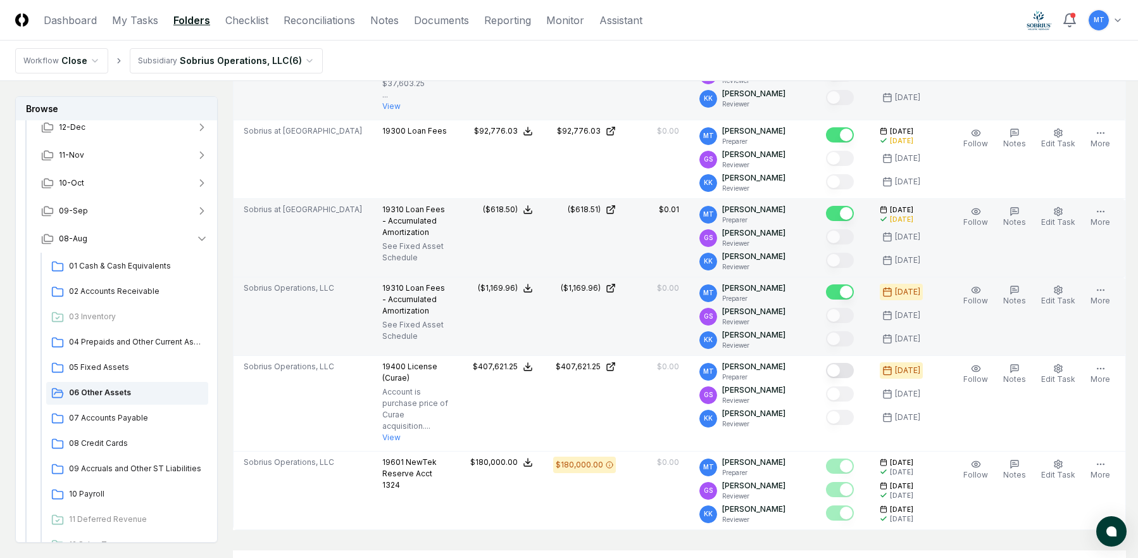
scroll to position [1709, 0]
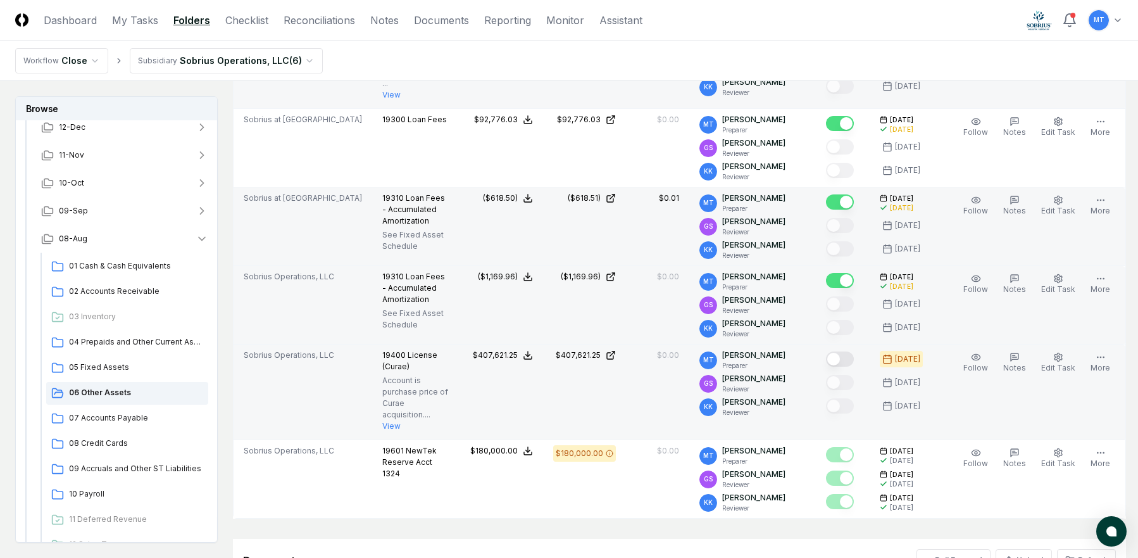
click at [850, 367] on button "Mark complete" at bounding box center [840, 358] width 28 height 15
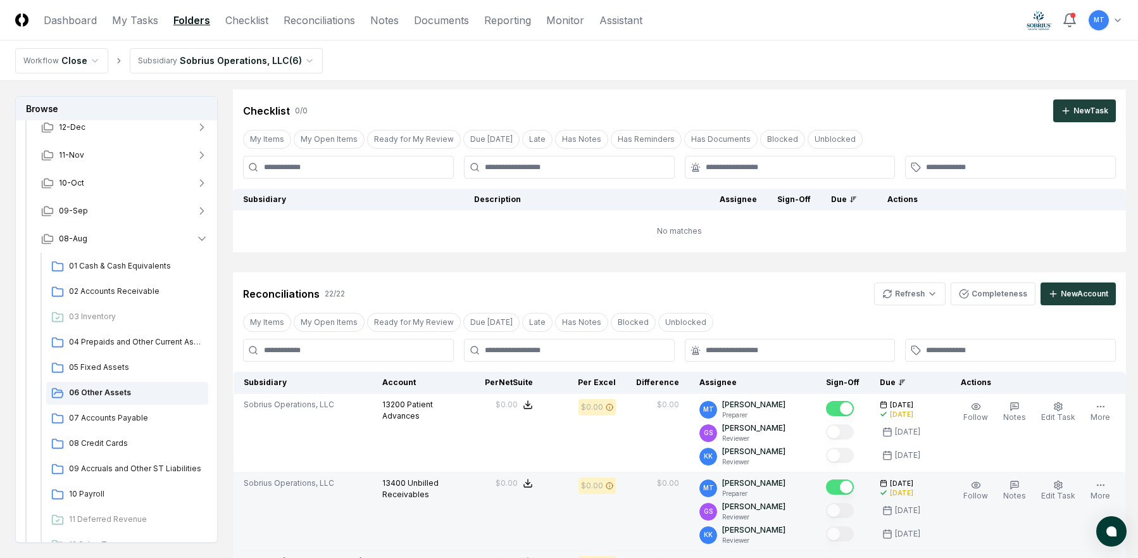
scroll to position [0, 0]
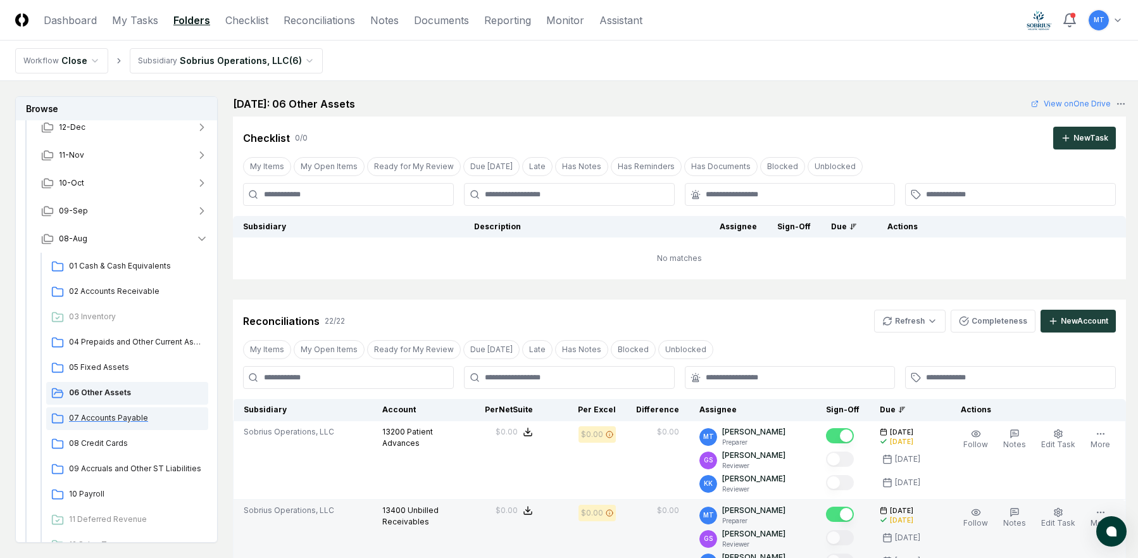
click at [128, 414] on span "07 Accounts Payable" at bounding box center [136, 417] width 134 height 11
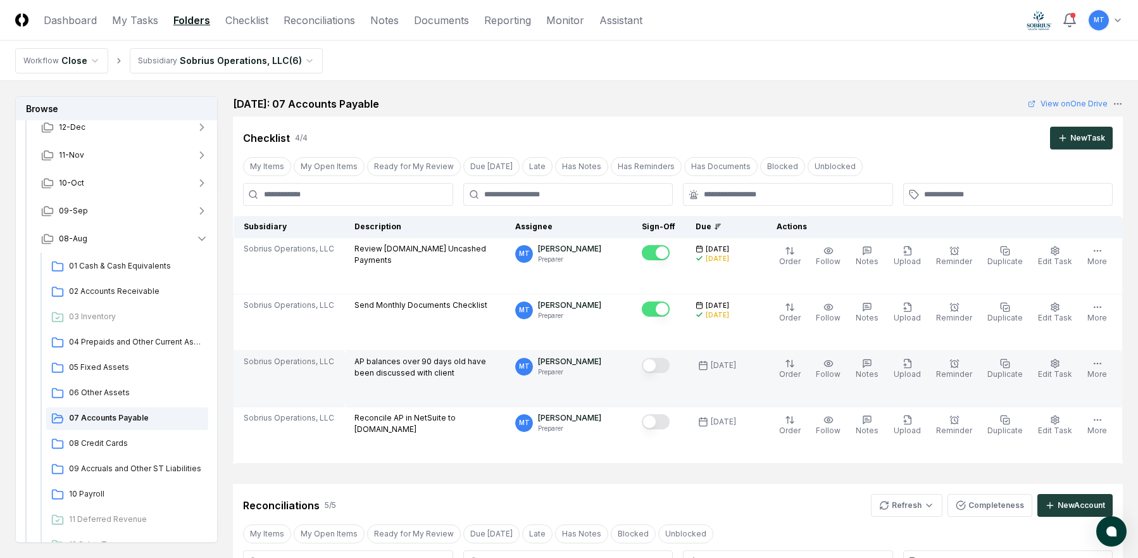
click at [670, 364] on button "Mark complete" at bounding box center [656, 365] width 28 height 15
click at [241, 27] on link "Checklist" at bounding box center [246, 20] width 43 height 15
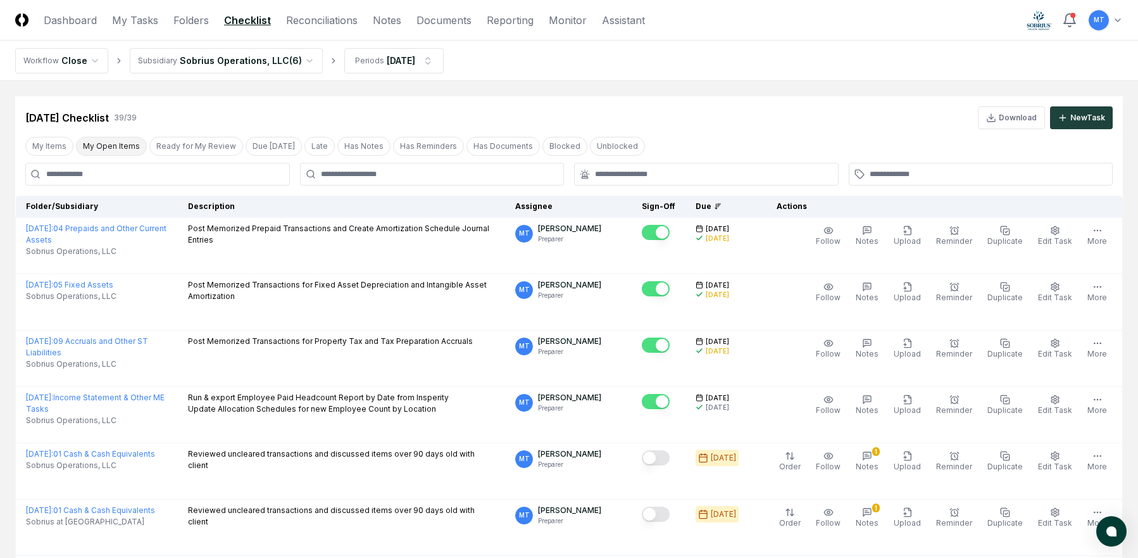
click at [130, 149] on button "My Open Items" at bounding box center [111, 146] width 71 height 19
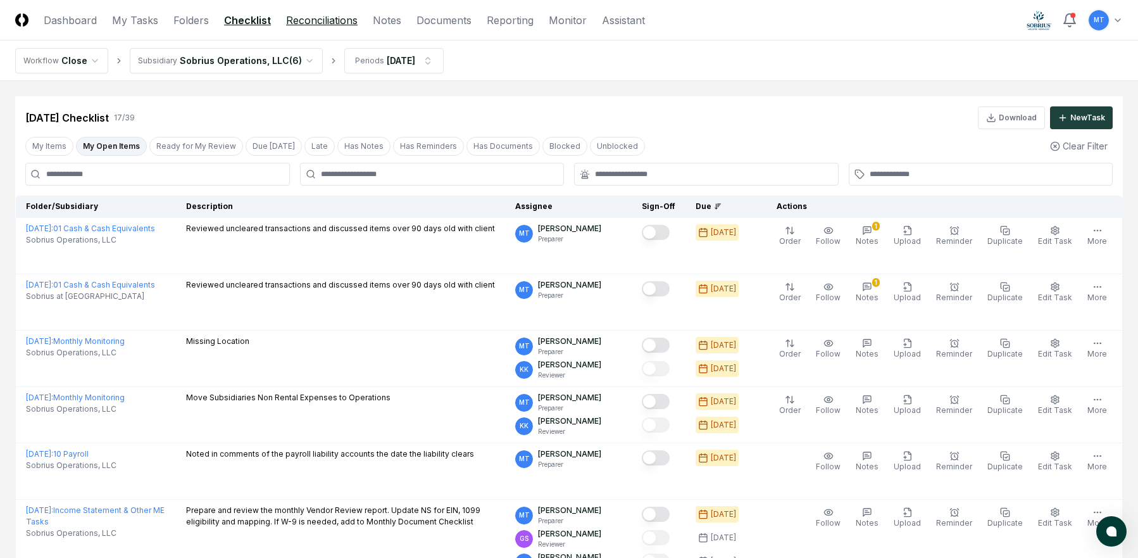
click at [324, 22] on link "Reconciliations" at bounding box center [322, 20] width 72 height 15
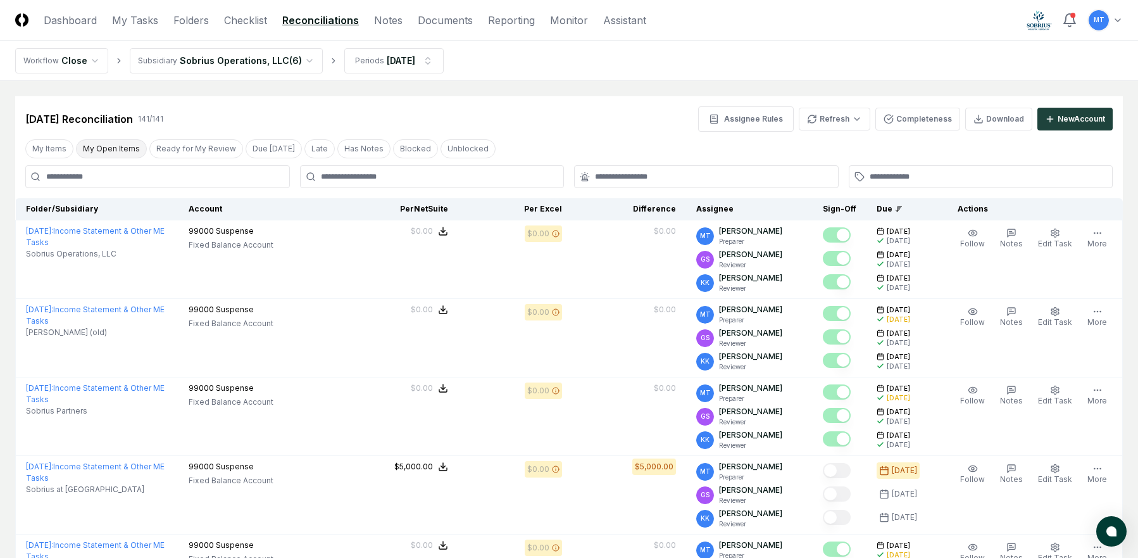
click at [113, 149] on button "My Open Items" at bounding box center [111, 148] width 71 height 19
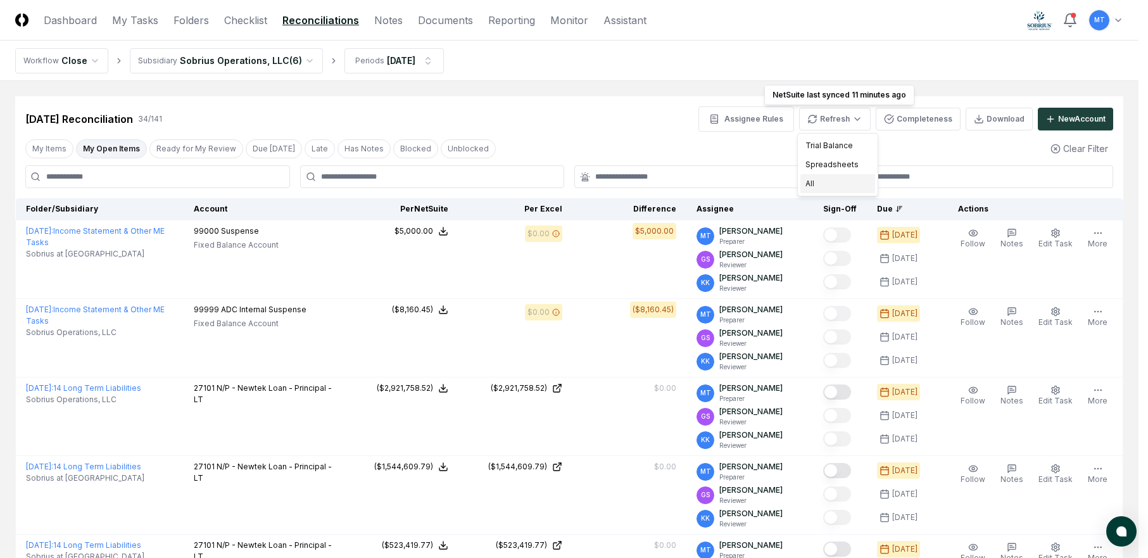
click at [845, 182] on div "All" at bounding box center [837, 183] width 75 height 19
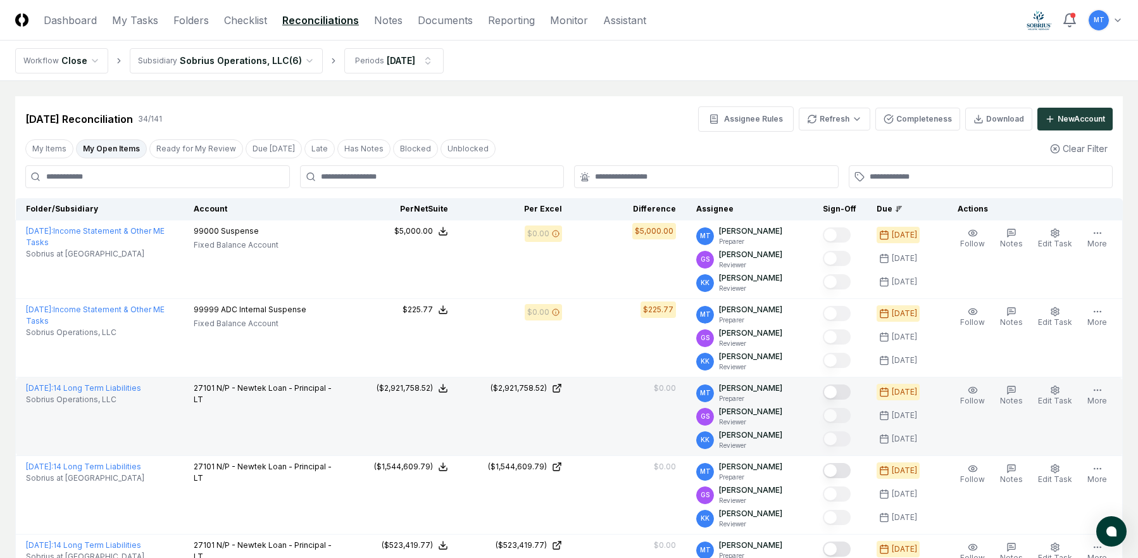
click at [850, 394] on button "Mark complete" at bounding box center [837, 391] width 28 height 15
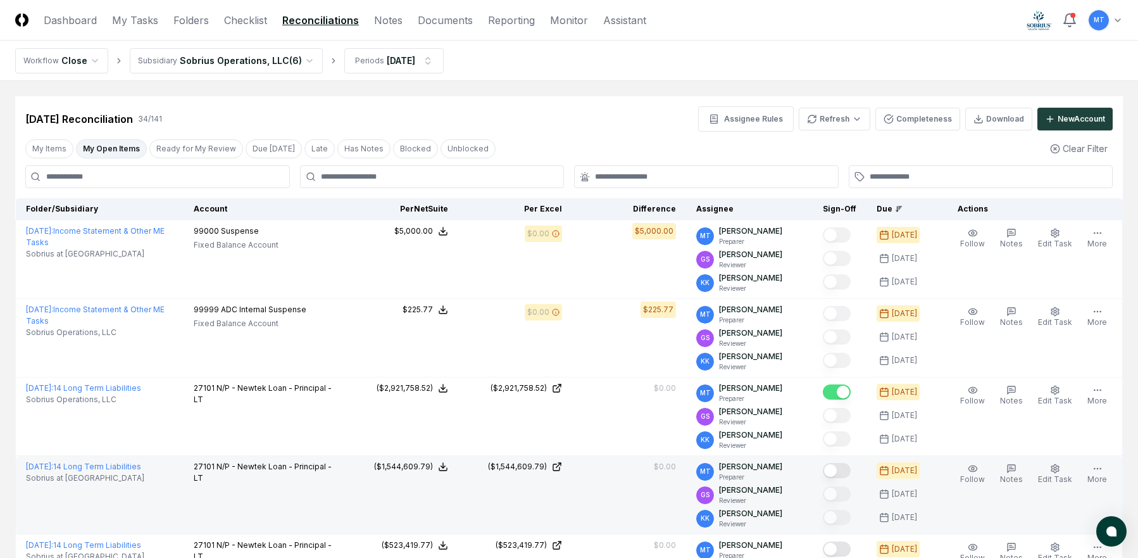
click at [851, 467] on button "Mark complete" at bounding box center [837, 470] width 28 height 15
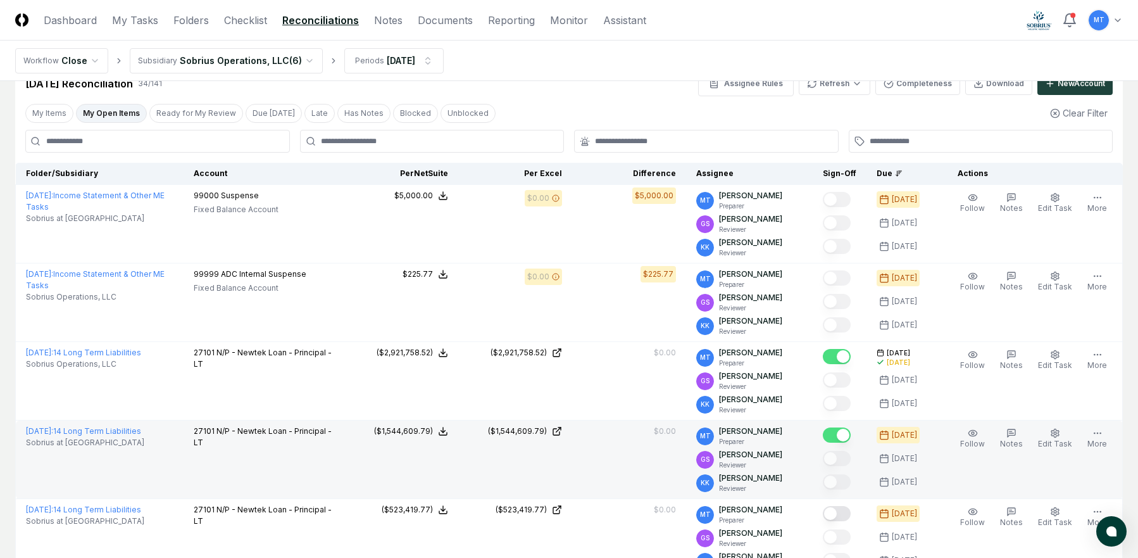
scroll to position [63, 0]
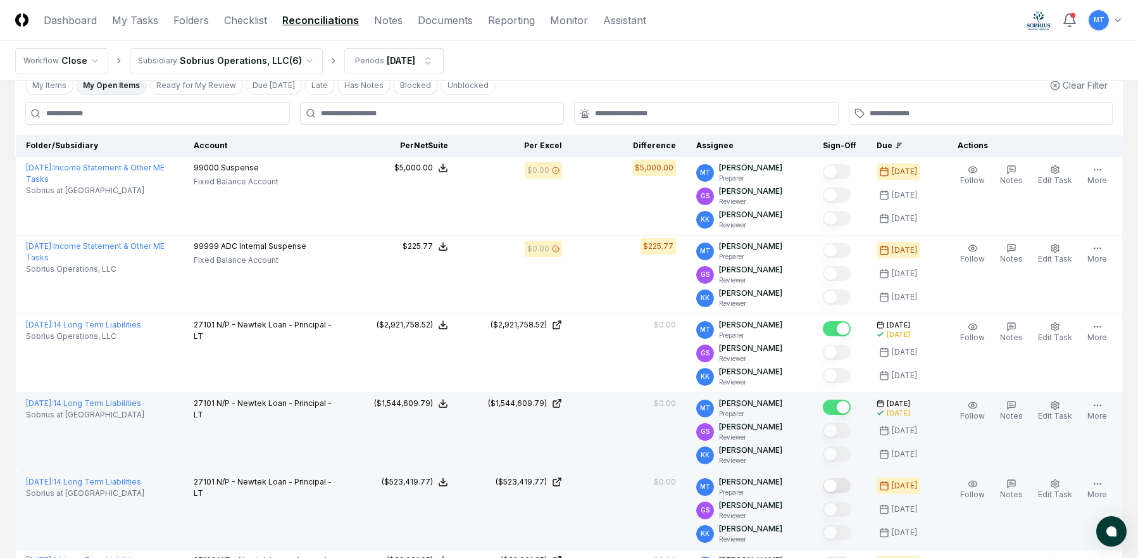
click at [851, 482] on button "Mark complete" at bounding box center [837, 485] width 28 height 15
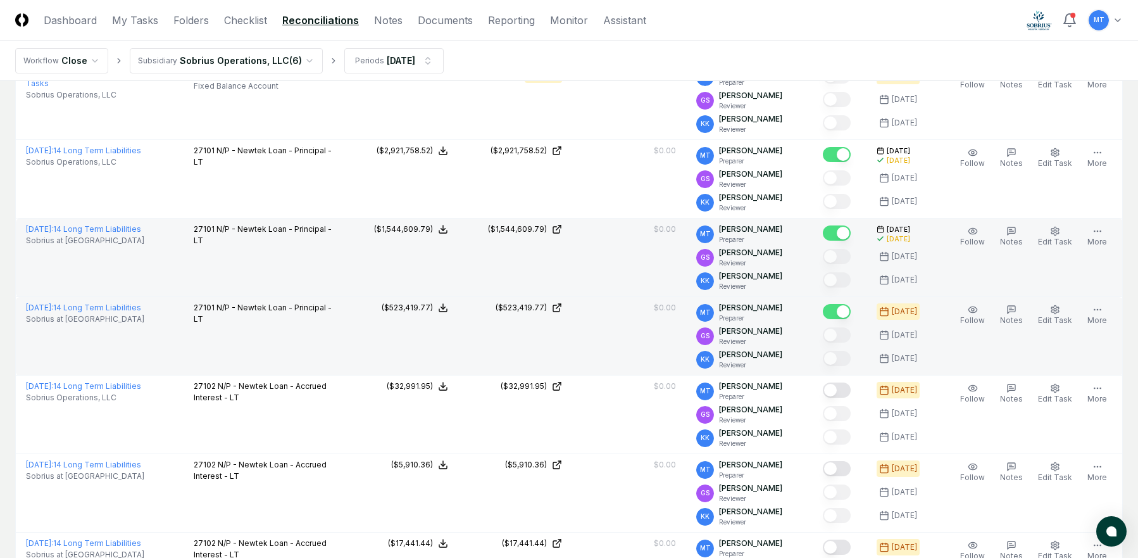
scroll to position [253, 0]
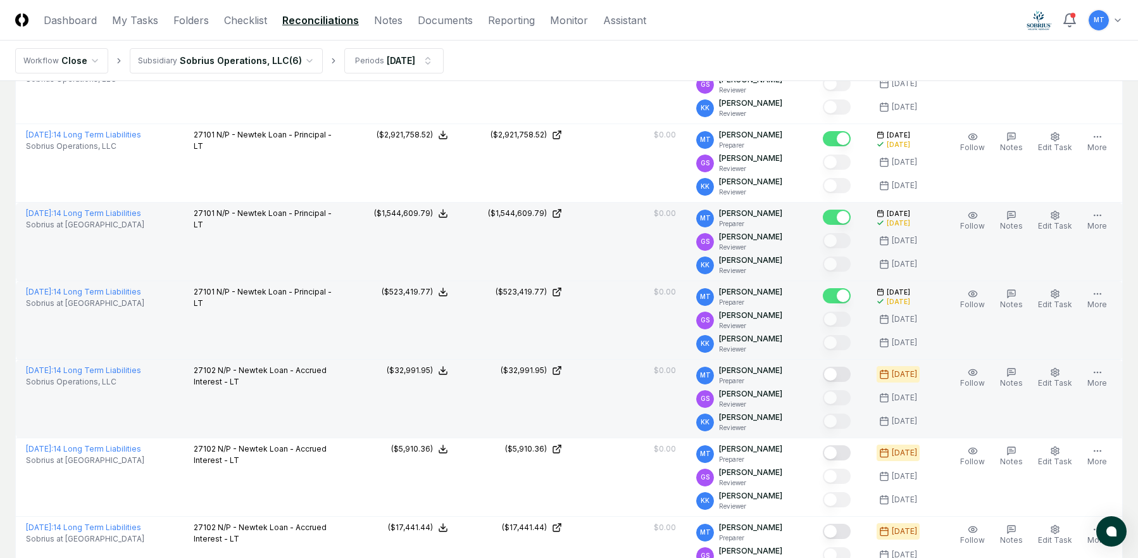
click at [850, 375] on button "Mark complete" at bounding box center [837, 374] width 28 height 15
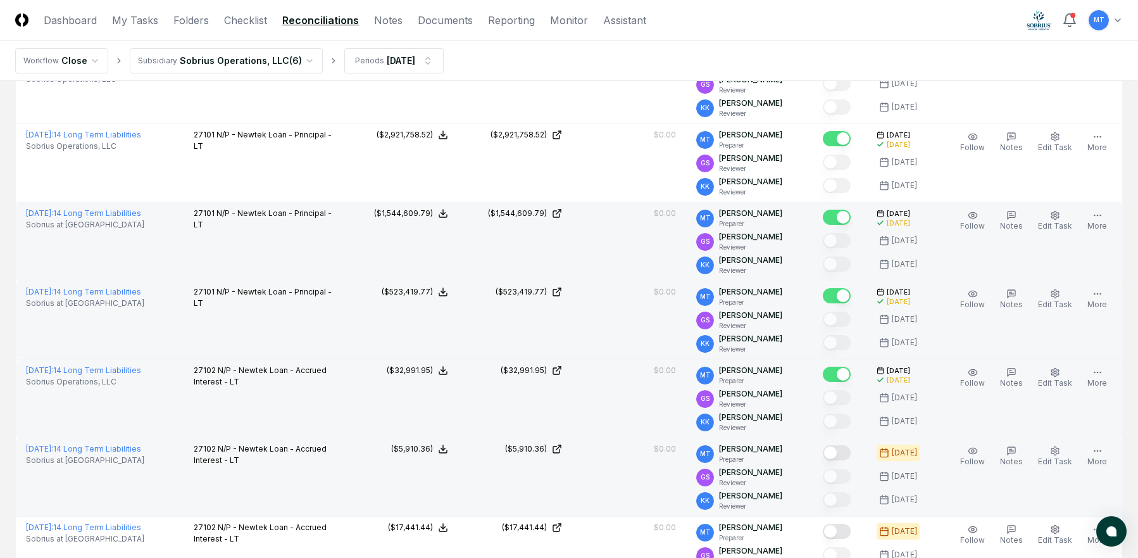
click at [851, 450] on button "Mark complete" at bounding box center [837, 452] width 28 height 15
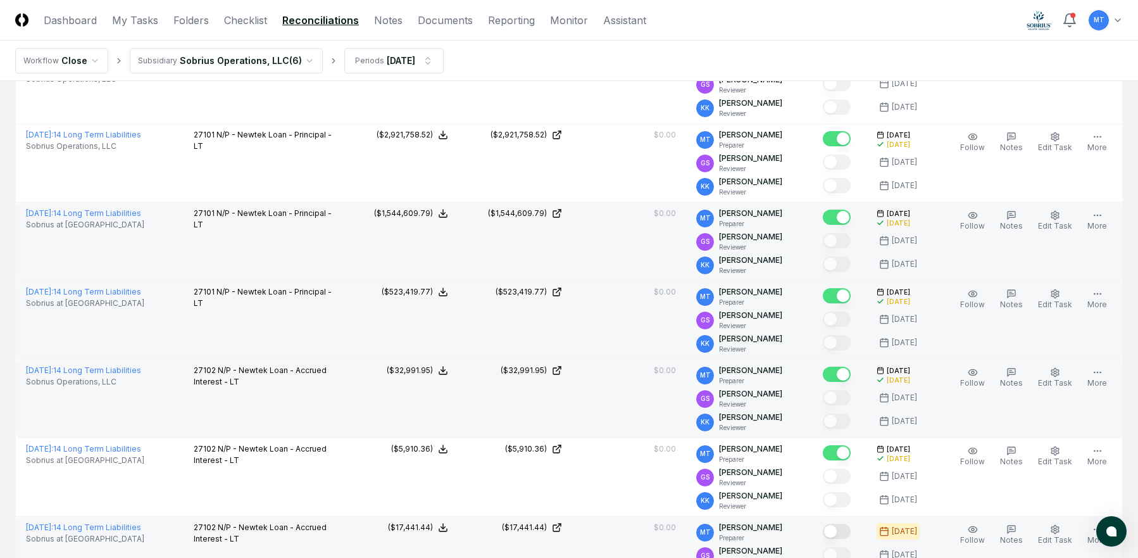
click at [850, 532] on button "Mark complete" at bounding box center [837, 531] width 28 height 15
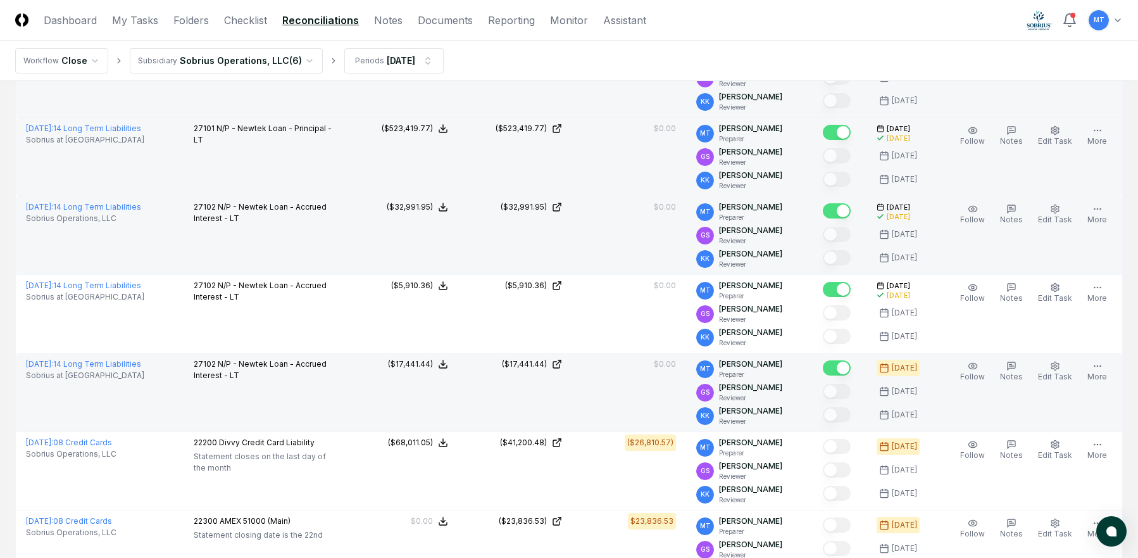
scroll to position [443, 0]
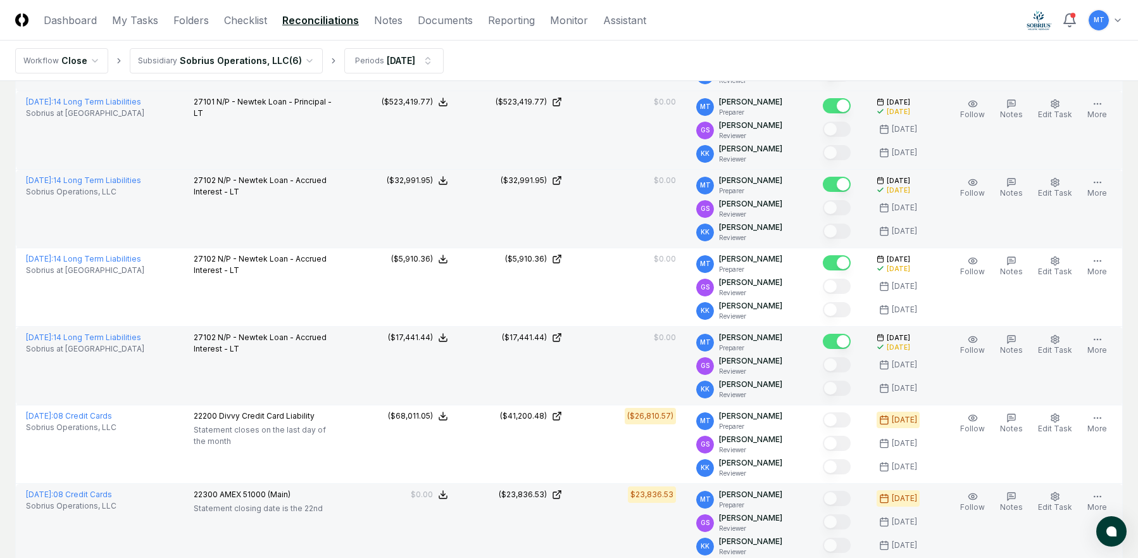
click at [594, 524] on td "$23,836.53" at bounding box center [629, 523] width 114 height 79
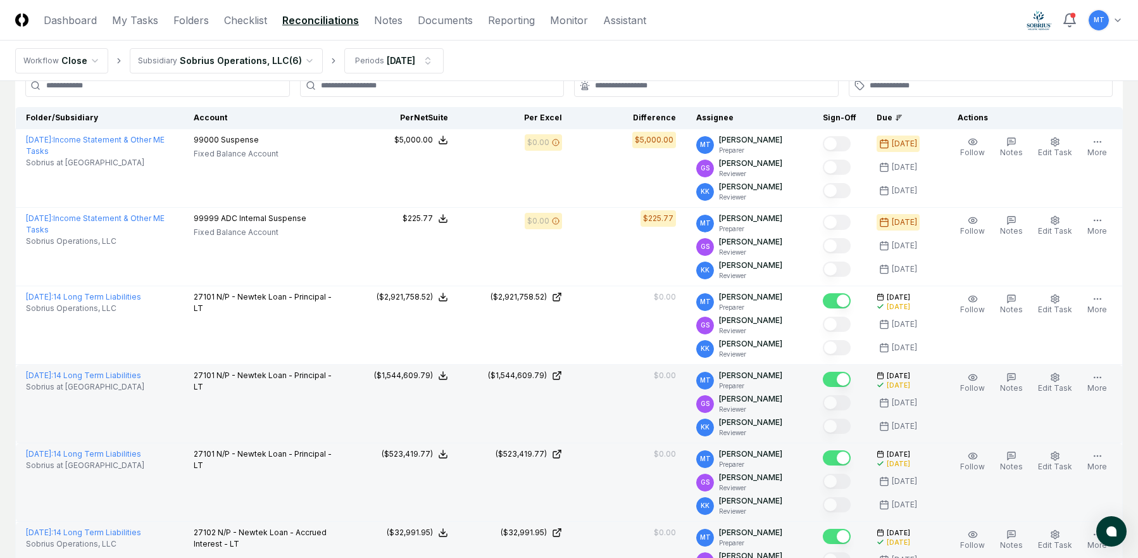
scroll to position [0, 0]
